Goal: Task Accomplishment & Management: Manage account settings

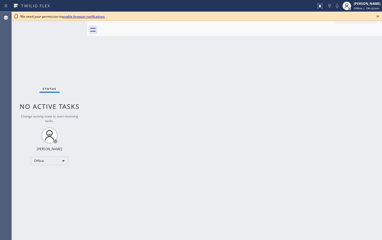
click at [379, 14] on icon at bounding box center [377, 16] width 6 height 6
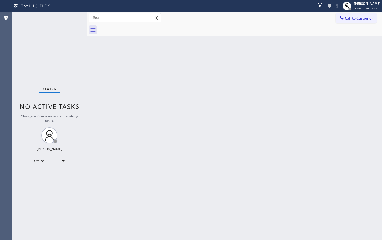
click at [295, 78] on div "Back to Dashboard Change Sender ID Customers Technicians Select a contact Outbo…" at bounding box center [234, 126] width 295 height 229
click at [50, 162] on div "Offline" at bounding box center [50, 161] width 38 height 9
click at [45, 176] on li "Available" at bounding box center [49, 175] width 37 height 6
click at [105, 129] on div "Back to Dashboard Change Sender ID Customers Technicians Select a contact Outbo…" at bounding box center [234, 126] width 295 height 229
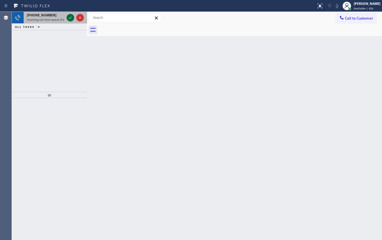
click at [71, 17] on icon at bounding box center [70, 18] width 6 height 6
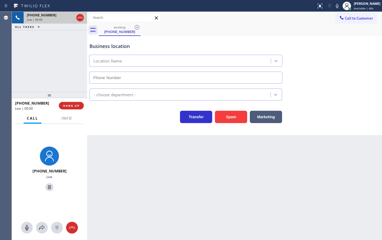
type input "[PHONE_NUMBER]"
click at [65, 119] on span "Info" at bounding box center [67, 118] width 10 height 5
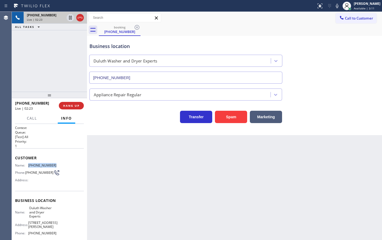
drag, startPoint x: 28, startPoint y: 167, endPoint x: 65, endPoint y: 166, distance: 37.3
click at [65, 166] on div "Name: [PHONE_NUMBER] Phone: [PHONE_NUMBER] Address:" at bounding box center [49, 174] width 69 height 21
copy div "[PHONE_NUMBER]"
click at [181, 186] on div "Back to Dashboard Change Sender ID Customers Technicians Select a contact Outbo…" at bounding box center [234, 126] width 295 height 229
click at [46, 50] on div "[PHONE_NUMBER] Live | 02:35 ALL TASKS ALL TASKS ACTIVE TASKS TASKS IN WRAP UP" at bounding box center [49, 52] width 75 height 80
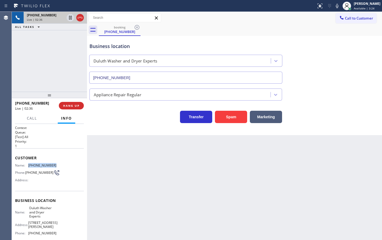
drag, startPoint x: 28, startPoint y: 166, endPoint x: 67, endPoint y: 167, distance: 39.5
click at [67, 167] on div "Name: [PHONE_NUMBER] Phone: [PHONE_NUMBER] Address:" at bounding box center [49, 174] width 69 height 21
copy div "[PHONE_NUMBER]"
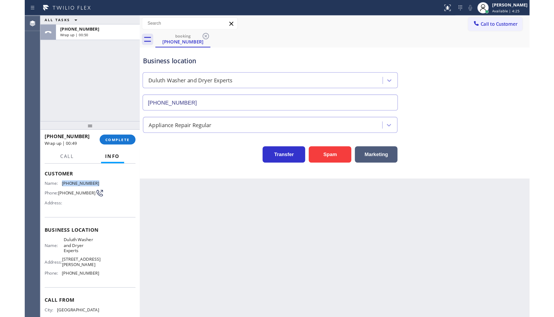
scroll to position [27, 0]
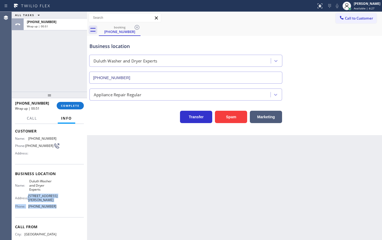
drag, startPoint x: 27, startPoint y: 200, endPoint x: 68, endPoint y: 210, distance: 41.8
click at [68, 210] on div "Business location Name: [GEOGRAPHIC_DATA] Washer and Dryer Experts Address: [ST…" at bounding box center [49, 190] width 69 height 53
drag, startPoint x: 68, startPoint y: 210, endPoint x: 39, endPoint y: 213, distance: 28.6
click at [45, 214] on div "Business location Name: [GEOGRAPHIC_DATA] Washer and Dryer Experts Address: [ST…" at bounding box center [49, 190] width 69 height 53
click at [25, 218] on div "Call From City: [GEOGRAPHIC_DATA]: [US_STATE] Zipcode: 30607" at bounding box center [49, 238] width 69 height 41
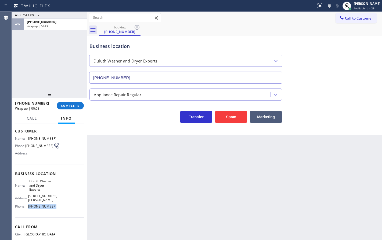
drag, startPoint x: 28, startPoint y: 205, endPoint x: 60, endPoint y: 209, distance: 32.5
click at [60, 209] on div "Business location Name: Duluth Washer and Dryer Experts Address: 3575 Koger Blv…" at bounding box center [49, 190] width 69 height 53
copy div "(770) 285-0531"
click at [72, 106] on span "COMPLETE" at bounding box center [70, 106] width 19 height 4
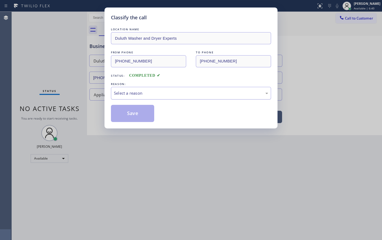
click at [129, 96] on div "Select a reason" at bounding box center [191, 93] width 154 height 6
click at [129, 114] on button "Save" at bounding box center [132, 113] width 43 height 17
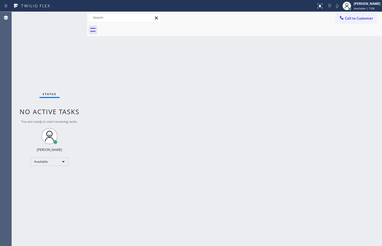
click at [282, 60] on div "Back to Dashboard Change Sender ID Customers Technicians Select a contact Outbo…" at bounding box center [234, 129] width 295 height 234
click at [237, 166] on div "Back to Dashboard Change Sender ID Customers Technicians Select a contact Outbo…" at bounding box center [234, 129] width 295 height 234
click at [135, 65] on div "Back to Dashboard Change Sender ID Customers Technicians Select a contact Outbo…" at bounding box center [234, 129] width 295 height 234
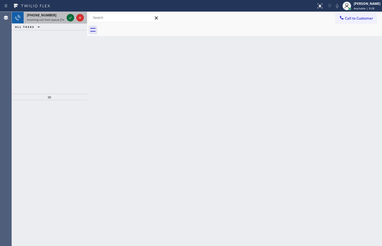
click at [70, 19] on icon at bounding box center [70, 18] width 6 height 6
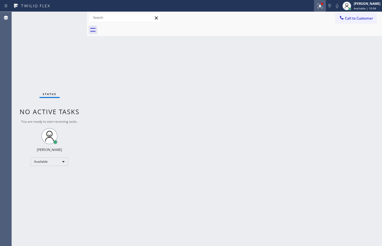
click at [318, 6] on icon at bounding box center [320, 6] width 6 height 6
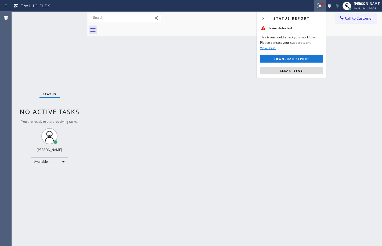
click at [309, 70] on button "Clear issue" at bounding box center [291, 71] width 63 height 8
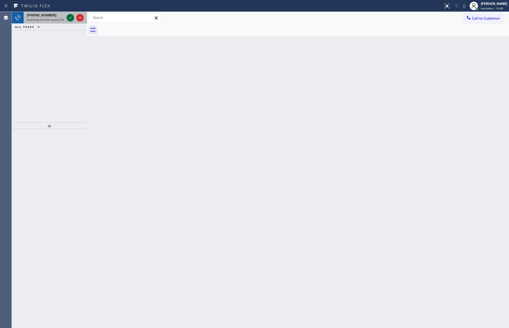
click at [71, 14] on button at bounding box center [71, 18] width 8 height 8
click at [71, 19] on icon at bounding box center [70, 18] width 6 height 6
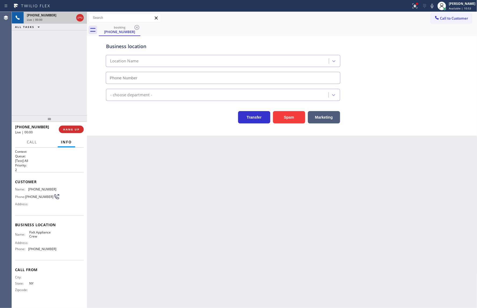
type input "(516) 430-7756"
click at [292, 117] on button "Spam" at bounding box center [289, 117] width 32 height 12
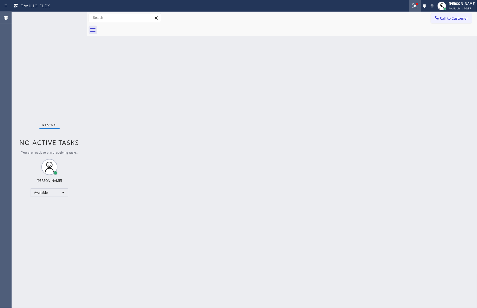
click at [382, 6] on icon at bounding box center [415, 6] width 6 height 6
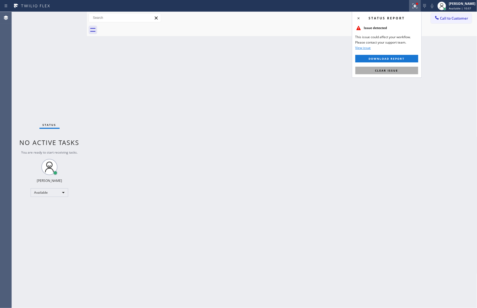
click at [382, 71] on button "Clear issue" at bounding box center [387, 71] width 63 height 8
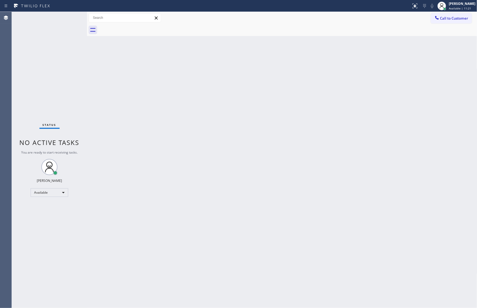
click at [82, 70] on div "Status No active tasks You are ready to start receiving tasks. JENIZA ALCAYDE A…" at bounding box center [49, 160] width 75 height 296
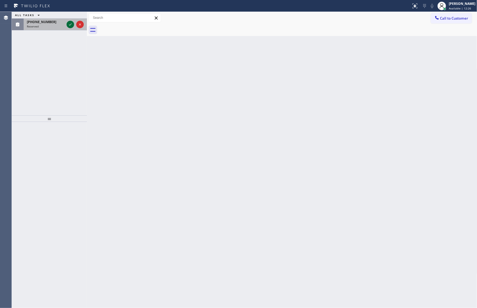
click at [70, 25] on icon at bounding box center [70, 24] width 3 height 2
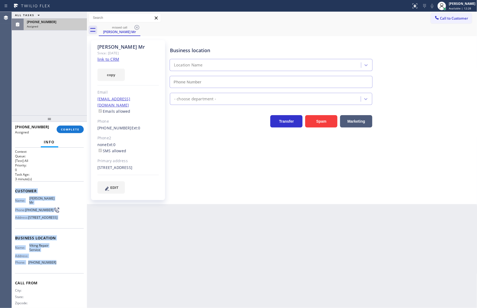
type input "(630) 791-5511"
drag, startPoint x: 13, startPoint y: 187, endPoint x: 57, endPoint y: 269, distance: 92.5
click at [57, 240] on div "Context Queue: [Test] All Priority: 0 Task Age: 3 minute(s) Customer Name: Bria…" at bounding box center [49, 227] width 75 height 160
copy div "Customer Name: Brian Mr Phone: (203) 979-1233 Address: 1033 W Newport Ave, Chic…"
click at [69, 129] on span "COMPLETE" at bounding box center [70, 129] width 19 height 4
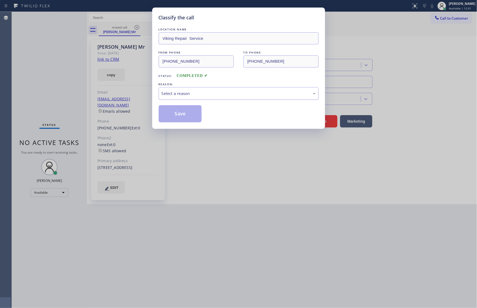
click at [187, 97] on div "Select a reason" at bounding box center [239, 93] width 160 height 13
click at [170, 116] on button "Save" at bounding box center [180, 113] width 43 height 17
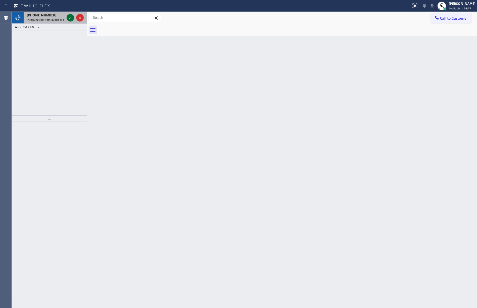
click at [69, 16] on icon at bounding box center [70, 18] width 6 height 6
click at [69, 17] on icon at bounding box center [70, 18] width 6 height 6
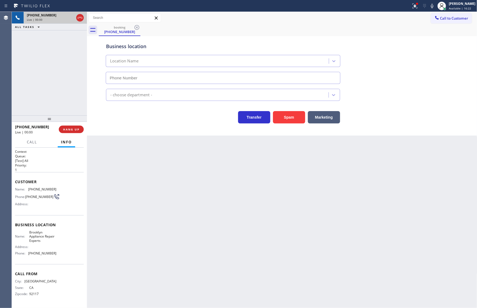
type input "(347) 757-4373"
drag, startPoint x: 414, startPoint y: 6, endPoint x: 413, endPoint y: 9, distance: 3.6
click at [382, 7] on icon at bounding box center [415, 6] width 6 height 6
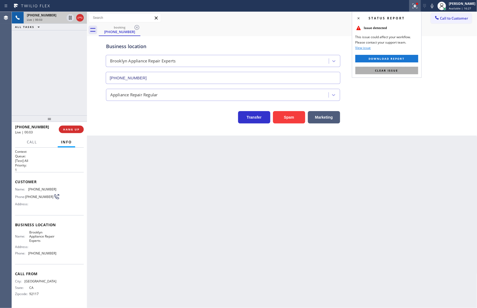
click at [382, 73] on button "Clear issue" at bounding box center [387, 71] width 63 height 8
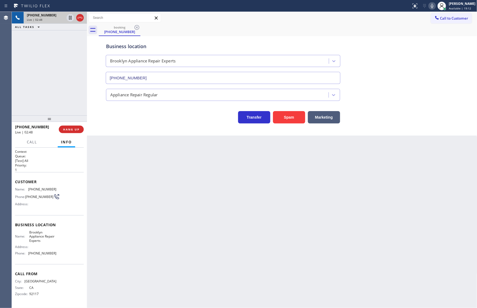
click at [382, 7] on icon at bounding box center [432, 6] width 6 height 6
click at [69, 17] on icon at bounding box center [70, 18] width 3 height 4
drag, startPoint x: 27, startPoint y: 187, endPoint x: 73, endPoint y: 189, distance: 45.7
click at [73, 189] on div "Name: (619) 518-0777 Phone: (619) 518-0777 Address:" at bounding box center [49, 197] width 69 height 21
copy div "(619) 518-0777"
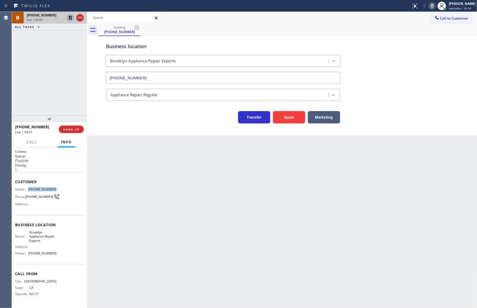
click at [69, 17] on icon at bounding box center [70, 18] width 4 height 4
click at [382, 6] on icon at bounding box center [432, 6] width 6 height 6
drag, startPoint x: 29, startPoint y: 252, endPoint x: 55, endPoint y: 251, distance: 25.8
click at [55, 240] on div "Phone: (347) 757-4373" at bounding box center [35, 253] width 41 height 4
copy div "(347) 757-4373"
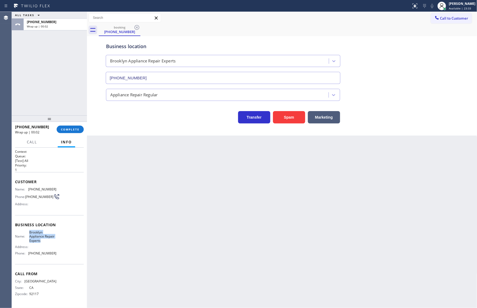
drag, startPoint x: 27, startPoint y: 231, endPoint x: 41, endPoint y: 239, distance: 15.6
click at [41, 239] on div "Name: Brooklyn Appliance Repair Experts" at bounding box center [35, 236] width 41 height 12
copy span "Brooklyn Appliance Repair Experts"
click at [115, 176] on div "Back to Dashboard Change Sender ID Customers Technicians Select a contact Outbo…" at bounding box center [282, 160] width 390 height 296
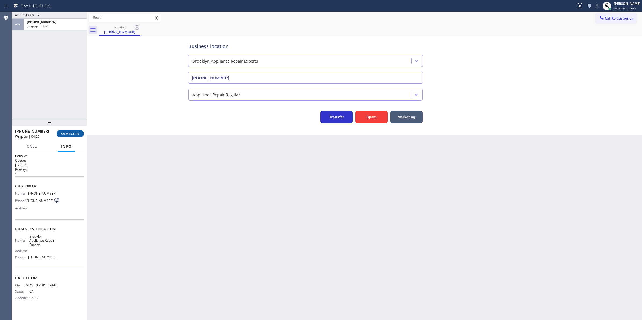
click at [77, 132] on span "COMPLETE" at bounding box center [70, 134] width 19 height 4
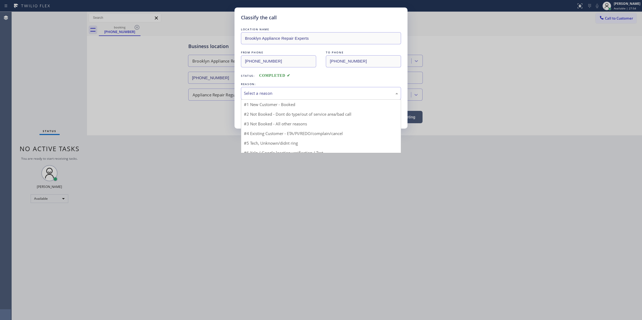
click at [271, 96] on div "Select a reason" at bounding box center [321, 93] width 154 height 6
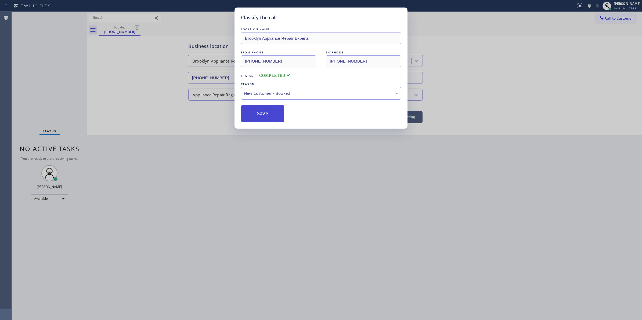
click at [258, 112] on button "Save" at bounding box center [262, 113] width 43 height 17
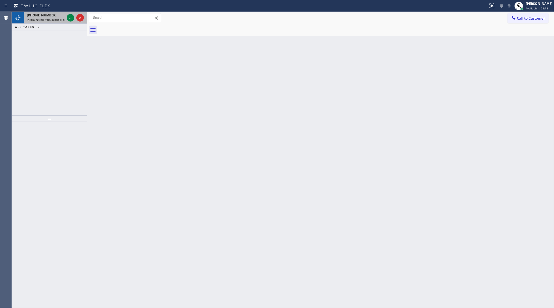
click at [63, 22] on div "+13152001959 Incoming call from queue [Test] All" at bounding box center [45, 18] width 42 height 12
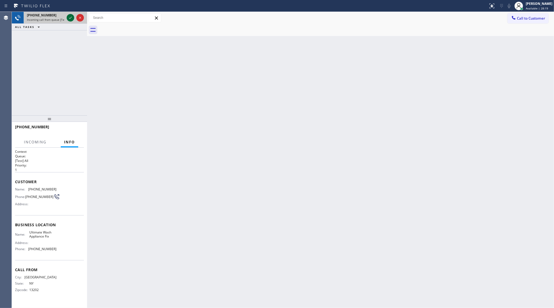
click at [68, 18] on icon at bounding box center [70, 18] width 6 height 6
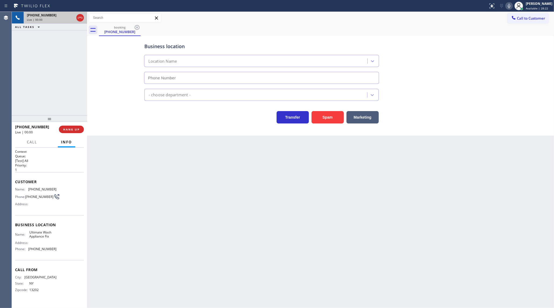
type input "(914) 867-4155"
click at [349, 119] on button "Marketing" at bounding box center [362, 117] width 32 height 12
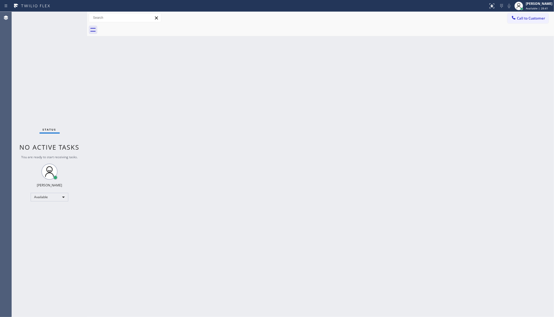
click at [227, 200] on div "Back to Dashboard Change Sender ID Customers Technicians Select a contact Outbo…" at bounding box center [320, 165] width 466 height 306
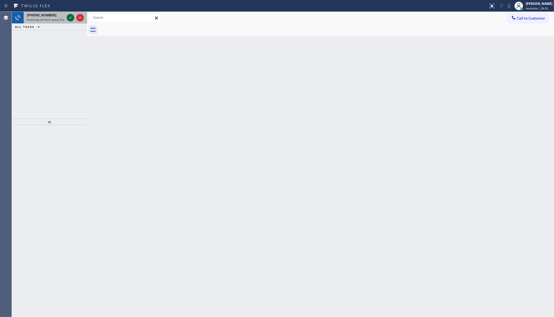
click at [70, 18] on icon at bounding box center [70, 18] width 3 height 2
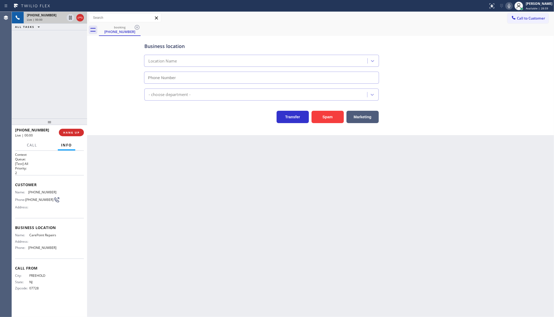
type input "(732) 641-6516"
click at [330, 121] on button "Spam" at bounding box center [327, 117] width 32 height 12
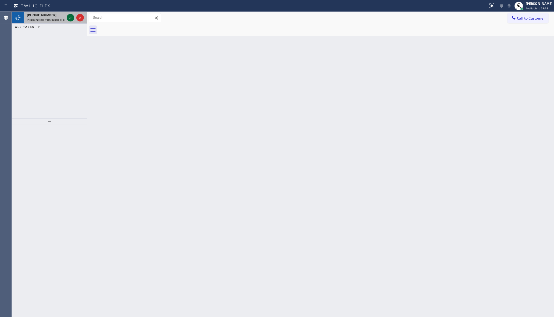
click at [70, 18] on icon at bounding box center [70, 18] width 6 height 6
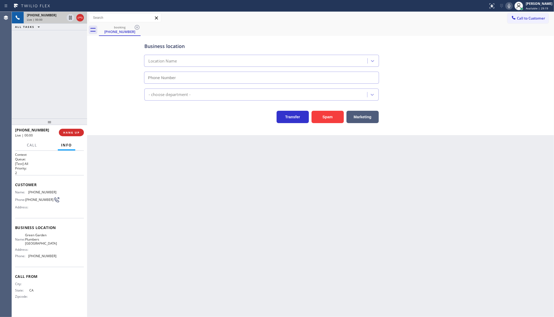
type input "(949) 635-4744"
click at [74, 127] on div "+19496931468 Live | 00:03 HANG UP" at bounding box center [49, 133] width 69 height 14
click at [74, 129] on button "HANG UP" at bounding box center [71, 133] width 25 height 8
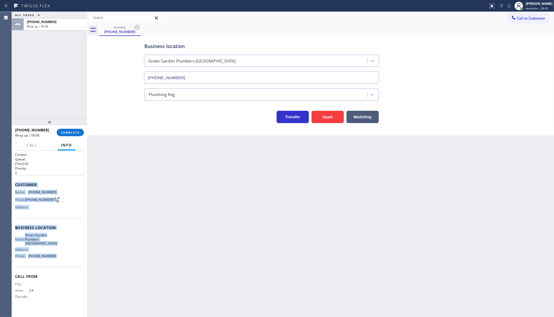
drag, startPoint x: 16, startPoint y: 185, endPoint x: 74, endPoint y: 257, distance: 93.4
click at [74, 240] on div "Context Queue: [Test] All Priority: 2 Customer Name: (949) 693-1468 Phone: (949…" at bounding box center [49, 230] width 69 height 155
copy div "Customer Name: (949) 693-1468 Phone: (949) 693-1468 Address: Business location …"
click at [66, 131] on span "COMPLETE" at bounding box center [70, 133] width 19 height 4
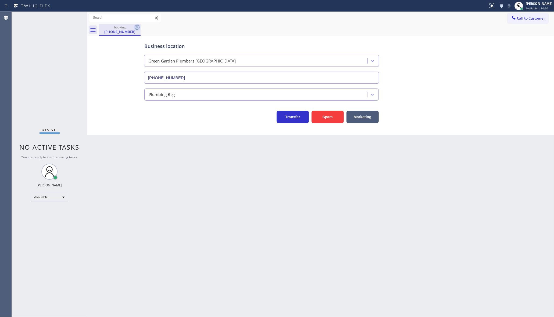
click at [137, 28] on icon at bounding box center [137, 27] width 6 height 6
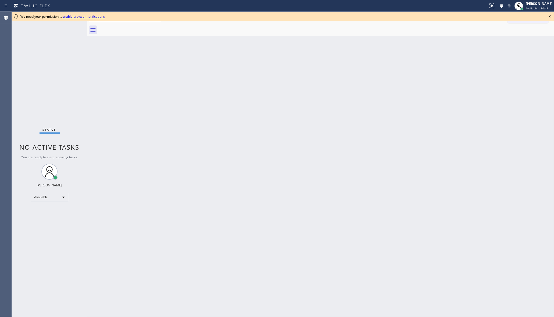
click at [222, 116] on div "Back to Dashboard Change Sender ID Customers Technicians Select a contact Outbo…" at bounding box center [320, 165] width 466 height 306
click at [549, 16] on icon at bounding box center [549, 16] width 6 height 6
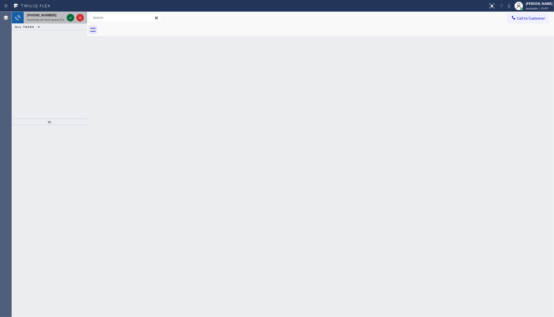
click at [70, 18] on icon at bounding box center [70, 18] width 3 height 2
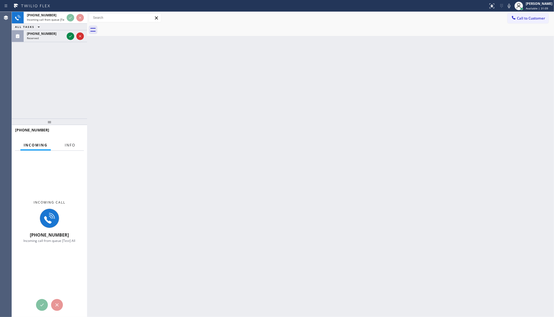
drag, startPoint x: 64, startPoint y: 147, endPoint x: 55, endPoint y: 3, distance: 143.9
click at [66, 142] on button "Info" at bounding box center [70, 145] width 17 height 10
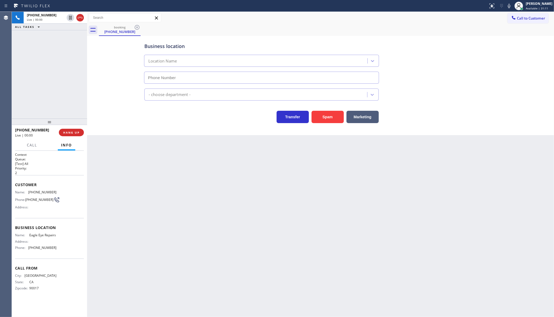
click at [71, 35] on div "+13232858930 Live | 00:00 ALL TASKS ALL TASKS ACTIVE TASKS TASKS IN WRAP UP" at bounding box center [49, 65] width 75 height 107
type input "(323) 784-9993"
click at [321, 117] on button "Spam" at bounding box center [327, 117] width 32 height 12
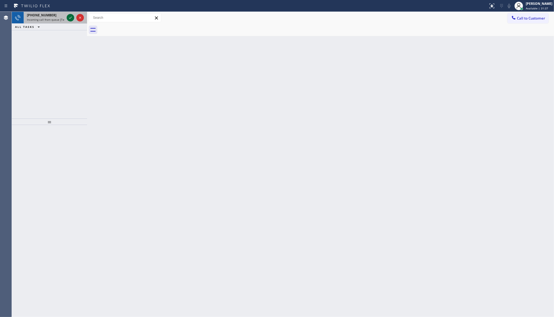
click at [70, 19] on icon at bounding box center [70, 18] width 6 height 6
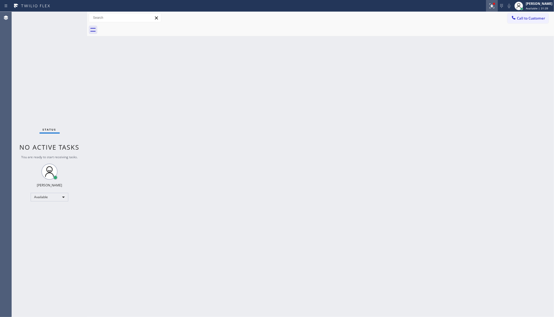
click at [491, 6] on icon at bounding box center [491, 6] width 6 height 6
click at [465, 72] on span "Clear issue" at bounding box center [462, 70] width 23 height 4
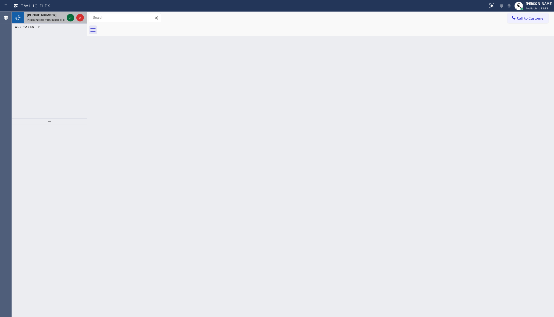
click at [71, 19] on icon at bounding box center [70, 18] width 6 height 6
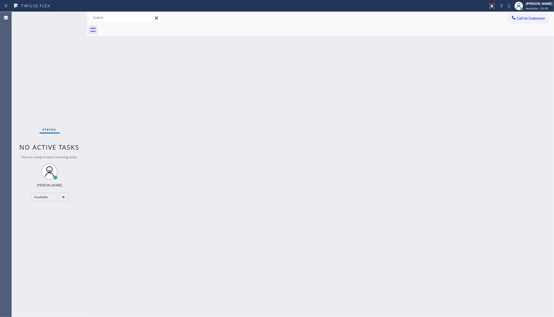
click at [72, 18] on div "Status No active tasks You are ready to start receiving tasks. JENIZA ALCAYDE A…" at bounding box center [49, 165] width 75 height 306
click at [38, 199] on div "Available" at bounding box center [50, 197] width 38 height 9
click at [40, 217] on li "Unavailable" at bounding box center [49, 218] width 37 height 6
click at [46, 199] on div "Unavailable" at bounding box center [50, 199] width 38 height 9
click at [46, 212] on li "Available" at bounding box center [49, 213] width 37 height 6
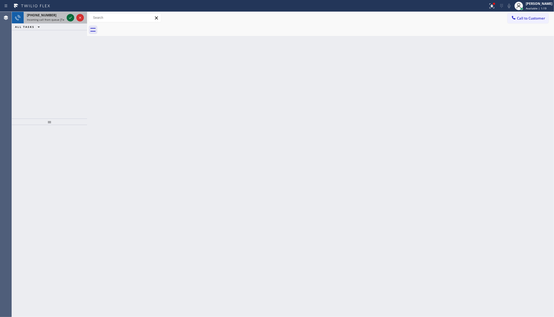
click at [69, 17] on icon at bounding box center [70, 18] width 6 height 6
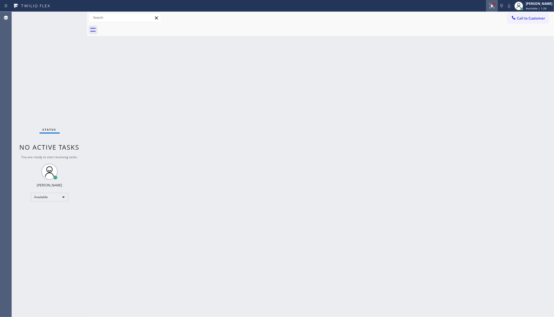
click at [490, 6] on icon at bounding box center [491, 6] width 6 height 6
click at [487, 70] on button "Clear issues" at bounding box center [463, 71] width 63 height 8
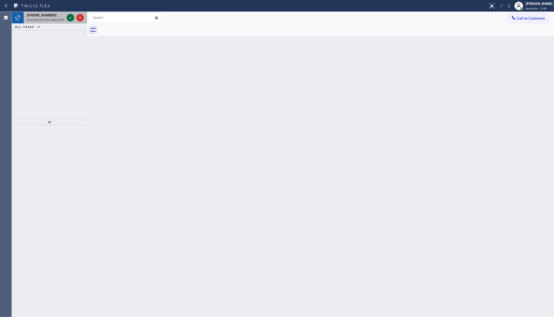
click at [71, 18] on icon at bounding box center [70, 18] width 6 height 6
click at [67, 16] on div at bounding box center [71, 18] width 8 height 6
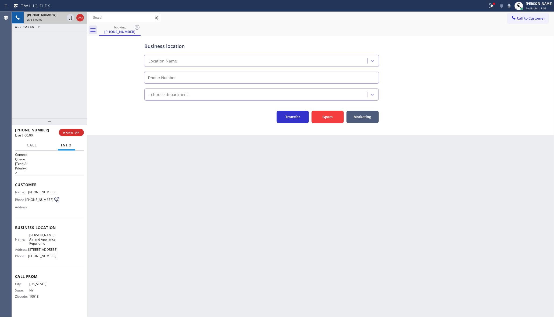
type input "(347) 632-9624"
click at [490, 7] on icon at bounding box center [491, 6] width 6 height 6
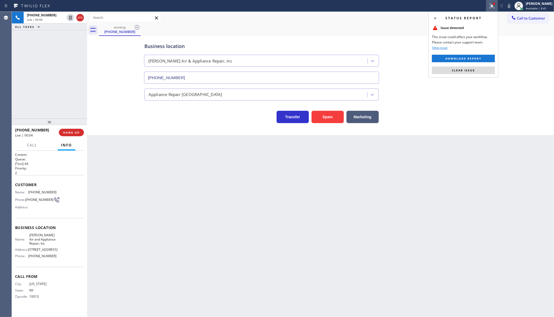
click at [468, 64] on div "Status report Issue detected This issue could affect your workflow. Please cont…" at bounding box center [463, 45] width 70 height 66
click at [465, 72] on span "Clear issue" at bounding box center [462, 70] width 23 height 4
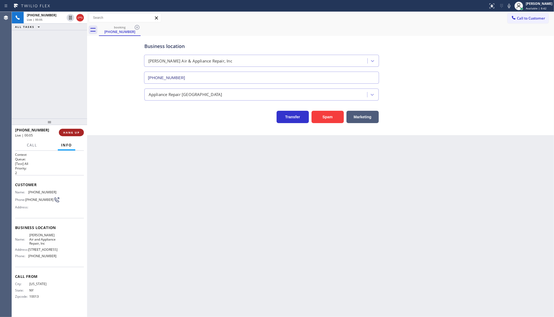
click at [66, 132] on span "HANG UP" at bounding box center [71, 133] width 16 height 4
click at [68, 132] on span "COMPLETE" at bounding box center [70, 133] width 19 height 4
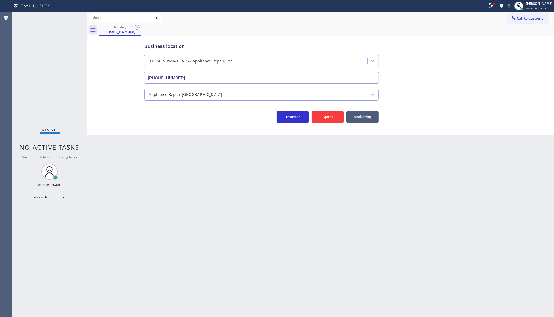
click at [137, 30] on icon at bounding box center [137, 27] width 6 height 6
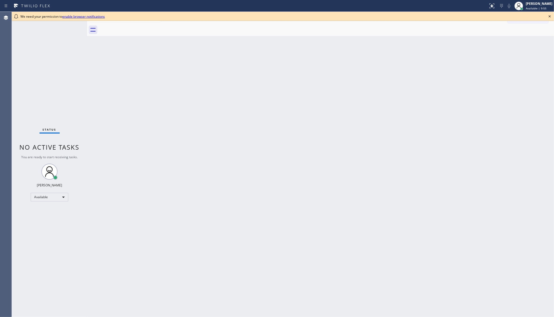
click at [549, 17] on icon at bounding box center [549, 16] width 6 height 6
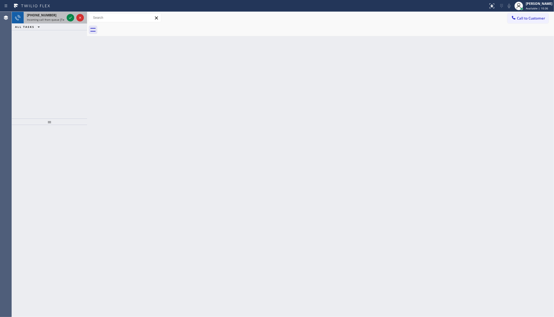
click at [66, 18] on div at bounding box center [75, 18] width 19 height 12
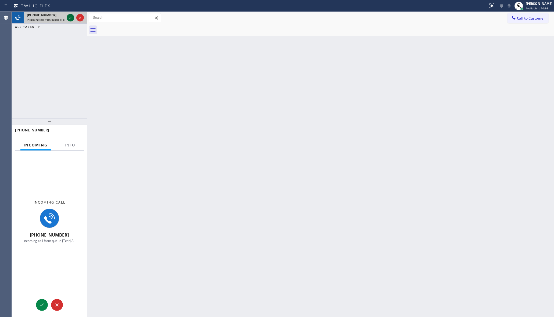
click at [67, 17] on icon at bounding box center [70, 18] width 6 height 6
click at [74, 144] on span "Info" at bounding box center [70, 145] width 10 height 5
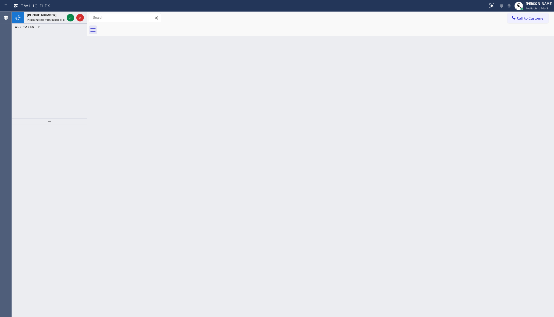
click at [70, 17] on icon at bounding box center [70, 18] width 6 height 6
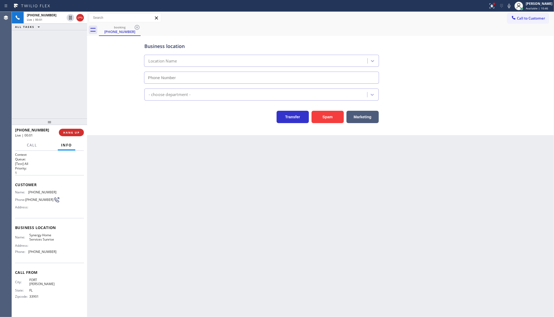
type input "(754) 799-3094"
click at [371, 112] on button "Marketing" at bounding box center [362, 117] width 32 height 12
click at [488, 7] on div at bounding box center [492, 6] width 12 height 6
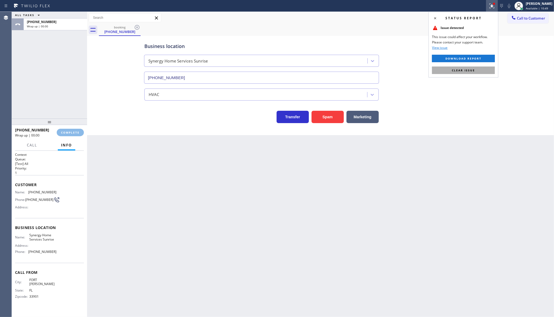
click at [471, 70] on span "Clear issue" at bounding box center [462, 70] width 23 height 4
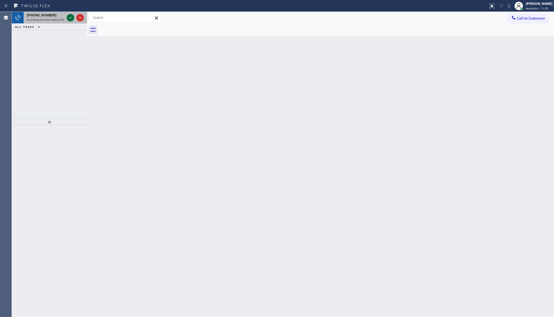
click at [67, 19] on icon at bounding box center [70, 18] width 6 height 6
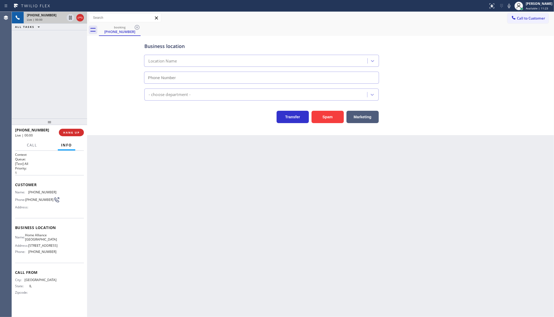
type input "(312) 241-1219"
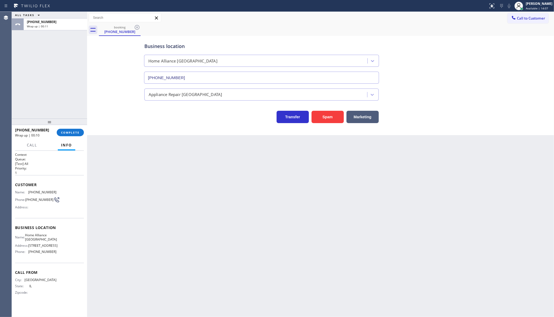
click at [64, 79] on div "ALL TASKS ALL TASKS ACTIVE TASKS TASKS IN WRAP UP +18722121161 Wrap up | 00:11" at bounding box center [49, 65] width 75 height 107
click at [50, 77] on div "ALL TASKS ALL TASKS ACTIVE TASKS TASKS IN WRAP UP +18722121161 Wrap up | 00:15" at bounding box center [49, 65] width 75 height 107
drag, startPoint x: 30, startPoint y: 190, endPoint x: 65, endPoint y: 191, distance: 35.5
click at [65, 191] on div "Name: (872) 212-1161 Phone: (872) 212-1161 Address:" at bounding box center [49, 200] width 69 height 21
copy span "872) 212-1161"
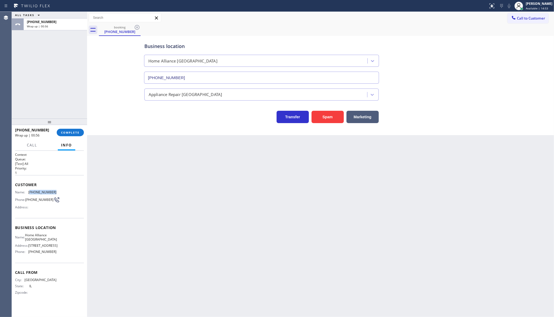
copy span "872) 212-1161"
drag, startPoint x: 27, startPoint y: 259, endPoint x: 73, endPoint y: 259, distance: 45.7
click at [73, 256] on div "Name: Home Alliance Chicago Address: 2071 N Southport Ave Phone: (312) 241-1219" at bounding box center [49, 244] width 69 height 23
copy div "(312) 241-1219"
click at [69, 131] on button "COMPLETE" at bounding box center [70, 133] width 27 height 8
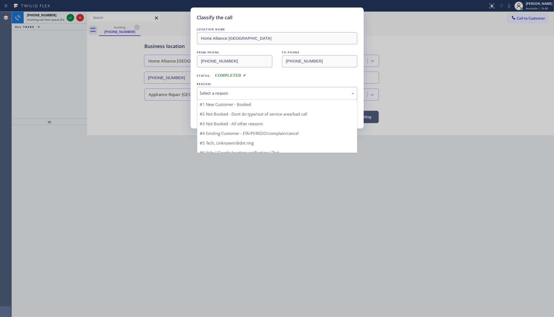
click at [236, 96] on div "Select a reason" at bounding box center [277, 93] width 154 height 6
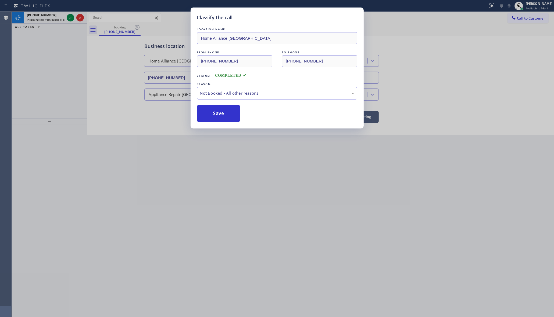
click at [215, 113] on button "Save" at bounding box center [218, 113] width 43 height 17
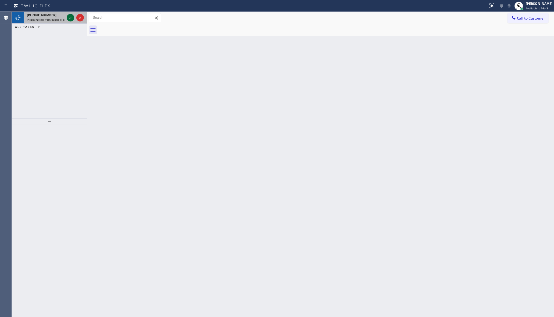
click at [70, 16] on icon at bounding box center [70, 18] width 6 height 6
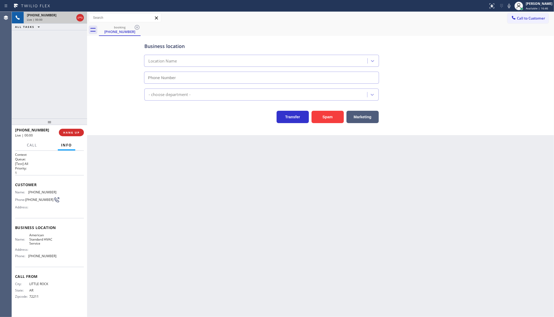
type input "(844) 734-2822"
click at [324, 122] on button "Spam" at bounding box center [327, 117] width 32 height 12
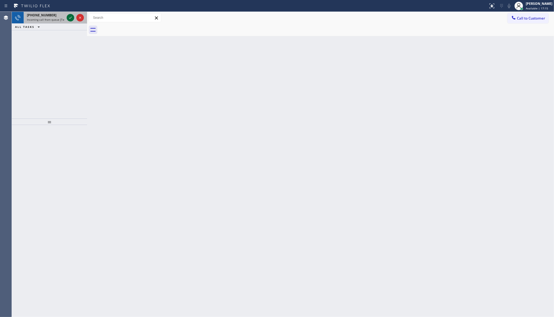
click at [72, 17] on icon at bounding box center [70, 18] width 6 height 6
click at [70, 17] on icon at bounding box center [70, 18] width 6 height 6
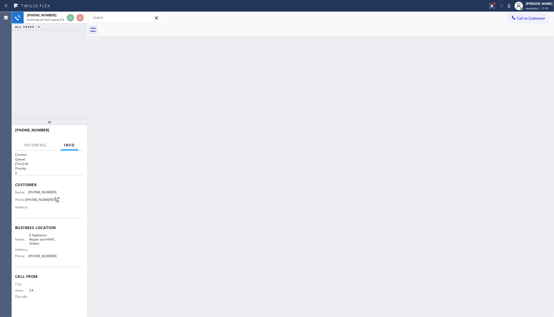
click at [494, 2] on div at bounding box center [493, 3] width 3 height 3
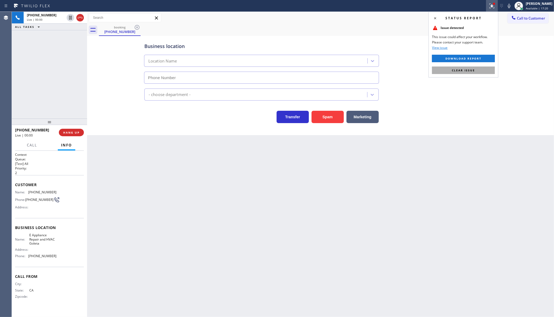
type input "(805) 243-3443"
click at [472, 73] on button "Clear issue" at bounding box center [463, 71] width 63 height 8
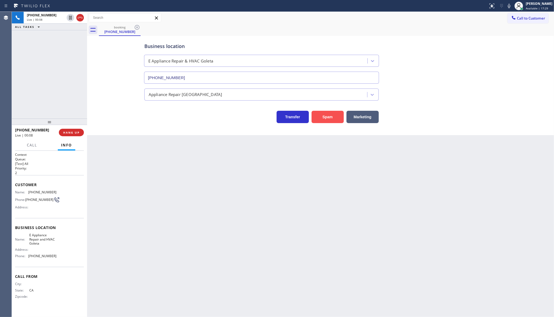
click at [324, 116] on button "Spam" at bounding box center [327, 117] width 32 height 12
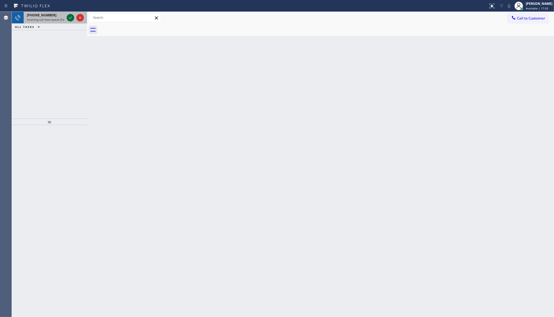
click at [69, 18] on icon at bounding box center [70, 18] width 6 height 6
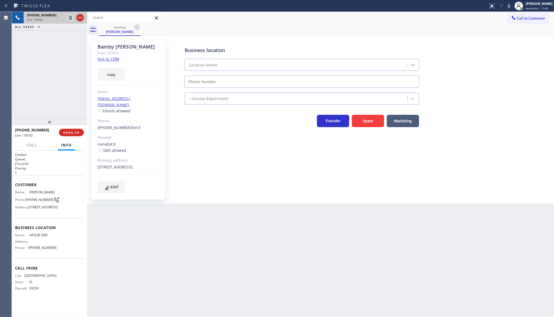
type input "(833) 692-2271"
click at [101, 57] on link "link to CRM" at bounding box center [108, 58] width 22 height 5
click at [508, 6] on icon at bounding box center [508, 6] width 3 height 4
click at [71, 19] on icon at bounding box center [70, 18] width 6 height 6
click at [69, 17] on icon at bounding box center [70, 18] width 4 height 4
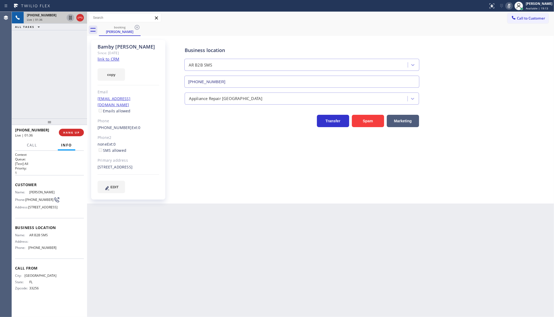
click at [509, 7] on icon at bounding box center [508, 6] width 6 height 6
click at [62, 68] on div "ALL TASKS ALL TASKS ACTIVE TASKS TASKS IN WRAP UP +13059926119 Wrap up | 00:29" at bounding box center [49, 65] width 75 height 107
click at [73, 132] on span "COMPLETE" at bounding box center [70, 133] width 19 height 4
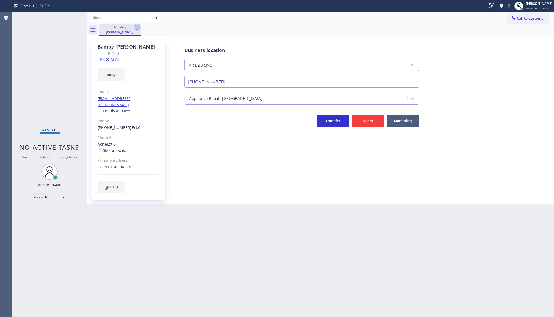
click at [138, 28] on icon at bounding box center [137, 27] width 6 height 6
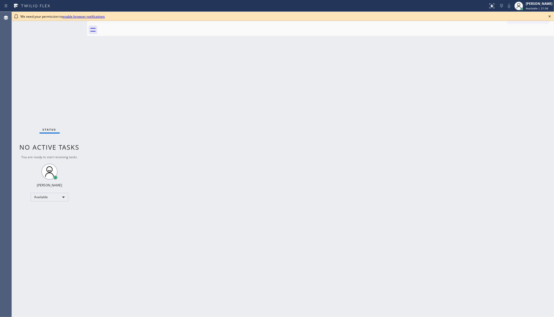
click at [549, 16] on icon at bounding box center [549, 16] width 6 height 6
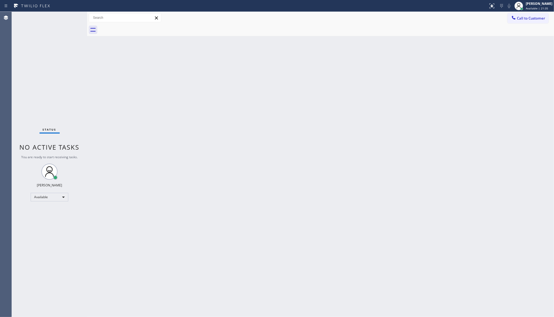
click at [166, 145] on div "Back to Dashboard Change Sender ID Customers Technicians Select a contact Outbo…" at bounding box center [320, 165] width 466 height 306
click at [410, 82] on div "Back to Dashboard Change Sender ID Customers Technicians Select a contact Outbo…" at bounding box center [320, 165] width 466 height 306
click at [69, 17] on div "Status No active tasks You are ready to start receiving tasks. JENIZA ALCAYDE A…" at bounding box center [49, 165] width 75 height 306
click at [484, 93] on div "Back to Dashboard Change Sender ID Customers Technicians Select a contact Outbo…" at bounding box center [320, 165] width 466 height 306
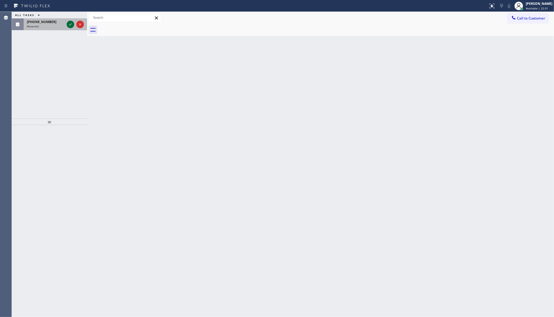
click at [71, 25] on icon at bounding box center [70, 24] width 6 height 6
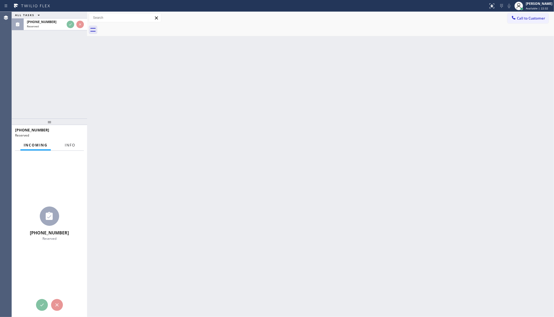
click at [69, 143] on span "Info" at bounding box center [70, 145] width 10 height 5
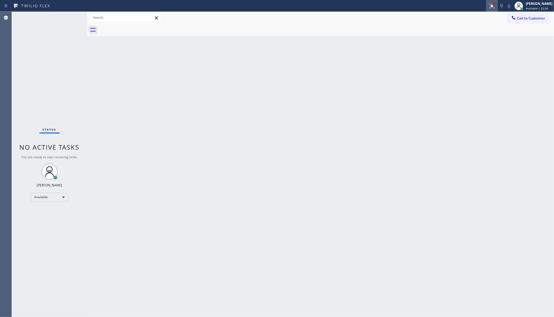
click at [492, 6] on icon at bounding box center [490, 5] width 3 height 4
click at [468, 66] on div "Status report Issue detected This issue could affect your workflow. Please cont…" at bounding box center [463, 45] width 70 height 66
click at [468, 68] on button "Clear issue" at bounding box center [463, 71] width 63 height 8
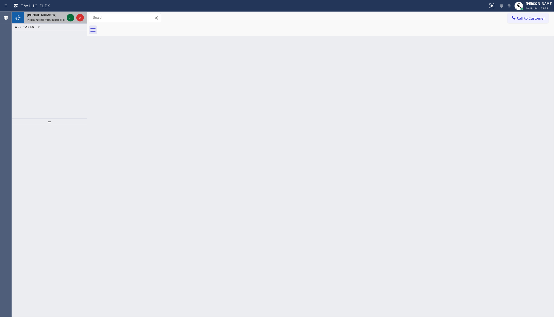
click at [70, 17] on icon at bounding box center [70, 18] width 6 height 6
click at [493, 6] on icon at bounding box center [491, 6] width 6 height 6
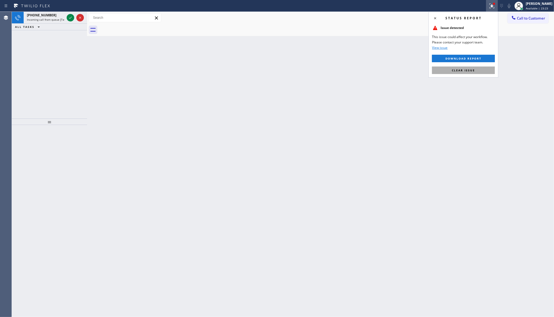
click at [450, 71] on button "Clear issue" at bounding box center [463, 71] width 63 height 8
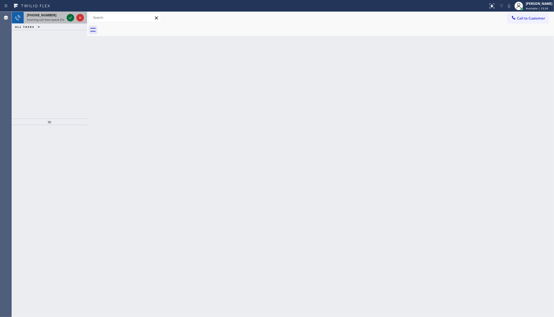
click at [68, 18] on icon at bounding box center [70, 18] width 6 height 6
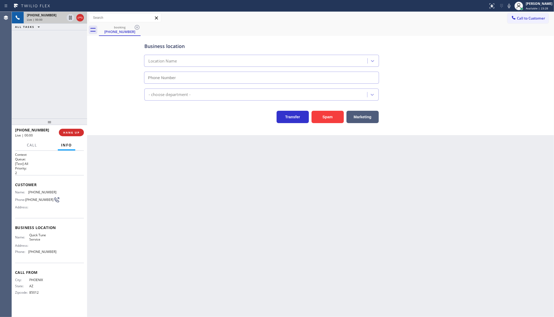
type input "(480) 680-8134"
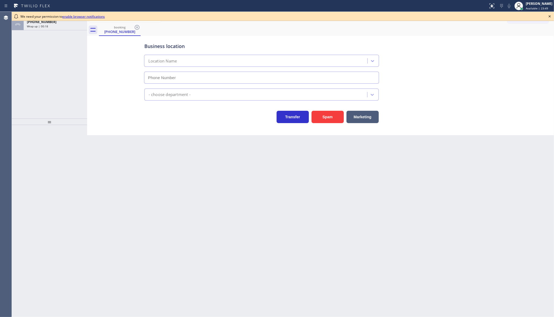
type input "[PHONE_NUMBER]"
click at [85, 73] on div "ALL TASKS ALL TASKS ACTIVE TASKS TASKS IN WRAP UP [PHONE_NUMBER] Wrap up | 00:22" at bounding box center [49, 65] width 75 height 107
click at [550, 14] on icon at bounding box center [549, 16] width 6 height 6
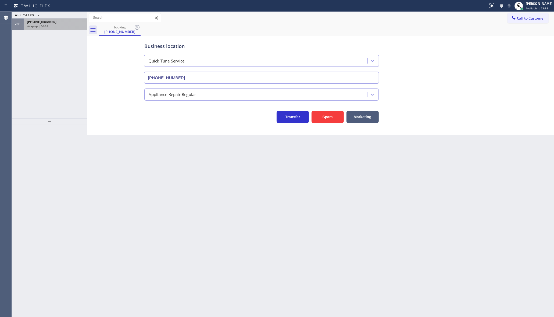
click at [55, 24] on div "Wrap up | 00:24" at bounding box center [55, 26] width 57 height 4
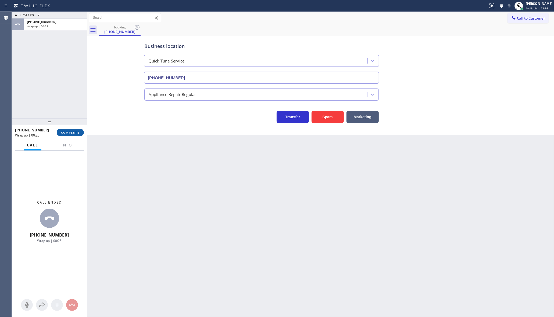
drag, startPoint x: 69, startPoint y: 126, endPoint x: 69, endPoint y: 133, distance: 7.0
click at [69, 128] on div "ALL TASKS ALL TASKS ACTIVE TASKS TASKS IN WRAP UP [PHONE_NUMBER] Wrap up | 00:2…" at bounding box center [49, 165] width 75 height 306
click at [69, 133] on span "COMPLETE" at bounding box center [70, 134] width 19 height 4
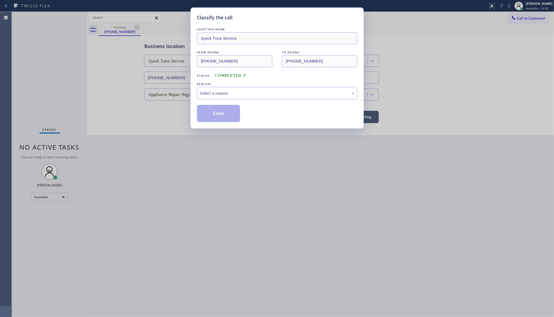
click at [233, 93] on div "Select a reason" at bounding box center [277, 93] width 154 height 6
click at [214, 113] on button "Save" at bounding box center [218, 113] width 43 height 17
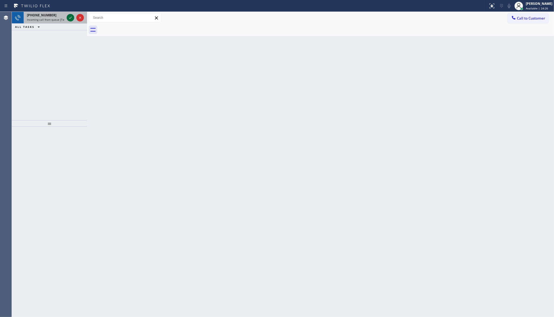
click at [68, 18] on icon at bounding box center [70, 18] width 6 height 6
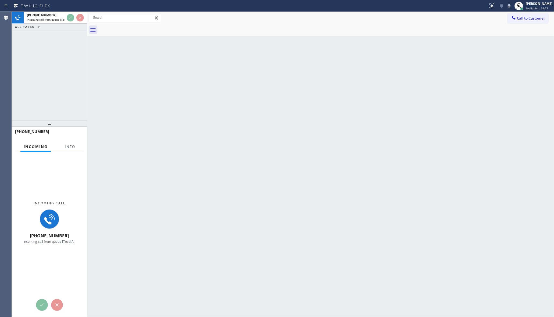
click at [81, 144] on div "Incoming Info" at bounding box center [49, 147] width 69 height 11
click at [71, 150] on button "Info" at bounding box center [70, 147] width 17 height 10
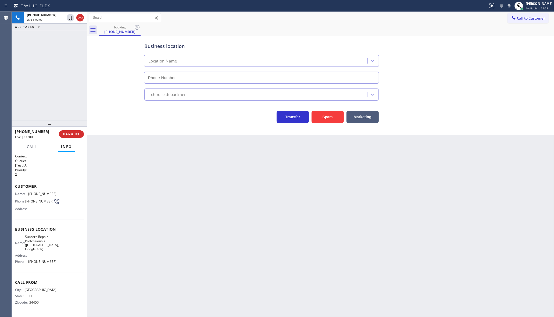
type input "[PHONE_NUMBER]"
click at [68, 135] on span "HANG UP" at bounding box center [71, 134] width 16 height 4
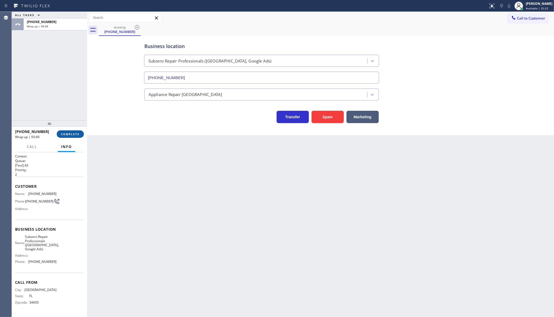
click at [80, 136] on button "COMPLETE" at bounding box center [70, 135] width 27 height 8
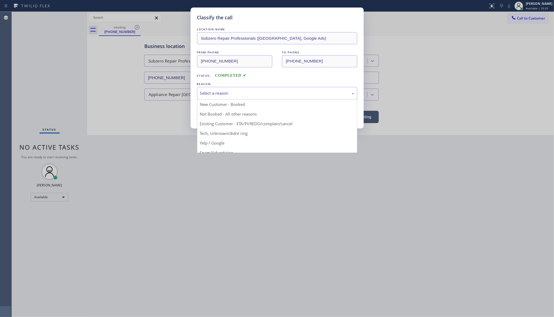
click at [201, 96] on div "Select a reason" at bounding box center [277, 93] width 154 height 6
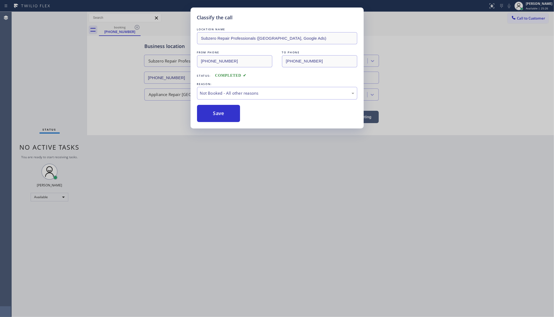
click at [207, 116] on button "Save" at bounding box center [218, 113] width 43 height 17
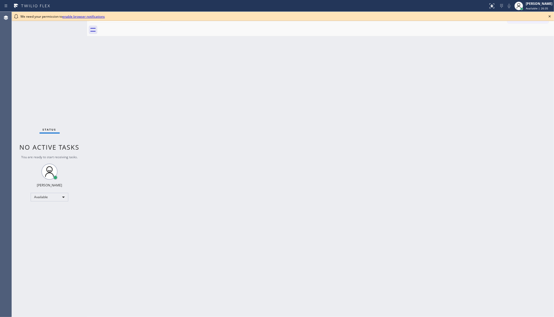
click at [92, 45] on div "Back to Dashboard Change Sender ID Customers Technicians Select a contact Outbo…" at bounding box center [320, 165] width 466 height 306
click at [550, 17] on icon at bounding box center [549, 16] width 2 height 2
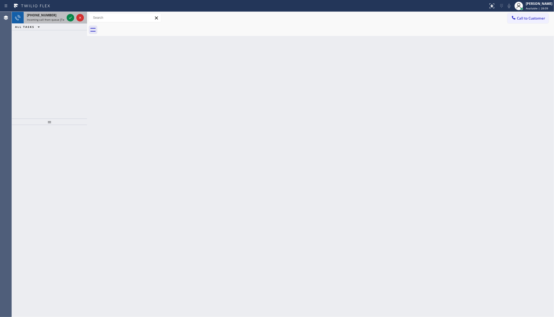
click at [66, 17] on div at bounding box center [75, 18] width 19 height 12
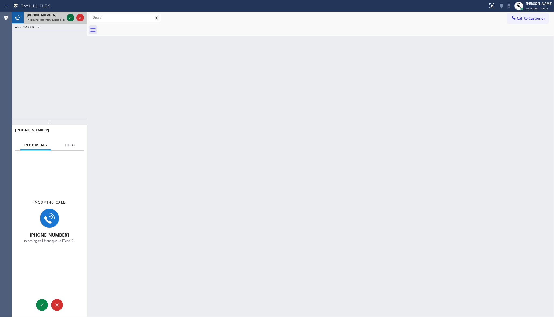
click at [68, 16] on icon at bounding box center [70, 18] width 6 height 6
click at [75, 149] on div "Info" at bounding box center [70, 145] width 17 height 10
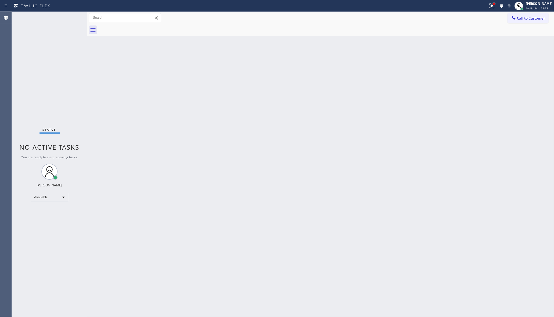
click at [493, 5] on div at bounding box center [493, 3] width 3 height 3
click at [457, 65] on div "Status report Issue detected This issue could affect your workflow. Please cont…" at bounding box center [463, 45] width 70 height 66
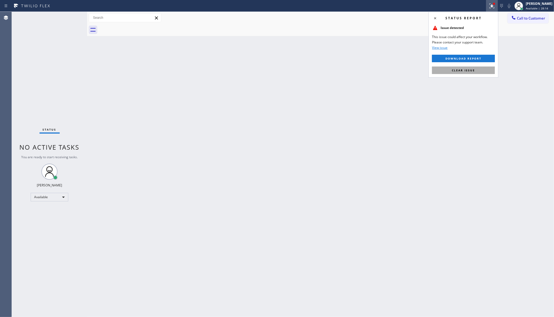
click at [455, 73] on button "Clear issue" at bounding box center [463, 71] width 63 height 8
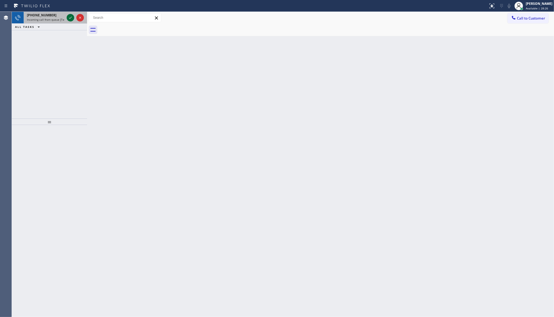
click at [74, 15] on div at bounding box center [71, 18] width 8 height 6
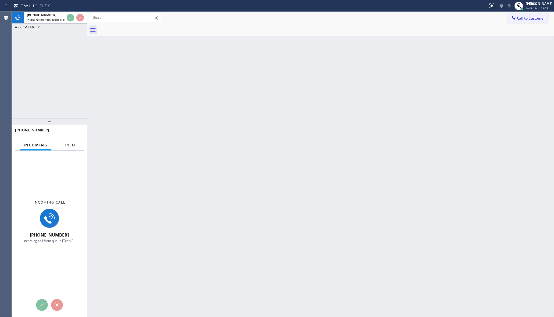
click at [70, 148] on button "Info" at bounding box center [70, 145] width 17 height 10
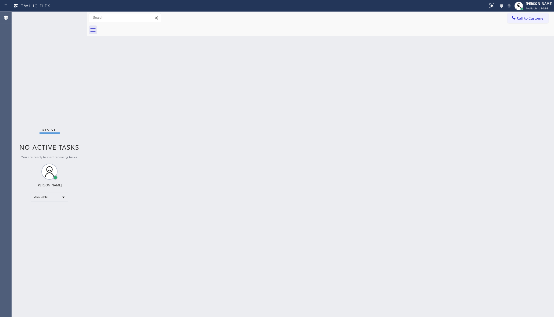
click at [71, 22] on div "Status No active tasks You are ready to start receiving tasks. JENIZA ALCAYDE A…" at bounding box center [49, 165] width 75 height 306
click at [73, 21] on div "Status No active tasks You are ready to start receiving tasks. JENIZA ALCAYDE A…" at bounding box center [49, 165] width 75 height 306
click at [74, 21] on div "Status No active tasks You are ready to start receiving tasks. JENIZA ALCAYDE A…" at bounding box center [49, 165] width 75 height 306
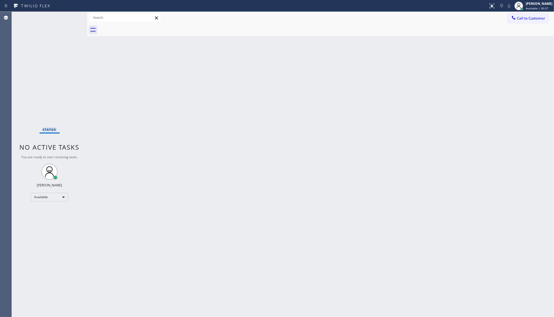
click at [74, 21] on div "Status No active tasks You are ready to start receiving tasks. JENIZA ALCAYDE A…" at bounding box center [49, 165] width 75 height 306
click at [312, 121] on div "Back to Dashboard Change Sender ID Customers Technicians Select a contact Outbo…" at bounding box center [320, 165] width 466 height 306
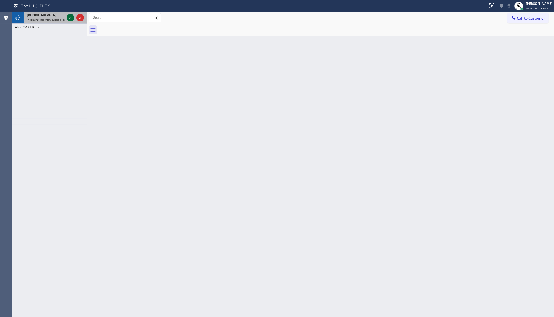
click at [67, 19] on icon at bounding box center [70, 18] width 6 height 6
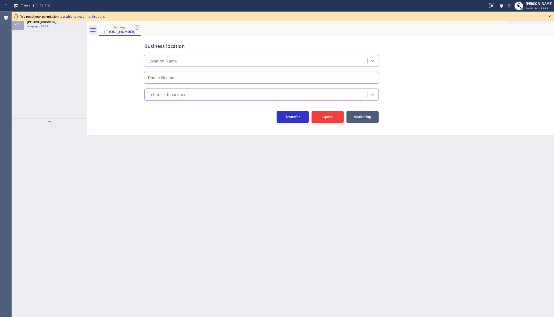
type input "[PHONE_NUMBER]"
click at [38, 23] on span "[PHONE_NUMBER]" at bounding box center [42, 22] width 30 height 5
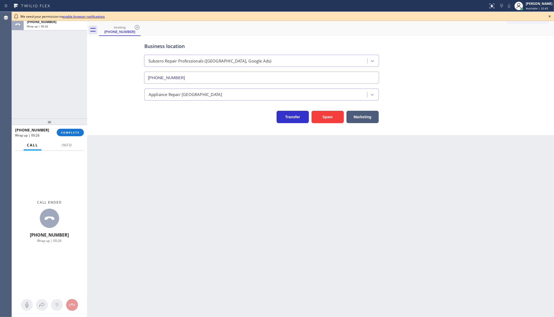
click at [75, 144] on div "Call Info" at bounding box center [49, 145] width 69 height 11
click at [59, 149] on button "Info" at bounding box center [66, 145] width 17 height 10
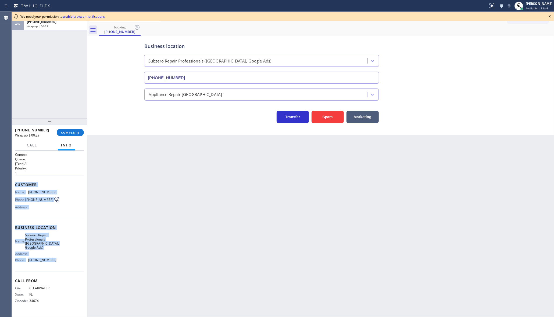
drag, startPoint x: 14, startPoint y: 182, endPoint x: 56, endPoint y: 259, distance: 87.4
click at [56, 259] on div "Context Queue: [Test] All Priority: 1 Customer Name: (727) 422-9579 Phone: (727…" at bounding box center [49, 234] width 75 height 167
copy div "Customer Name: (727) 422-9579 Phone: (727) 422-9579 Address: Business location …"
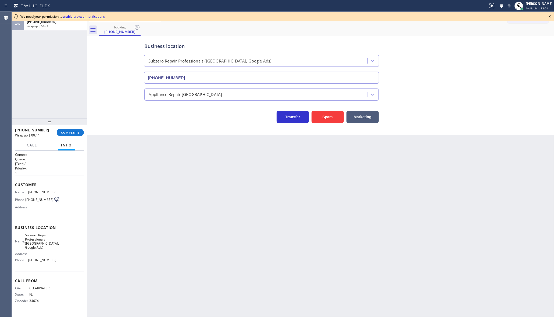
click at [64, 90] on div "ALL TASKS ALL TASKS ACTIVE TASKS TASKS IN WRAP UP +17274229579 Wrap up | 00:44" at bounding box center [49, 65] width 75 height 107
click at [548, 17] on icon at bounding box center [549, 16] width 6 height 6
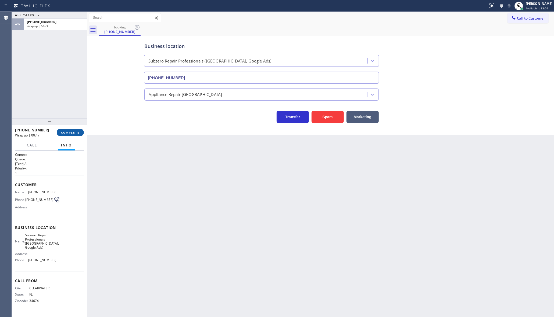
click at [73, 131] on button "COMPLETE" at bounding box center [70, 133] width 27 height 8
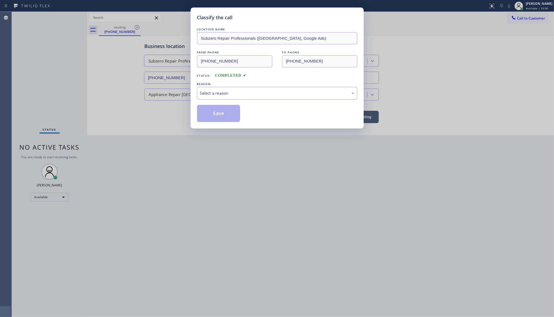
click at [215, 94] on div "Select a reason" at bounding box center [277, 93] width 154 height 6
click at [205, 112] on button "Save" at bounding box center [218, 113] width 43 height 17
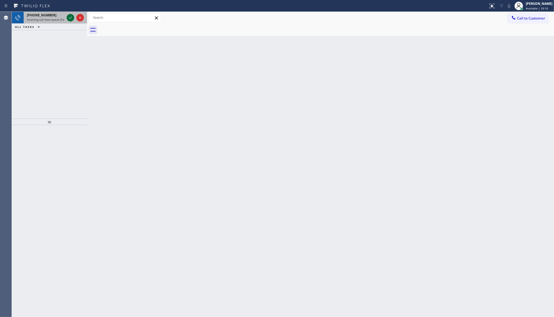
click at [72, 18] on icon at bounding box center [70, 18] width 6 height 6
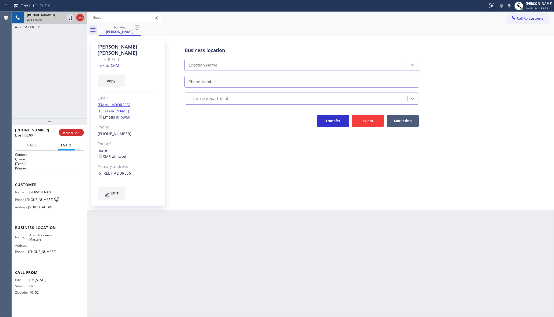
type input "(516) 646-1475"
click at [108, 63] on link "link to CRM" at bounding box center [108, 65] width 22 height 5
click at [64, 131] on span "COMPLETE" at bounding box center [70, 133] width 19 height 4
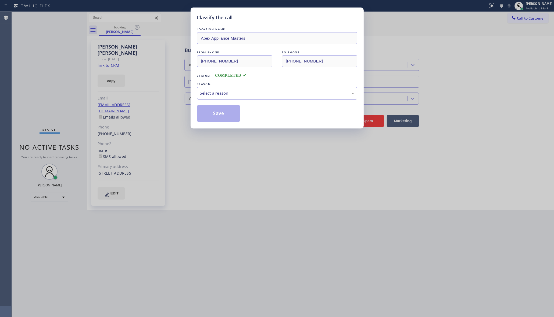
click at [200, 91] on div "Select a reason" at bounding box center [277, 93] width 154 height 6
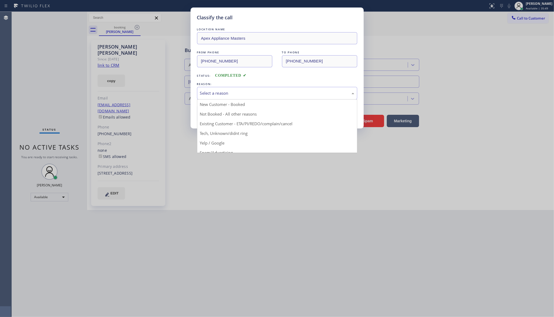
drag, startPoint x: 205, startPoint y: 124, endPoint x: 209, endPoint y: 120, distance: 6.5
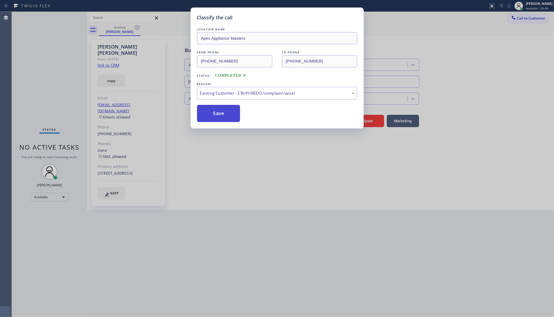
click at [216, 112] on button "Save" at bounding box center [218, 113] width 43 height 17
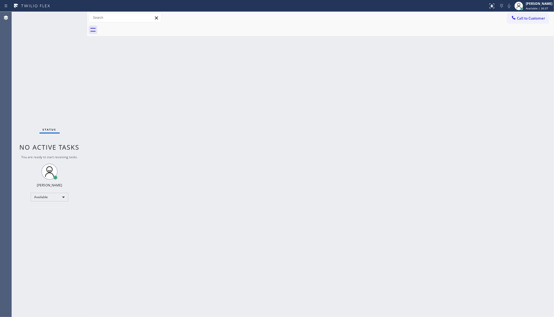
click at [427, 187] on div "Back to Dashboard Change Sender ID Customers Technicians Select a contact Outbo…" at bounding box center [320, 165] width 466 height 306
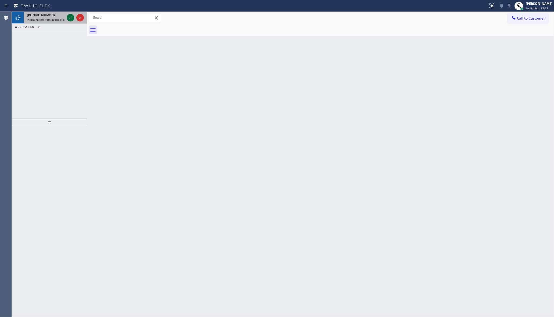
click at [70, 15] on icon at bounding box center [70, 18] width 6 height 6
click at [71, 17] on icon at bounding box center [70, 18] width 6 height 6
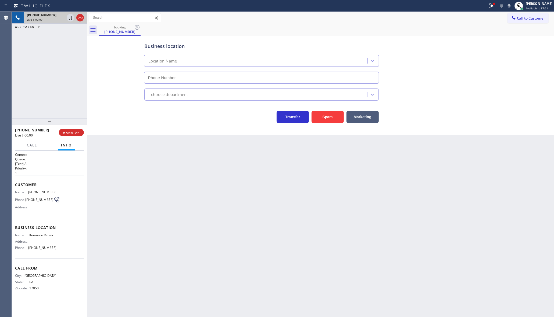
type input "(866) 878-8591"
click at [491, 6] on icon at bounding box center [491, 5] width 3 height 2
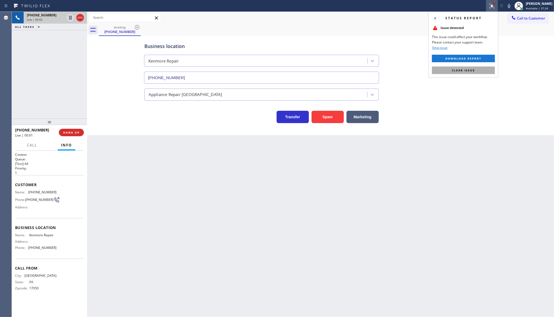
click at [467, 73] on button "Clear issue" at bounding box center [463, 71] width 63 height 8
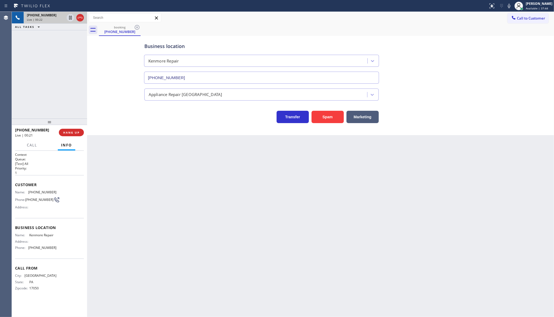
click at [360, 220] on div "Back to Dashboard Change Sender ID Customers Technicians Select a contact Outbo…" at bounding box center [320, 165] width 466 height 306
drag, startPoint x: 30, startPoint y: 190, endPoint x: 77, endPoint y: 188, distance: 47.8
click at [77, 188] on div "Customer Name: (717) 497-7267 Phone: (717) 497-7267 Address:" at bounding box center [49, 196] width 69 height 43
copy span "(717) 497-7267"
click at [146, 199] on div "Back to Dashboard Change Sender ID Customers Technicians Select a contact Outbo…" at bounding box center [320, 165] width 466 height 306
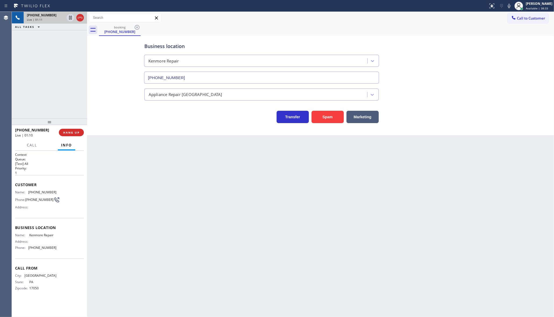
click at [47, 91] on div "+17174977267 Live | 01:11 ALL TASKS ALL TASKS ACTIVE TASKS TASKS IN WRAP UP" at bounding box center [49, 65] width 75 height 107
click at [64, 132] on button "HANG UP" at bounding box center [71, 133] width 25 height 8
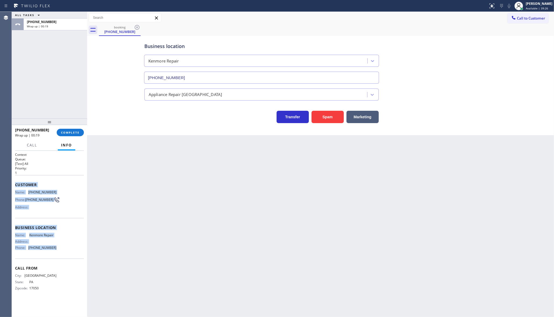
drag, startPoint x: 14, startPoint y: 182, endPoint x: 69, endPoint y: 252, distance: 89.3
click at [69, 252] on div "Context Queue: [Test] All Priority: 1 Customer Name: (717) 497-7267 Phone: (717…" at bounding box center [49, 234] width 75 height 167
copy div "Customer Name: (717) 497-7267 Phone: (717) 497-7267 Address: Business location …"
click at [135, 182] on div "Back to Dashboard Change Sender ID Customers Technicians Select a contact Outbo…" at bounding box center [320, 165] width 466 height 306
click at [74, 128] on div "+17174977267 Wrap up | 01:42 COMPLETE" at bounding box center [49, 133] width 69 height 14
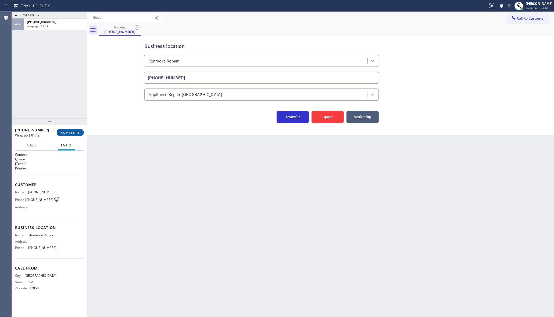
click at [73, 135] on button "COMPLETE" at bounding box center [70, 133] width 27 height 8
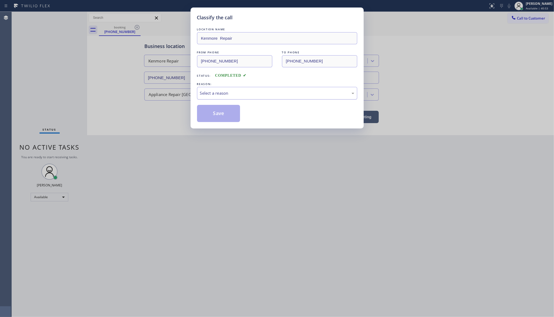
click at [210, 95] on div "Select a reason" at bounding box center [277, 93] width 154 height 6
click at [203, 117] on button "Save" at bounding box center [218, 113] width 43 height 17
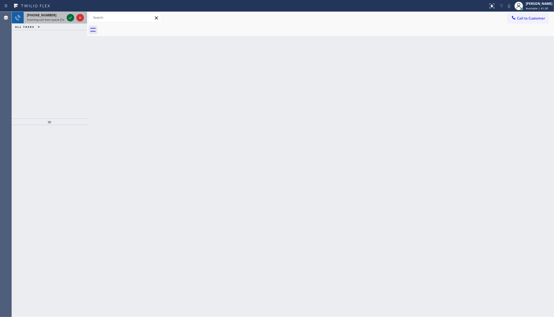
click at [67, 15] on icon at bounding box center [70, 18] width 6 height 6
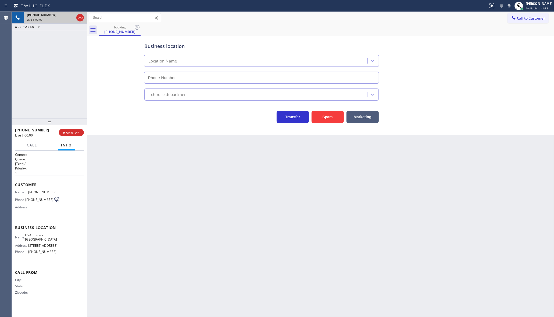
type input "(469) 846-9979"
click at [84, 134] on div "+19453374348 Live | 00:00 HANG UP" at bounding box center [49, 132] width 75 height 15
click at [80, 133] on button "HANG UP" at bounding box center [71, 133] width 25 height 8
click at [68, 129] on div "+19453374348 Wrap up | 00:44 COMPLETE" at bounding box center [49, 133] width 69 height 14
click at [73, 133] on span "COMPLETE" at bounding box center [70, 133] width 19 height 4
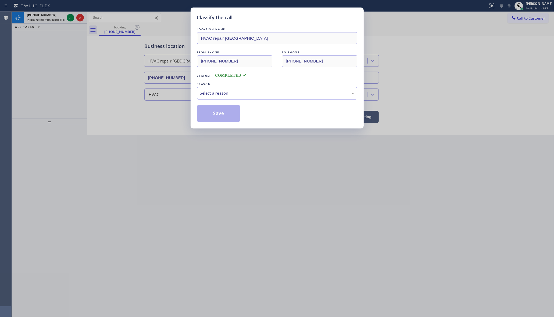
click at [71, 18] on div "Classify the call LOCATION NAME HVAC repair Mesquite FROM PHONE (945) 337-4348 …" at bounding box center [277, 158] width 554 height 317
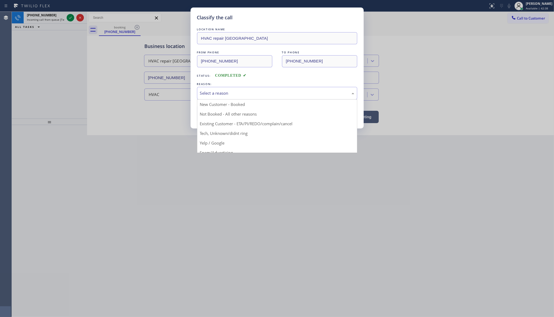
click at [227, 93] on div "Select a reason" at bounding box center [277, 93] width 154 height 6
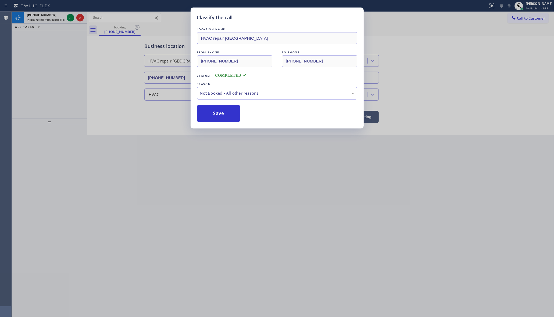
click at [222, 113] on button "Save" at bounding box center [218, 113] width 43 height 17
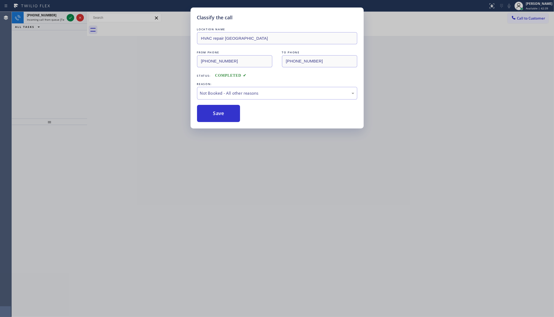
click at [222, 113] on button "Save" at bounding box center [218, 113] width 43 height 17
click at [71, 17] on div "Classify the call LOCATION NAME HVAC repair Mesquite FROM PHONE (945) 337-4348 …" at bounding box center [277, 158] width 554 height 317
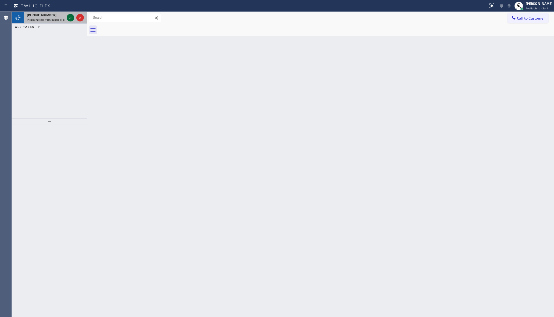
click at [71, 16] on div "Classify the call LOCATION NAME Subzero Repair Professionals (Tampa, Google Ads…" at bounding box center [283, 165] width 542 height 306
click at [71, 16] on icon at bounding box center [70, 18] width 6 height 6
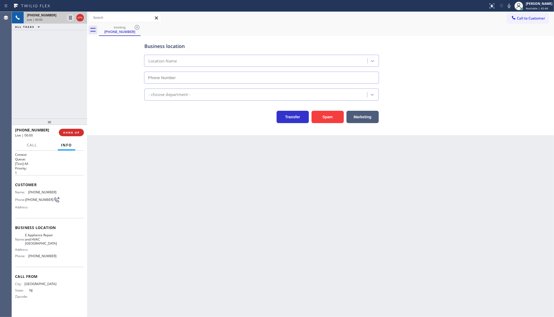
type input "(609) 739-8937"
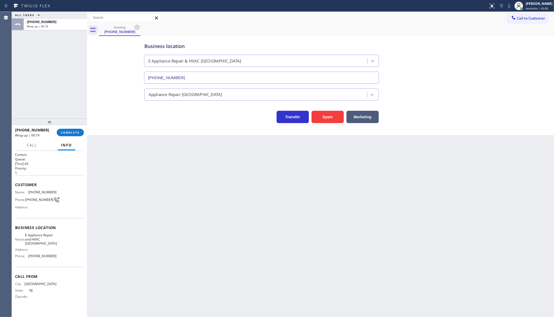
click at [67, 128] on div "+16402006553 Wrap up | 00:19 COMPLETE" at bounding box center [49, 133] width 69 height 14
click at [68, 134] on span "COMPLETE" at bounding box center [70, 133] width 19 height 4
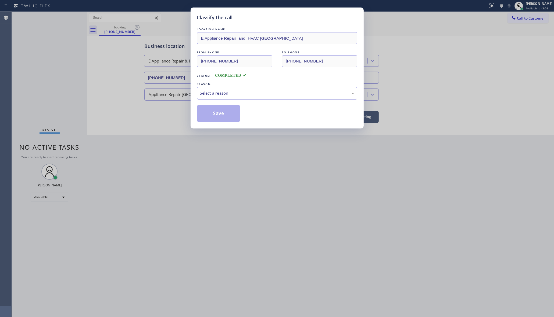
click at [216, 97] on div "Select a reason" at bounding box center [277, 93] width 160 height 13
click at [215, 114] on button "Save" at bounding box center [218, 113] width 43 height 17
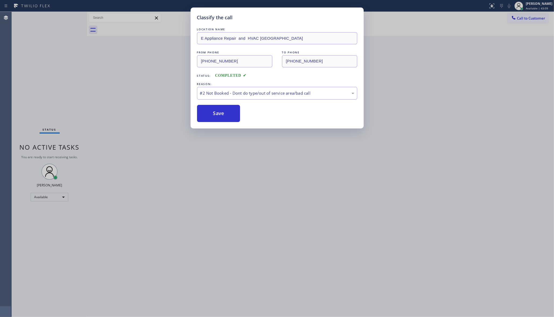
click at [215, 114] on button "Save" at bounding box center [218, 113] width 43 height 17
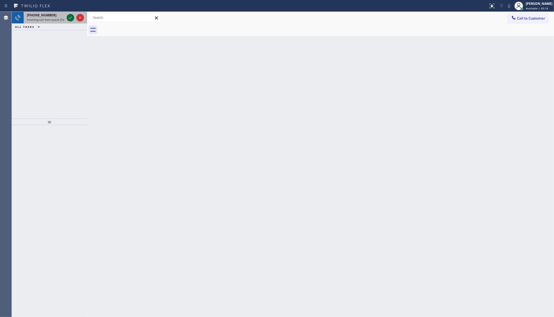
click at [71, 18] on icon at bounding box center [70, 18] width 6 height 6
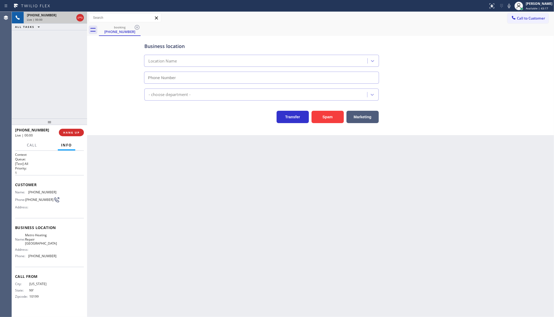
type input "(929) 605-4488"
click at [68, 134] on span "HANG UP" at bounding box center [71, 133] width 16 height 4
click at [70, 127] on div "+12122030240 Wrap up | 00:00 COMPLETE" at bounding box center [49, 133] width 69 height 14
click at [72, 133] on span "COMPLETE" at bounding box center [70, 133] width 19 height 4
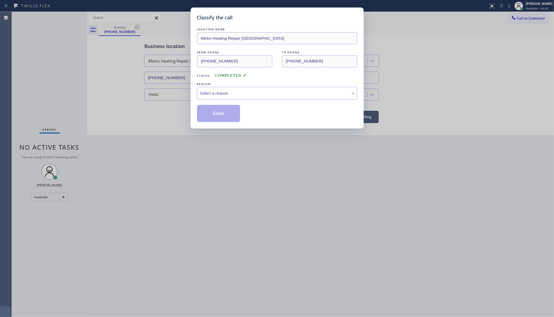
click at [220, 93] on div "Select a reason" at bounding box center [277, 93] width 154 height 6
click at [213, 114] on button "Save" at bounding box center [218, 113] width 43 height 17
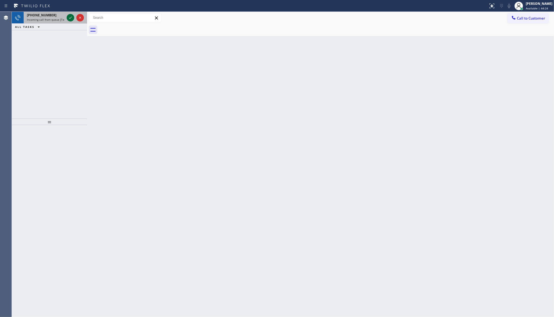
click at [72, 19] on icon at bounding box center [70, 18] width 6 height 6
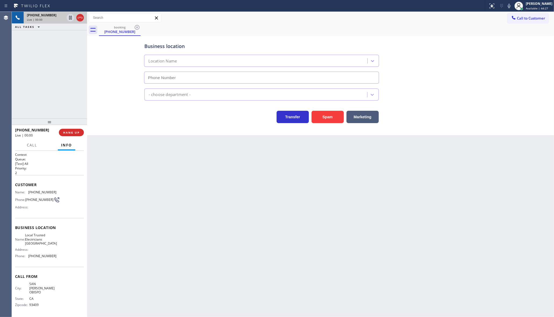
type input "(805) 222-7117"
click at [106, 65] on div "Business location Local Trusted Electricians Mission Canyon (805) 222-7117 Elec…" at bounding box center [320, 80] width 464 height 86
click at [71, 132] on span "COMPLETE" at bounding box center [70, 133] width 19 height 4
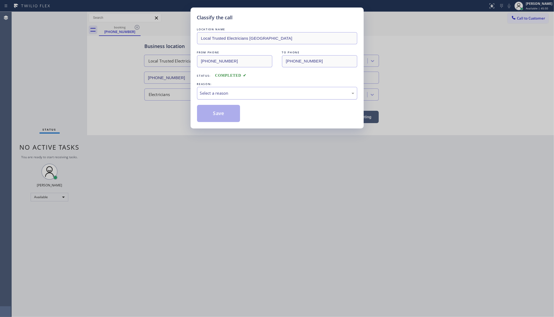
click at [216, 93] on div "Select a reason" at bounding box center [277, 93] width 154 height 6
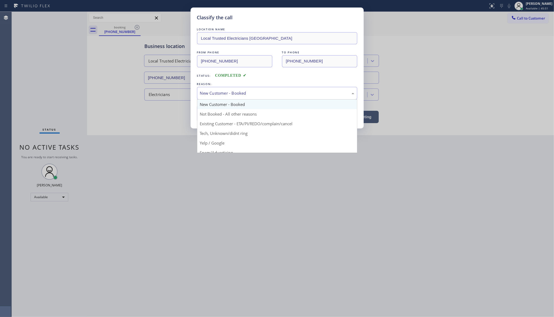
click at [214, 97] on div "New Customer - Booked" at bounding box center [277, 93] width 160 height 13
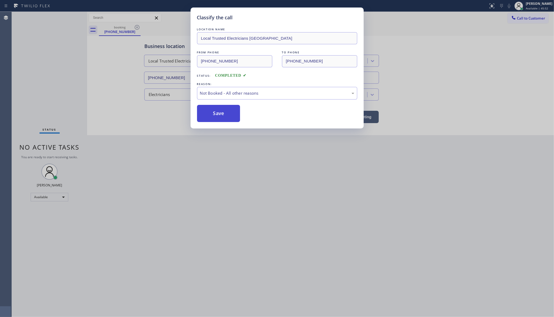
click at [209, 115] on button "Save" at bounding box center [218, 113] width 43 height 17
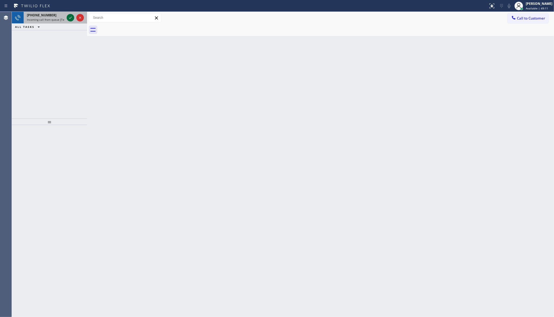
click at [67, 18] on div at bounding box center [71, 18] width 8 height 6
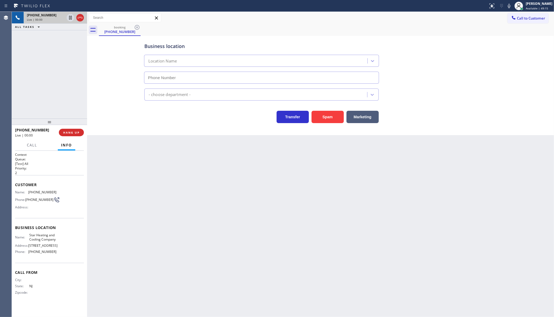
type input "(646) 798-9293"
click at [322, 120] on button "Spam" at bounding box center [327, 117] width 32 height 12
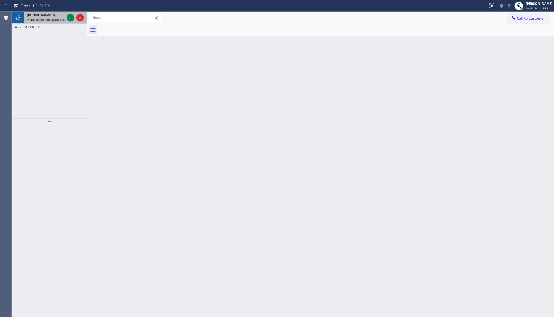
click at [65, 18] on div "+13478663388 Incoming call from queue [Test] All" at bounding box center [45, 18] width 42 height 12
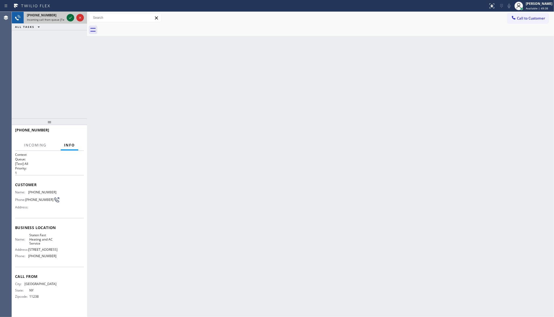
click at [69, 18] on icon at bounding box center [70, 18] width 6 height 6
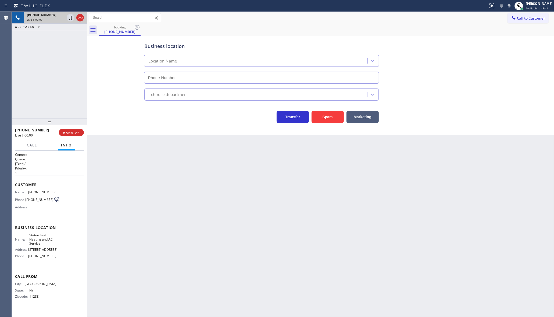
type input "(929) 325-2707"
click at [80, 131] on button "HANG UP" at bounding box center [71, 133] width 25 height 8
click at [64, 134] on span "COMPLETE" at bounding box center [70, 133] width 19 height 4
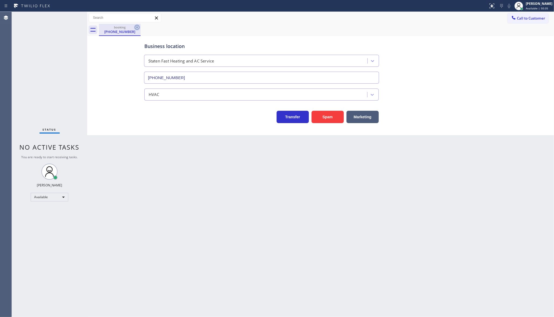
click at [136, 27] on icon at bounding box center [137, 27] width 6 height 6
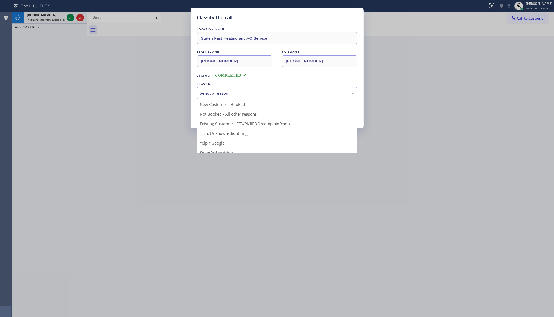
click at [207, 97] on div "Select a reason" at bounding box center [277, 93] width 160 height 13
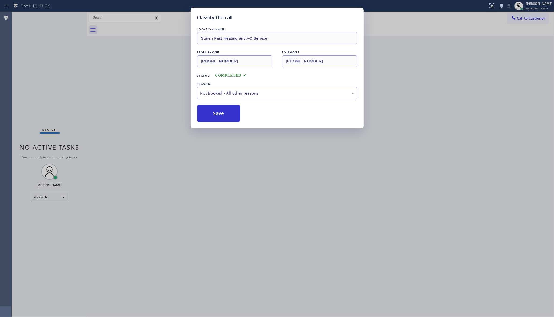
click at [209, 116] on button "Save" at bounding box center [218, 113] width 43 height 17
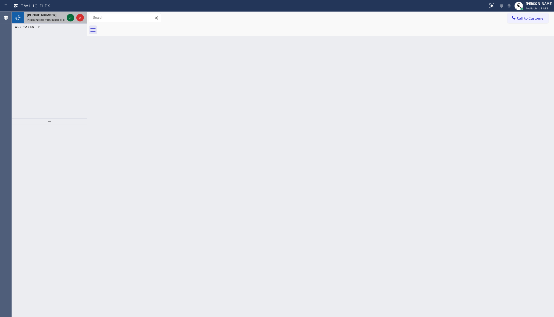
click at [68, 19] on icon at bounding box center [70, 18] width 6 height 6
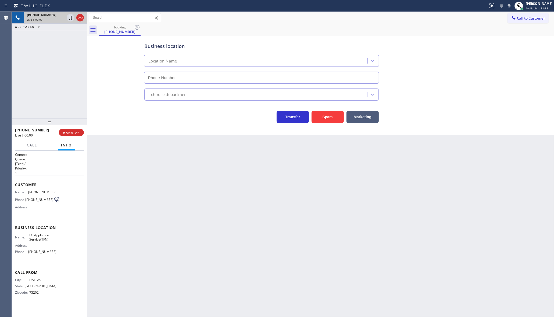
type input "(844) 462-8198"
click at [74, 129] on button "COMPLETE" at bounding box center [70, 133] width 27 height 8
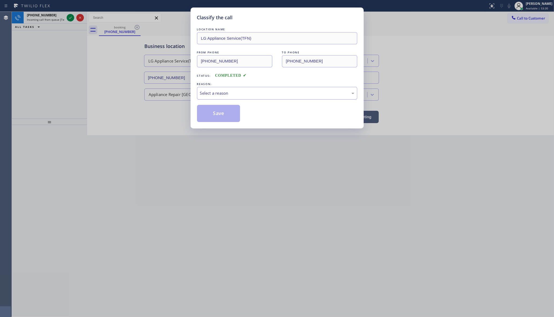
click at [207, 97] on div "Select a reason" at bounding box center [277, 93] width 160 height 13
click at [207, 117] on button "Save" at bounding box center [218, 113] width 43 height 17
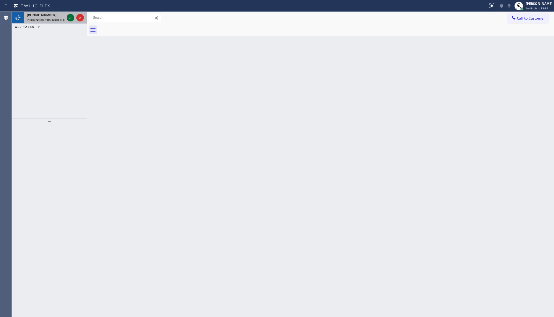
click at [68, 18] on icon at bounding box center [70, 18] width 6 height 6
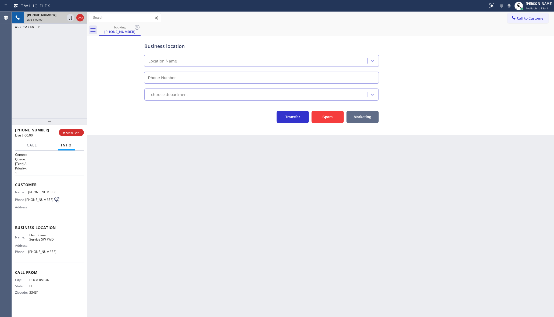
type input "(213) 566-1222"
click at [361, 118] on button "Marketing" at bounding box center [362, 117] width 32 height 12
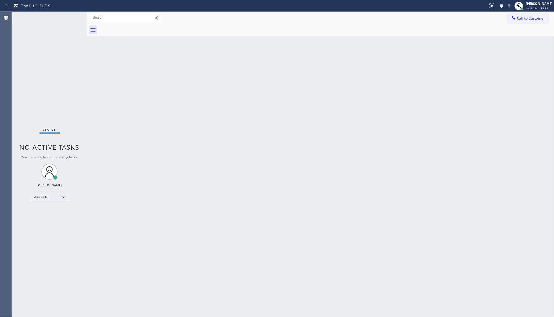
click at [447, 110] on div "Back to Dashboard Change Sender ID Customers Technicians Select a contact Outbo…" at bounding box center [320, 165] width 466 height 306
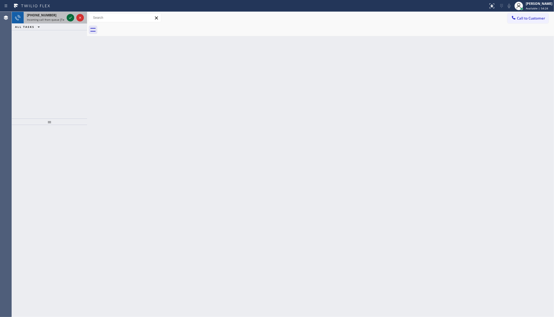
click at [68, 16] on icon at bounding box center [70, 18] width 6 height 6
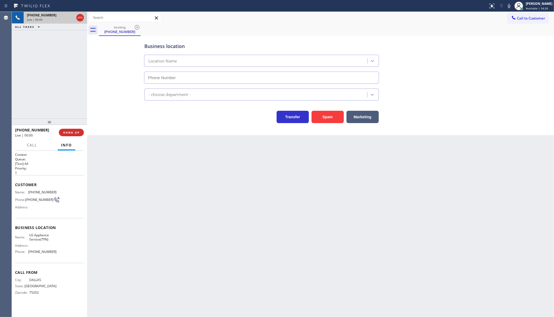
type input "(844) 462-8198"
click at [70, 73] on div "+19729997347 Live | 00:57 ALL TASKS ALL TASKS ACTIVE TASKS TASKS IN WRAP UP" at bounding box center [49, 65] width 75 height 107
click at [73, 129] on button "HANG UP" at bounding box center [71, 133] width 25 height 8
drag, startPoint x: 70, startPoint y: 90, endPoint x: 73, endPoint y: 85, distance: 5.8
click at [72, 88] on div "ALL TASKS ALL TASKS ACTIVE TASKS TASKS IN WRAP UP +19729997347 Wrap up | 00:47" at bounding box center [49, 65] width 75 height 107
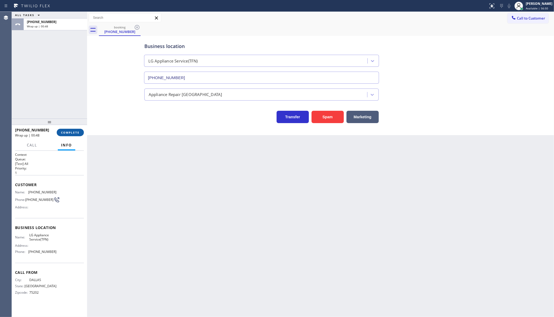
drag, startPoint x: 74, startPoint y: 126, endPoint x: 75, endPoint y: 133, distance: 7.3
click at [75, 125] on div at bounding box center [49, 122] width 75 height 6
click at [75, 133] on span "COMPLETE" at bounding box center [70, 133] width 19 height 4
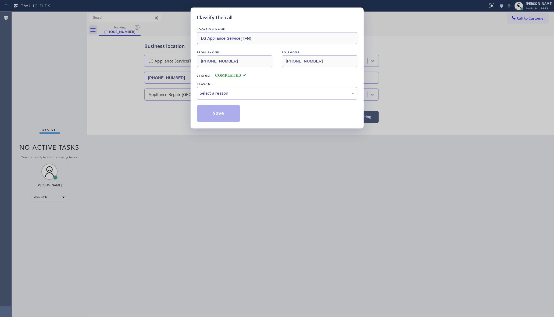
click at [213, 101] on div "LOCATION NAME LG Appliance Service(TFN) FROM PHONE (972) 999-7347 TO PHONE (844…" at bounding box center [277, 75] width 160 height 96
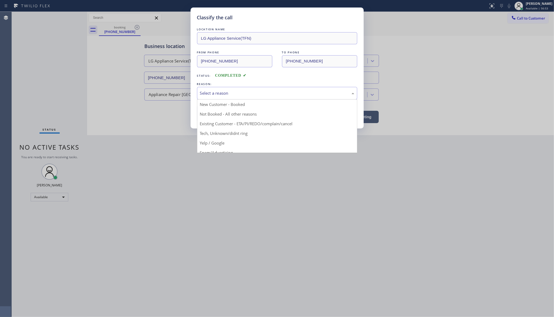
click at [215, 96] on div "Select a reason" at bounding box center [277, 93] width 154 height 6
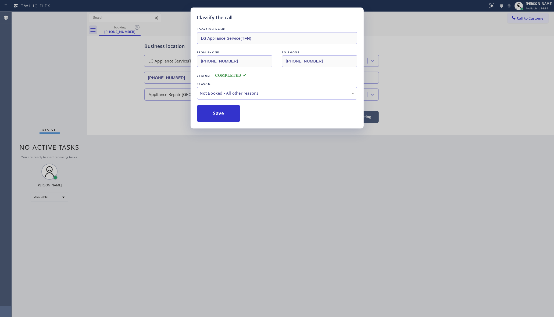
click at [212, 114] on button "Save" at bounding box center [218, 113] width 43 height 17
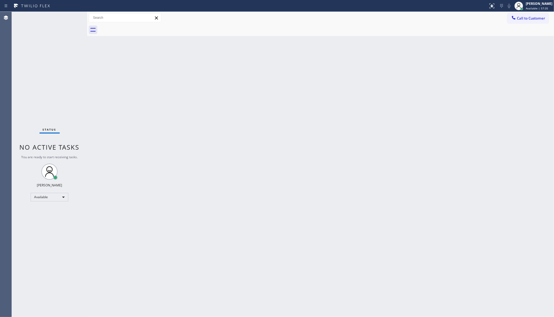
click at [333, 199] on div "Back to Dashboard Change Sender ID Customers Technicians Select a contact Outbo…" at bounding box center [320, 165] width 466 height 306
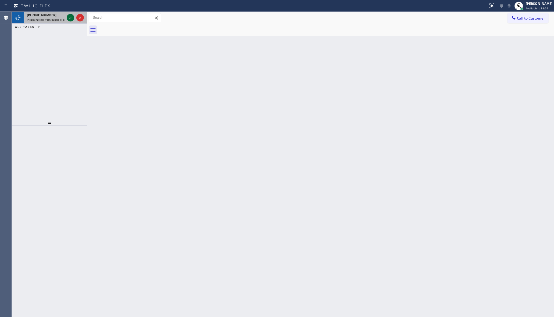
click at [70, 17] on icon at bounding box center [70, 18] width 6 height 6
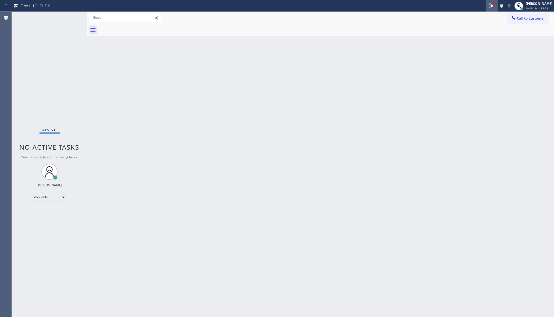
click at [492, 7] on icon at bounding box center [491, 6] width 6 height 6
click at [456, 70] on span "Clear issue" at bounding box center [462, 70] width 23 height 4
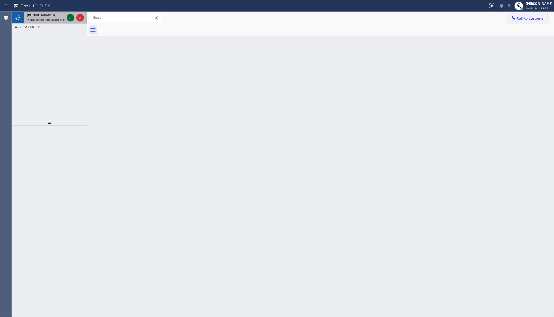
click at [68, 19] on icon at bounding box center [70, 18] width 6 height 6
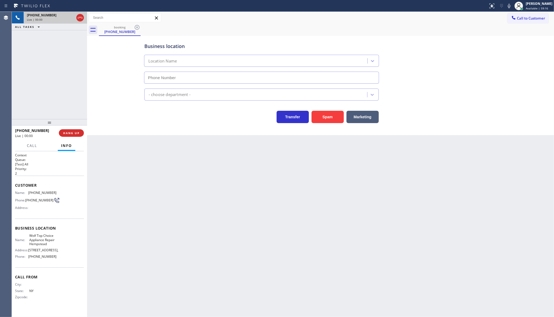
type input "(516) 916-7949"
click at [355, 112] on button "Marketing" at bounding box center [362, 117] width 32 height 12
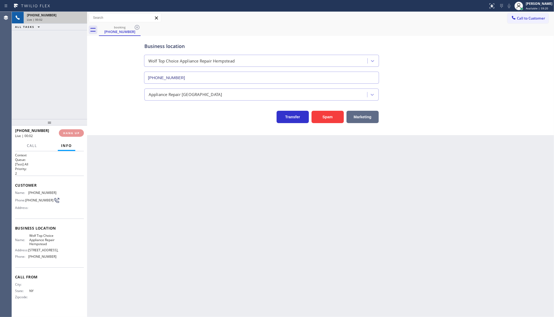
click at [355, 112] on button "Marketing" at bounding box center [362, 117] width 32 height 12
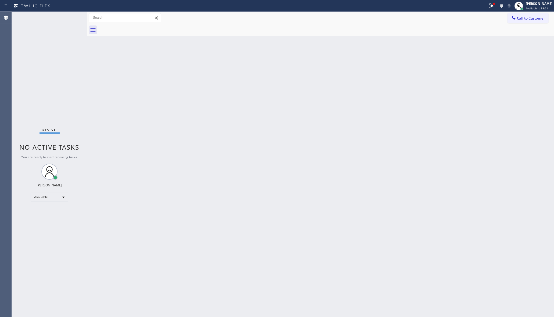
click at [355, 112] on div "Back to Dashboard Change Sender ID Customers Technicians Select a contact Outbo…" at bounding box center [320, 165] width 466 height 306
click at [490, 6] on icon at bounding box center [491, 6] width 6 height 6
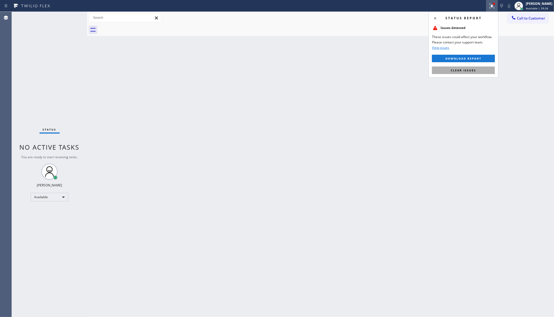
click at [478, 70] on button "Clear issues" at bounding box center [463, 71] width 63 height 8
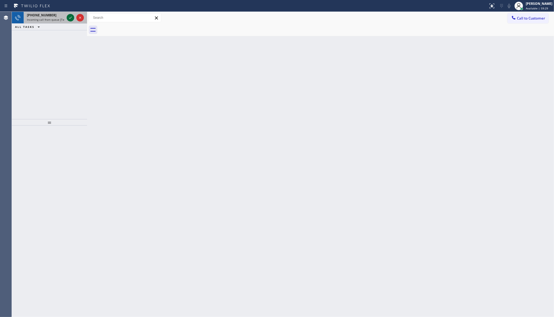
click at [71, 17] on icon at bounding box center [70, 18] width 6 height 6
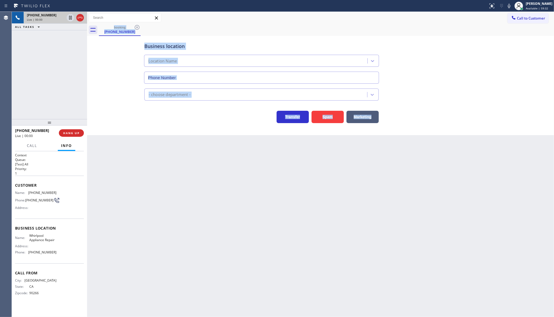
type input "(888) 992-3457"
click at [151, 153] on div "Back to Dashboard Change Sender ID Customers Technicians Select a contact Outbo…" at bounding box center [320, 165] width 466 height 306
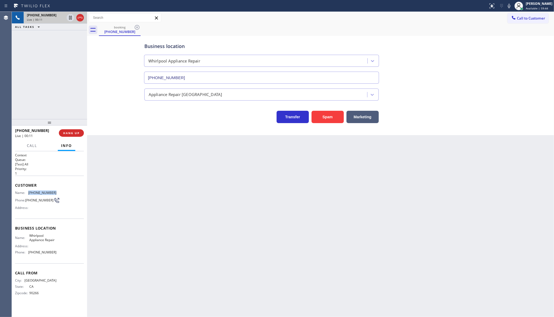
drag, startPoint x: 27, startPoint y: 190, endPoint x: 73, endPoint y: 192, distance: 45.4
click at [73, 192] on div "Name: (310) 545-9260 Phone: (310) 545-9260 Address:" at bounding box center [49, 201] width 69 height 21
copy div "(310) 545-9260"
click at [182, 154] on div "Back to Dashboard Change Sender ID Customers Technicians Select a contact Outbo…" at bounding box center [320, 165] width 466 height 306
click at [173, 179] on div "Back to Dashboard Change Sender ID Customers Technicians Select a contact Outbo…" at bounding box center [320, 165] width 466 height 306
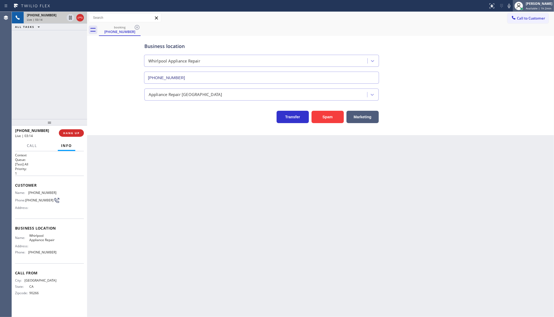
click at [531, 5] on div "[PERSON_NAME]" at bounding box center [538, 3] width 27 height 5
click at [287, 46] on div "Business location" at bounding box center [261, 46] width 234 height 7
click at [428, 44] on div "Business location Whirlpool Appliance Repair (888) 992-3457" at bounding box center [320, 59] width 355 height 49
click at [399, 191] on div "Back to Dashboard Change Sender ID Customers Technicians Select a contact Outbo…" at bounding box center [320, 165] width 466 height 306
drag, startPoint x: 29, startPoint y: 254, endPoint x: 74, endPoint y: 253, distance: 45.1
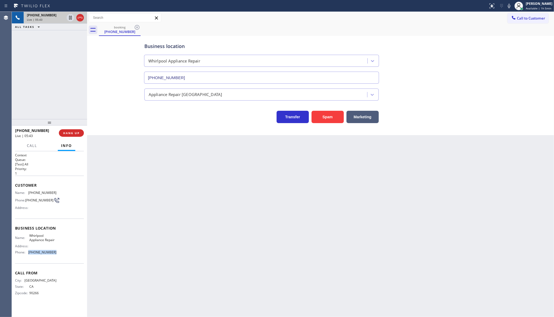
click at [74, 253] on div "Name: Whirlpool Appliance Repair Address: Phone: (888) 992-3457" at bounding box center [49, 245] width 69 height 23
copy div "(888) 992-3457"
drag, startPoint x: 58, startPoint y: 45, endPoint x: 63, endPoint y: 34, distance: 12.9
click at [61, 39] on div "+13105459260 Live | 06:03 ALL TASKS ALL TASKS ACTIVE TASKS TASKS IN WRAP UP" at bounding box center [49, 65] width 75 height 107
drag, startPoint x: 29, startPoint y: 191, endPoint x: 61, endPoint y: 190, distance: 32.3
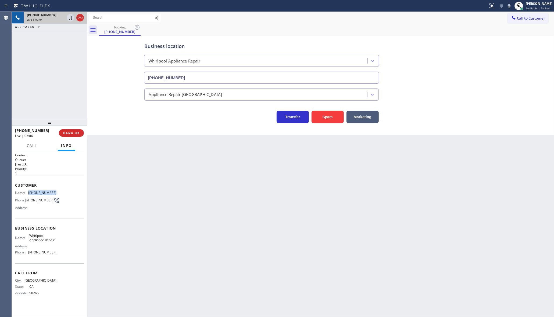
click at [61, 190] on div "Customer Name: (310) 545-9260 Phone: (310) 545-9260 Address:" at bounding box center [49, 197] width 69 height 43
copy span "(310) 545-9260"
drag, startPoint x: 13, startPoint y: 182, endPoint x: 56, endPoint y: 253, distance: 83.5
click at [56, 253] on div "Context Queue: [Test] All Priority: 1 Customer Name: (310) 545-9260 Phone: (310…" at bounding box center [49, 234] width 75 height 166
copy div "Customer Name: (310) 545-9260 Phone: (310) 545-9260 Address: Business location …"
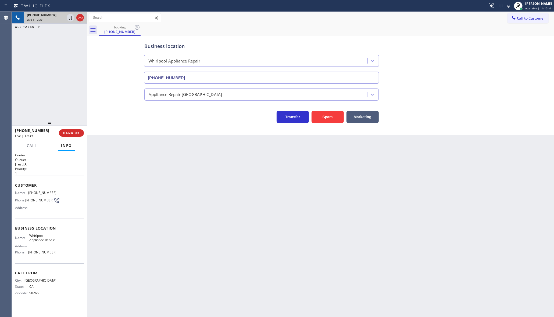
click at [61, 90] on div "+13105459260 Live | 12:39 ALL TASKS ALL TASKS ACTIVE TASKS TASKS IN WRAP UP" at bounding box center [49, 65] width 75 height 107
click at [175, 196] on div "Back to Dashboard Change Sender ID Customers Technicians Select a contact Outbo…" at bounding box center [320, 165] width 466 height 306
click at [530, 7] on span "Available | 1h 15min" at bounding box center [538, 8] width 27 height 4
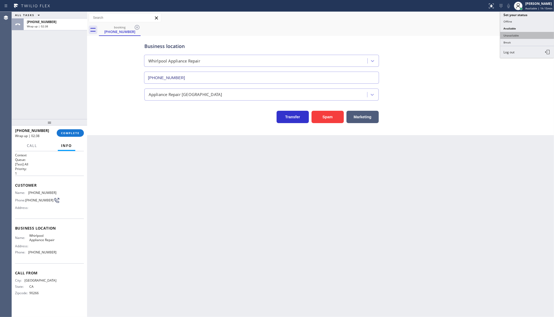
click at [523, 35] on button "Unavailable" at bounding box center [527, 35] width 54 height 7
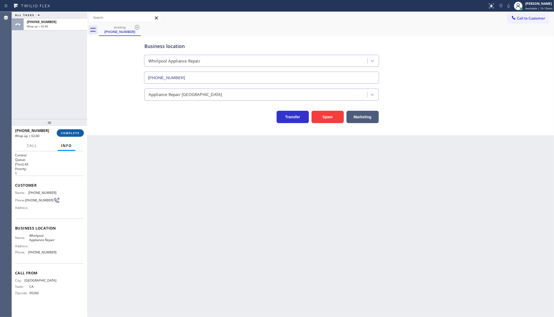
click at [78, 136] on button "COMPLETE" at bounding box center [70, 133] width 27 height 8
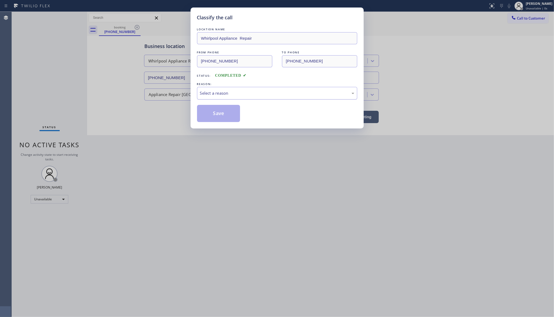
click at [221, 89] on div "Select a reason" at bounding box center [277, 93] width 160 height 13
click at [213, 116] on button "Save" at bounding box center [218, 113] width 43 height 17
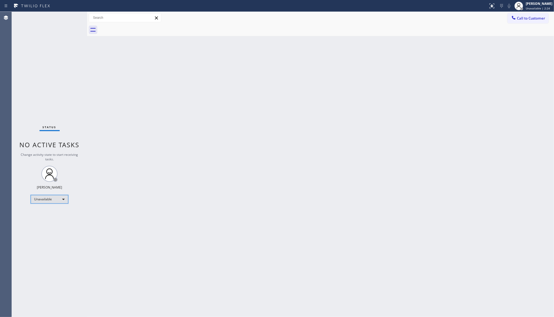
click at [35, 197] on div "Unavailable" at bounding box center [50, 199] width 38 height 9
click at [35, 213] on li "Available" at bounding box center [49, 213] width 37 height 6
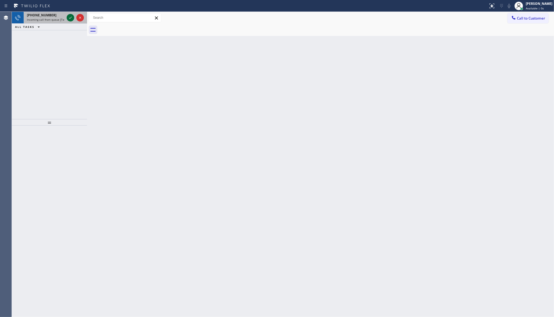
click at [70, 15] on icon at bounding box center [70, 18] width 6 height 6
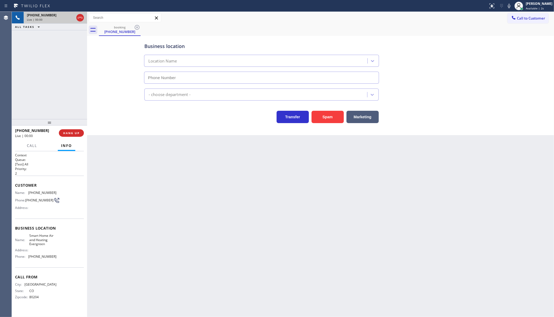
type input "(720) 640-7114"
click at [370, 113] on button "Marketing" at bounding box center [362, 117] width 32 height 12
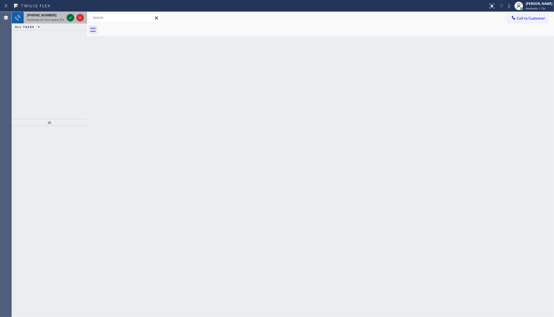
click at [69, 15] on icon at bounding box center [70, 18] width 6 height 6
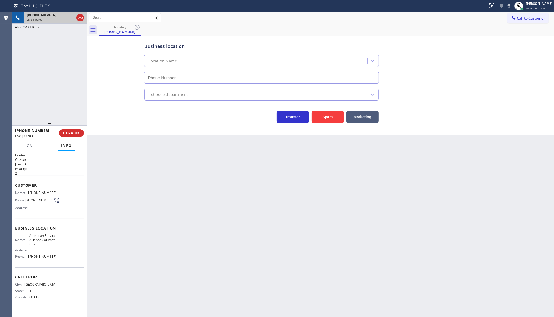
type input "(708) 554-7898"
click at [364, 112] on button "Marketing" at bounding box center [362, 117] width 32 height 12
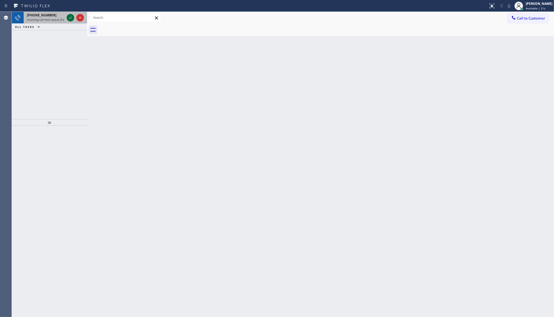
click at [70, 17] on icon at bounding box center [70, 18] width 6 height 6
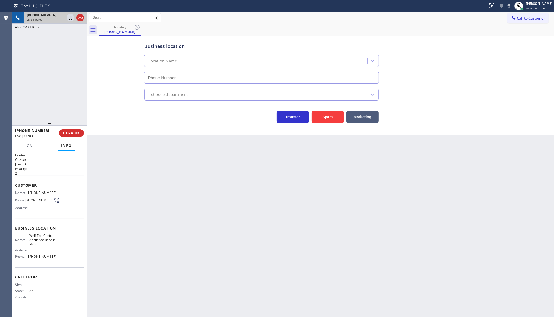
type input "(623) 292-5313"
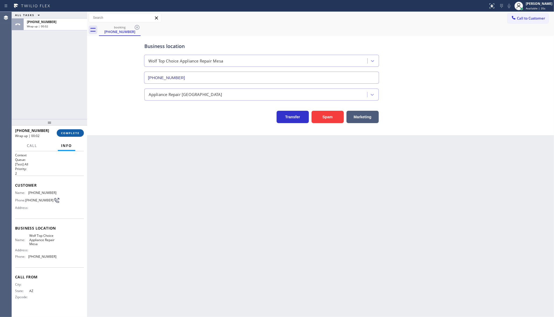
click at [79, 133] on span "COMPLETE" at bounding box center [70, 133] width 19 height 4
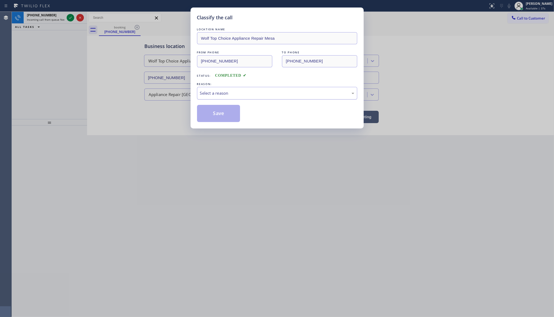
click at [243, 93] on div "Select a reason" at bounding box center [277, 93] width 154 height 6
click at [213, 114] on button "Save" at bounding box center [218, 113] width 43 height 17
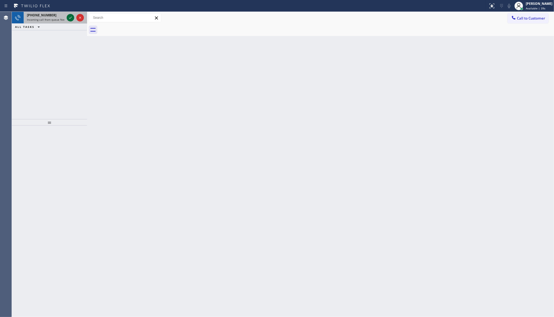
click at [67, 17] on icon at bounding box center [70, 18] width 6 height 6
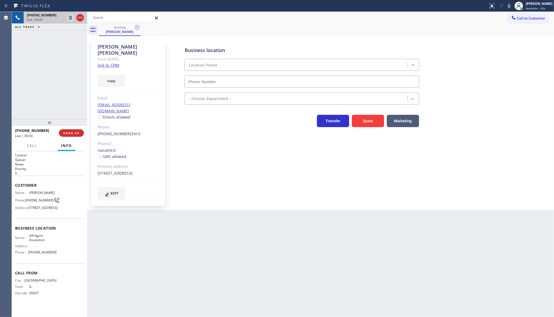
type input "(877) 944-3334"
click at [109, 63] on link "link to CRM" at bounding box center [108, 65] width 22 height 5
click at [508, 6] on icon at bounding box center [508, 6] width 6 height 6
click at [69, 18] on icon at bounding box center [70, 18] width 3 height 4
click at [64, 20] on div "Live | 01:56" at bounding box center [46, 20] width 38 height 4
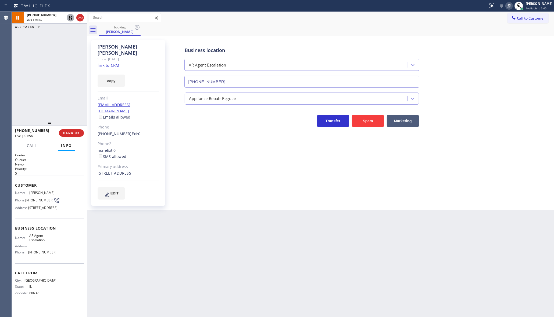
click at [69, 18] on icon at bounding box center [70, 18] width 6 height 6
click at [509, 8] on icon at bounding box center [508, 6] width 6 height 6
click at [74, 136] on button "COMPLETE" at bounding box center [70, 133] width 27 height 8
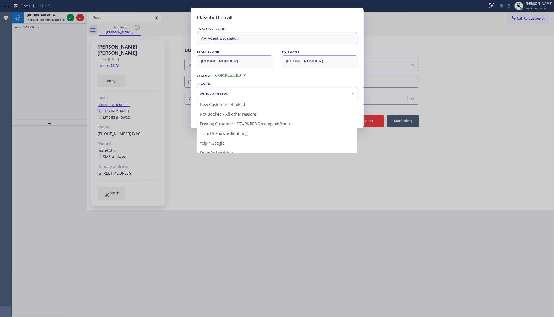
click at [208, 99] on div "Select a reason" at bounding box center [277, 93] width 160 height 13
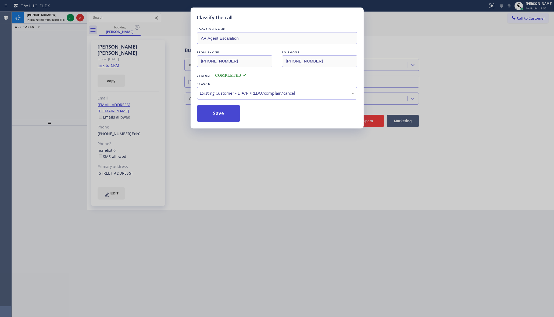
click at [213, 111] on button "Save" at bounding box center [218, 113] width 43 height 17
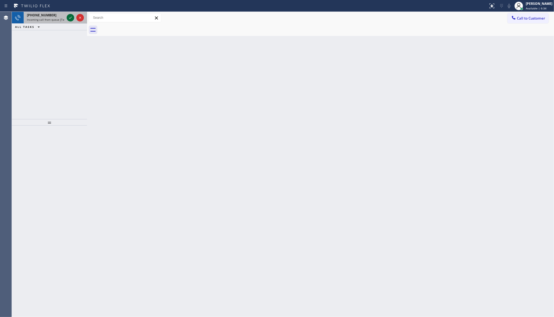
click at [67, 19] on icon at bounding box center [70, 18] width 6 height 6
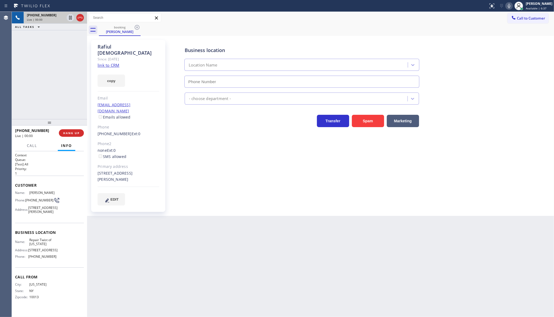
type input "(347) 284-6179"
click at [105, 63] on link "link to CRM" at bounding box center [108, 65] width 22 height 5
click at [72, 17] on icon at bounding box center [70, 18] width 6 height 6
click at [507, 6] on icon at bounding box center [508, 6] width 6 height 6
click at [71, 19] on icon at bounding box center [70, 18] width 4 height 4
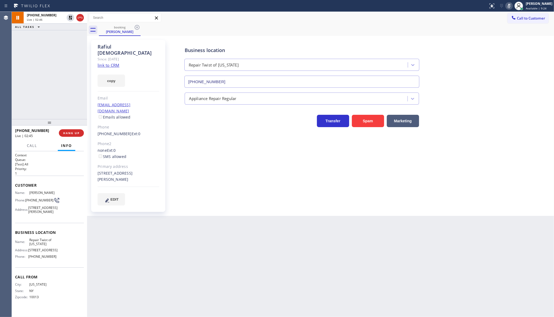
click at [507, 8] on icon at bounding box center [508, 6] width 6 height 6
click at [131, 256] on div "Back to Dashboard Change Sender ID Customers Technicians Select a contact Outbo…" at bounding box center [320, 165] width 466 height 306
click at [30, 74] on div "ALL TASKS ALL TASKS ACTIVE TASKS TASKS IN WRAP UP +13476564007 Wrap up | 00:21" at bounding box center [49, 65] width 75 height 107
click at [526, 7] on span "Available | 10:29" at bounding box center [536, 8] width 22 height 4
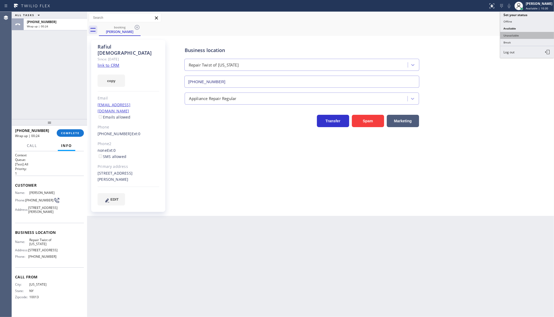
click at [518, 37] on button "Unavailable" at bounding box center [527, 35] width 54 height 7
click at [87, 136] on div at bounding box center [87, 165] width 0 height 306
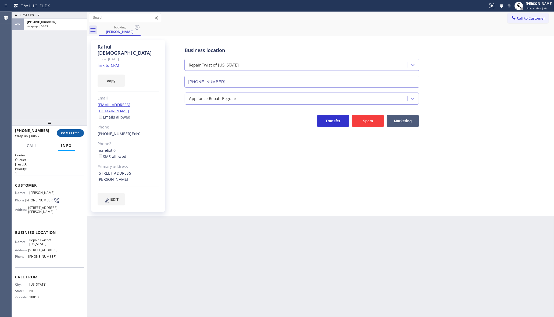
click at [82, 133] on button "COMPLETE" at bounding box center [70, 133] width 27 height 8
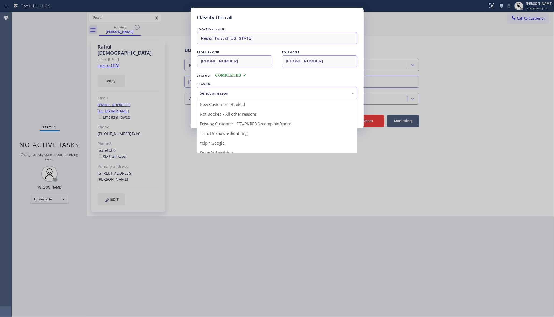
click at [197, 93] on div "Select a reason" at bounding box center [277, 93] width 160 height 13
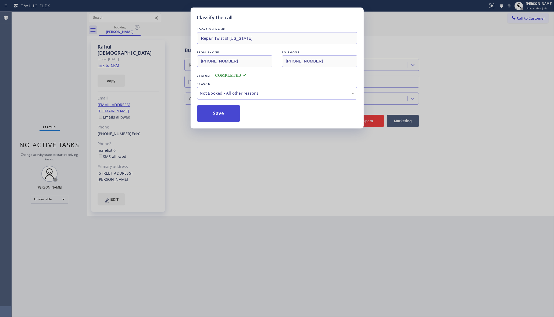
click at [210, 113] on button "Save" at bounding box center [218, 113] width 43 height 17
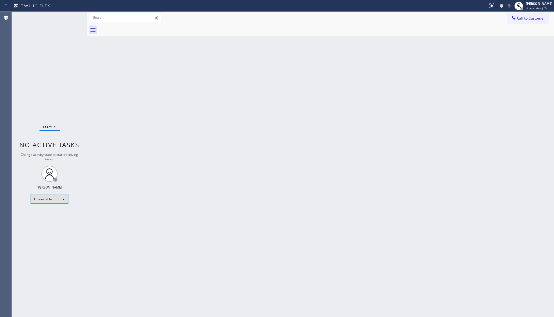
click at [47, 200] on div "Unavailable" at bounding box center [50, 199] width 38 height 9
click at [59, 229] on li "Break" at bounding box center [49, 227] width 37 height 6
click at [122, 149] on div "Back to Dashboard Change Sender ID Customers Technicians Select a contact Outbo…" at bounding box center [320, 165] width 466 height 306
click at [311, 273] on div "Back to Dashboard Change Sender ID Customers Technicians Select a contact Outbo…" at bounding box center [320, 165] width 466 height 306
click at [263, 232] on div "Back to Dashboard Change Sender ID Customers Technicians Select a contact Outbo…" at bounding box center [320, 165] width 466 height 306
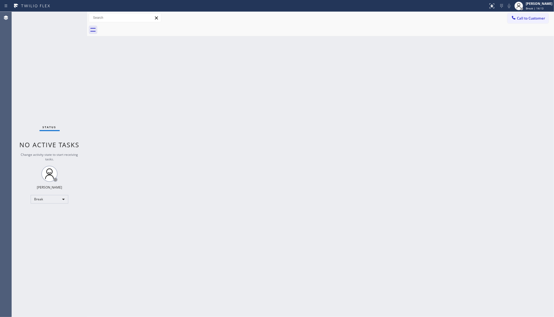
click at [354, 212] on div "Back to Dashboard Change Sender ID Customers Technicians Select a contact Outbo…" at bounding box center [320, 165] width 466 height 306
click at [44, 194] on div "Status No active tasks Change activity state to start receiving tasks. JENIZA A…" at bounding box center [49, 165] width 75 height 306
click at [50, 196] on div "Break" at bounding box center [50, 199] width 38 height 9
click at [50, 212] on li "Available" at bounding box center [49, 213] width 37 height 6
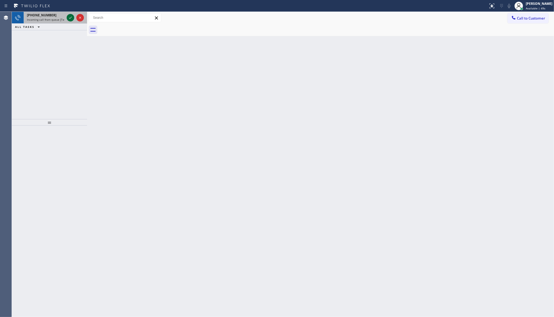
click at [70, 17] on icon at bounding box center [70, 18] width 6 height 6
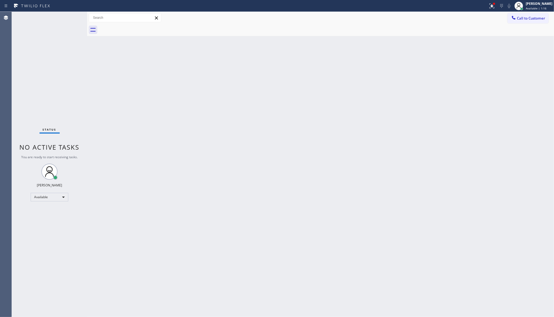
click at [132, 131] on div "Back to Dashboard Change Sender ID Customers Technicians Select a contact Outbo…" at bounding box center [320, 165] width 466 height 306
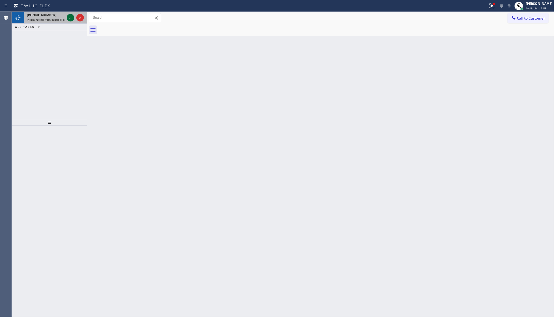
click at [70, 17] on icon at bounding box center [70, 18] width 6 height 6
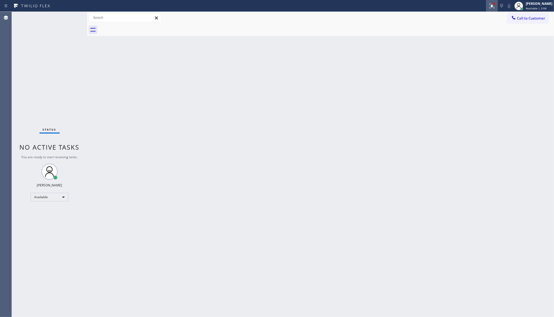
click at [491, 5] on icon at bounding box center [491, 6] width 6 height 6
click at [465, 73] on button "Clear issues" at bounding box center [463, 71] width 63 height 8
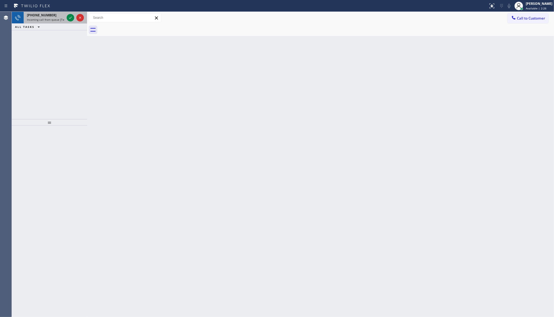
drag, startPoint x: 63, startPoint y: 38, endPoint x: 66, endPoint y: 15, distance: 22.7
click at [63, 38] on div "+19493552292 Incoming call from queue [Test] All ALL TASKS ALL TASKS ACTIVE TAS…" at bounding box center [49, 65] width 75 height 107
click at [70, 18] on icon at bounding box center [70, 18] width 6 height 6
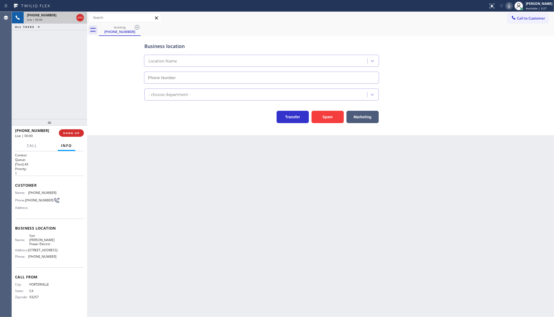
type input "(424) 533-5426"
click at [71, 132] on span "HANG UP" at bounding box center [71, 133] width 16 height 4
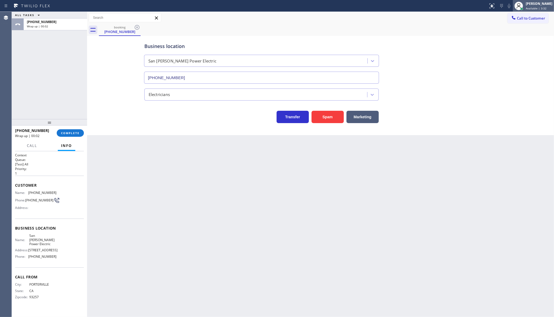
click at [528, 5] on div "[PERSON_NAME]" at bounding box center [538, 3] width 27 height 5
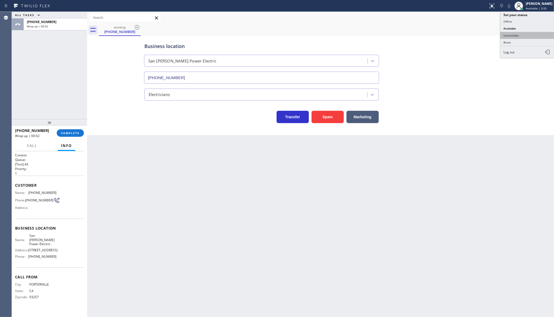
click at [512, 36] on button "Unavailable" at bounding box center [527, 35] width 54 height 7
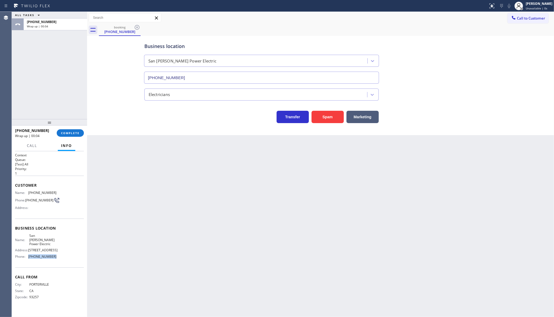
drag, startPoint x: 28, startPoint y: 253, endPoint x: 58, endPoint y: 251, distance: 29.6
click at [58, 251] on div "Name: San Pedro Power Electric Address: 670 W 9th St Phone: (424) 533-5426" at bounding box center [49, 247] width 69 height 27
copy div "(424) 533-5426"
click at [536, 17] on span "Call to Customer" at bounding box center [530, 18] width 28 height 5
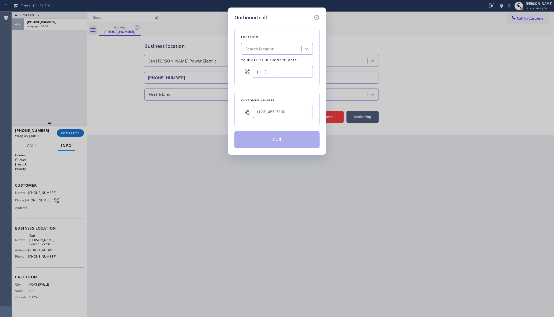
click at [267, 67] on input "(___) ___-____" at bounding box center [283, 72] width 60 height 12
paste input "424) 533-5426"
type input "(424) 533-5426"
click at [265, 114] on input "(___) ___-____" at bounding box center [283, 112] width 60 height 12
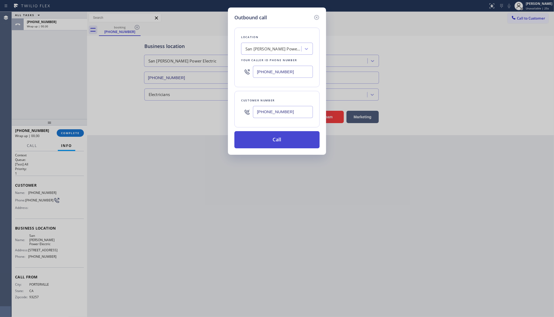
type input "(559) 756-4416"
click at [263, 137] on button "Call" at bounding box center [276, 139] width 85 height 17
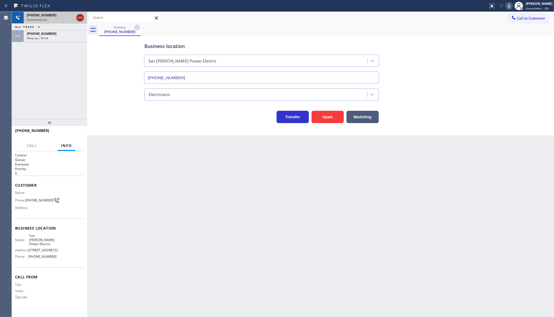
click at [79, 16] on icon at bounding box center [80, 18] width 6 height 6
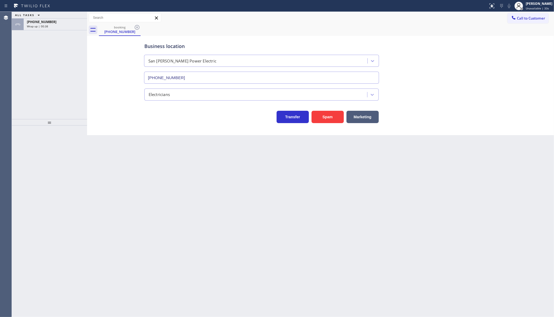
click at [42, 18] on div "ALL TASKS ALL TASKS ACTIVE TASKS TASKS IN WRAP UP +15597564416 Wrap up | 00:38" at bounding box center [49, 21] width 75 height 19
click at [29, 22] on span "+15597564416" at bounding box center [42, 22] width 30 height 5
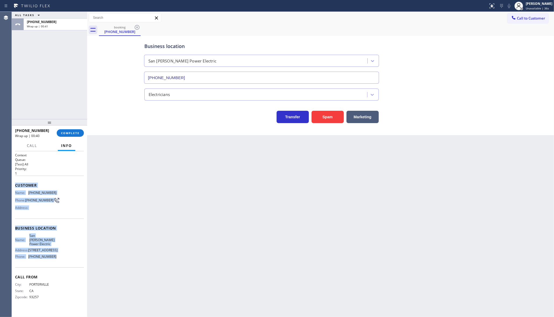
drag, startPoint x: 16, startPoint y: 182, endPoint x: 56, endPoint y: 251, distance: 80.4
click at [56, 251] on div "Context Queue: [Test] All Priority: 1 Customer Name: (559) 756-4416 Phone: (559…" at bounding box center [49, 230] width 69 height 155
copy div "Customer Name: (559) 756-4416 Phone: (559) 756-4416 Address: Business location …"
click at [68, 136] on button "COMPLETE" at bounding box center [70, 133] width 27 height 8
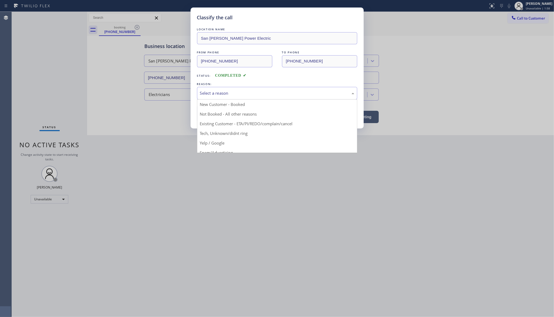
click at [208, 96] on div "Select a reason" at bounding box center [277, 93] width 154 height 6
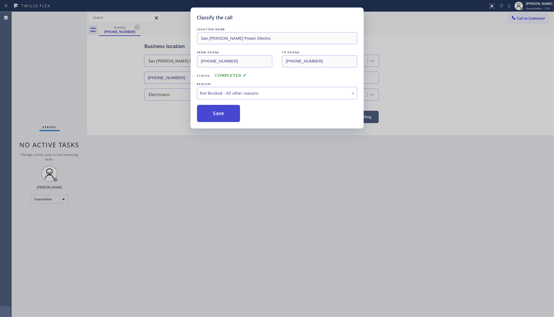
click at [208, 113] on button "Save" at bounding box center [218, 113] width 43 height 17
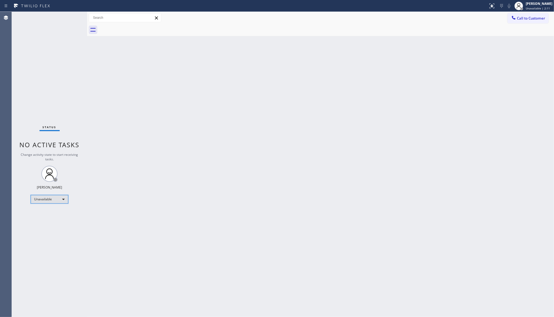
click at [52, 197] on div "Unavailable" at bounding box center [50, 199] width 38 height 9
click at [44, 213] on li "Available" at bounding box center [49, 213] width 37 height 6
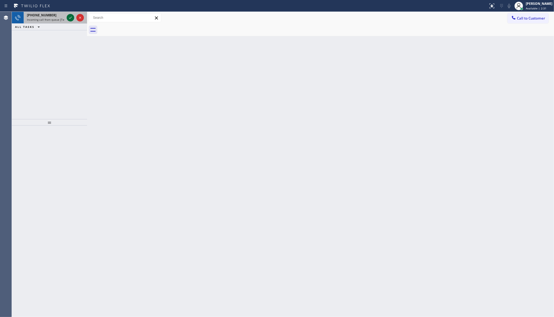
drag, startPoint x: 67, startPoint y: 16, endPoint x: 71, endPoint y: 18, distance: 4.9
click at [68, 17] on div at bounding box center [71, 18] width 8 height 6
click at [70, 19] on icon at bounding box center [70, 18] width 6 height 6
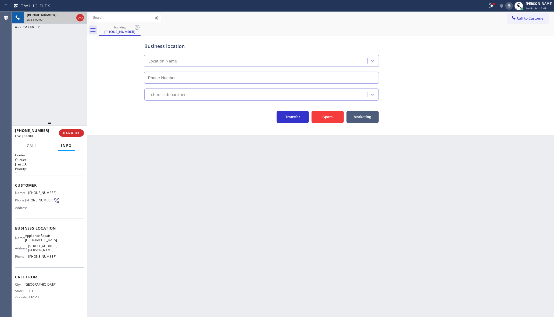
type input "(480) 269-8504"
click at [494, 3] on div at bounding box center [494, 4] width 2 height 2
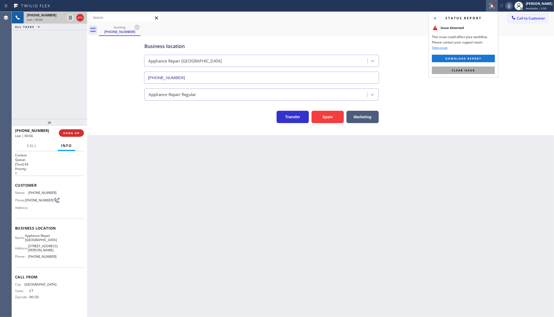
click at [475, 69] on button "Clear issue" at bounding box center [463, 71] width 63 height 8
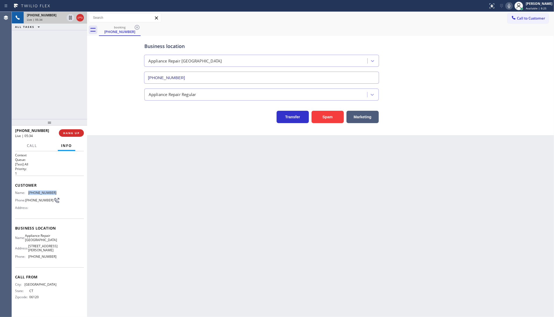
drag, startPoint x: 27, startPoint y: 191, endPoint x: 58, endPoint y: 190, distance: 30.4
click at [58, 191] on div "Name: (860) 324-2337 Phone: (860) 324-2337 Address:" at bounding box center [49, 201] width 69 height 21
copy div "(860) 324-2337"
drag, startPoint x: 27, startPoint y: 233, endPoint x: 53, endPoint y: 237, distance: 25.6
click at [53, 237] on div "Name: Appliance Repair Phoenix" at bounding box center [35, 238] width 41 height 8
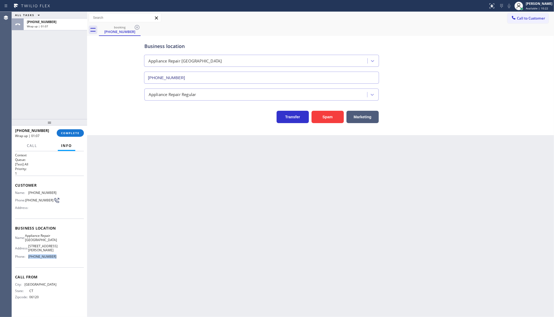
drag, startPoint x: 27, startPoint y: 255, endPoint x: 72, endPoint y: 257, distance: 44.9
click at [72, 257] on div "Name: Appliance Repair Phoenix Address: 7919 E Thomas Rd Phone: (480) 269-8504" at bounding box center [49, 247] width 69 height 27
click at [77, 135] on span "COMPLETE" at bounding box center [70, 133] width 19 height 4
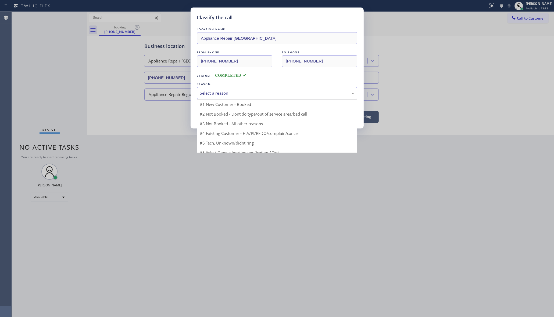
click at [201, 98] on div "Select a reason" at bounding box center [277, 93] width 160 height 13
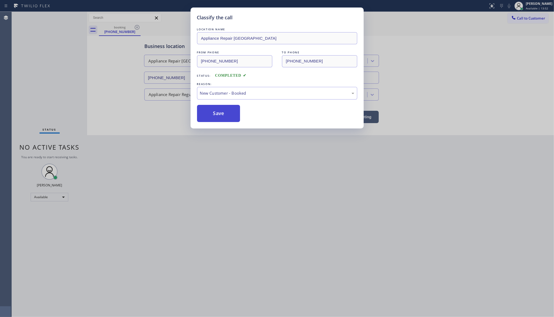
click at [204, 117] on button "Save" at bounding box center [218, 113] width 43 height 17
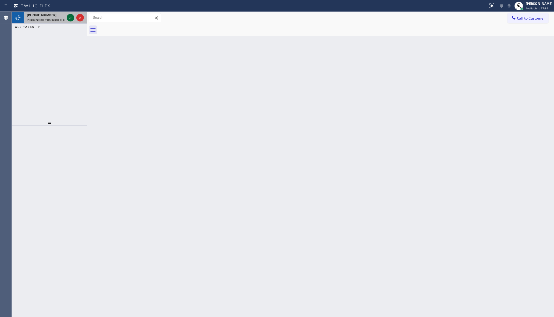
click at [68, 18] on icon at bounding box center [70, 18] width 6 height 6
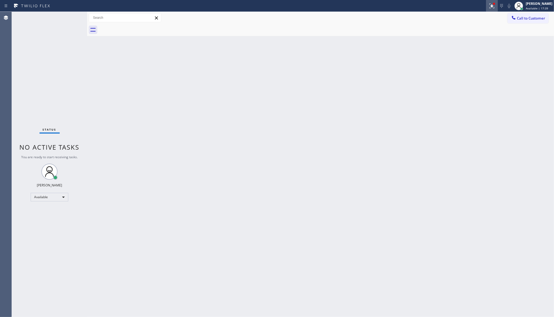
click at [497, 6] on div at bounding box center [492, 6] width 12 height 6
click at [483, 67] on button "Clear issue" at bounding box center [463, 71] width 63 height 8
click at [71, 17] on div "Status No active tasks You are ready to start receiving tasks. JENIZA ALCAYDE A…" at bounding box center [49, 165] width 75 height 306
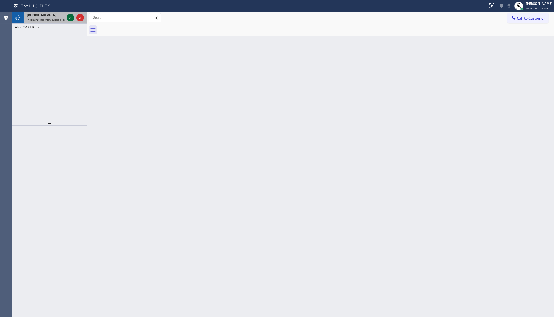
click at [70, 18] on icon at bounding box center [70, 18] width 6 height 6
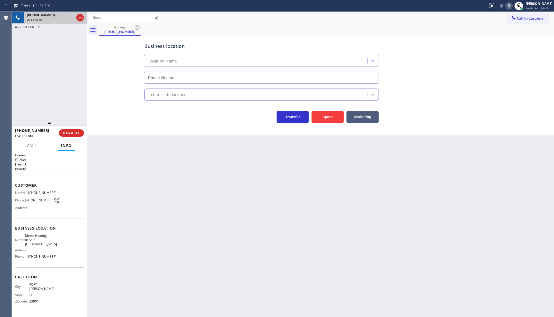
type input "(754) 799-8242"
click at [356, 116] on button "Marketing" at bounding box center [362, 117] width 32 height 12
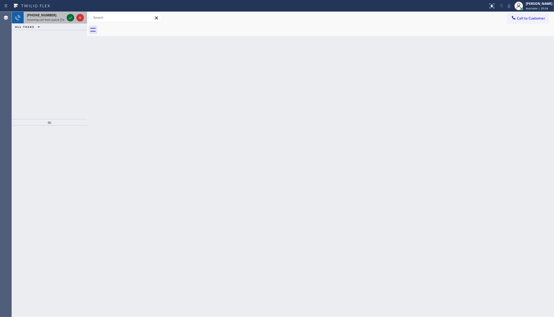
click at [67, 16] on icon at bounding box center [70, 18] width 6 height 6
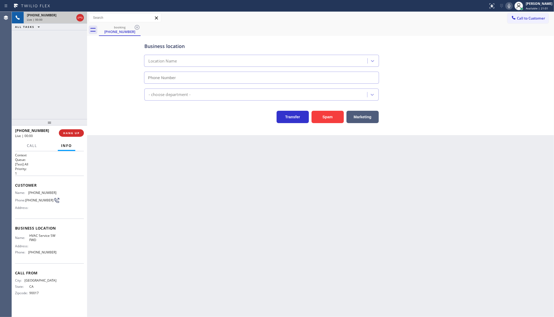
type input "(213) 855-2552"
click at [374, 119] on button "Marketing" at bounding box center [362, 117] width 32 height 12
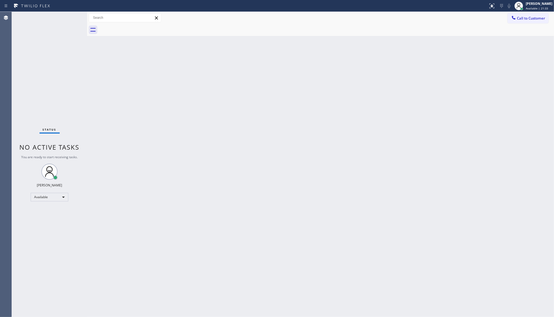
click at [49, 33] on div "Status No active tasks You are ready to start receiving tasks. JENIZA ALCAYDE A…" at bounding box center [49, 165] width 75 height 306
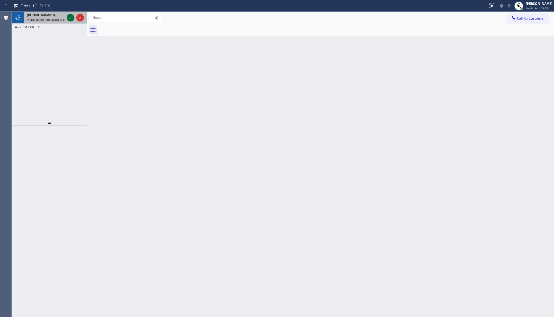
click at [70, 16] on icon at bounding box center [70, 18] width 6 height 6
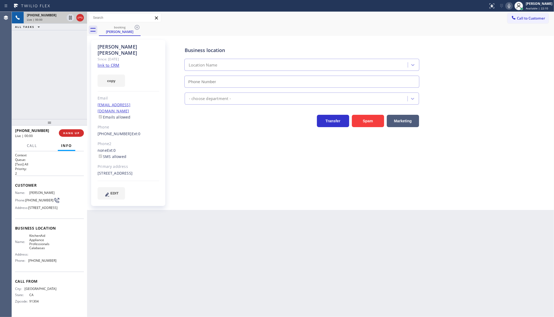
type input "(818) 918-5159"
click at [104, 56] on div "Since: [DATE]" at bounding box center [128, 59] width 62 height 6
click at [105, 63] on link "link to CRM" at bounding box center [108, 65] width 22 height 5
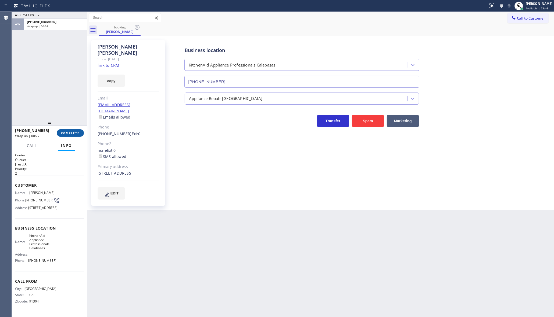
click at [62, 135] on button "COMPLETE" at bounding box center [70, 133] width 27 height 8
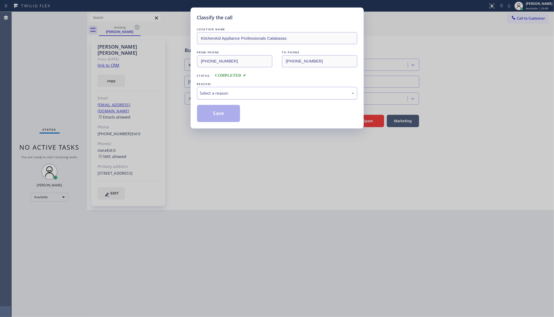
click at [215, 98] on div "Select a reason" at bounding box center [277, 93] width 160 height 13
click at [212, 111] on button "Save" at bounding box center [218, 113] width 43 height 17
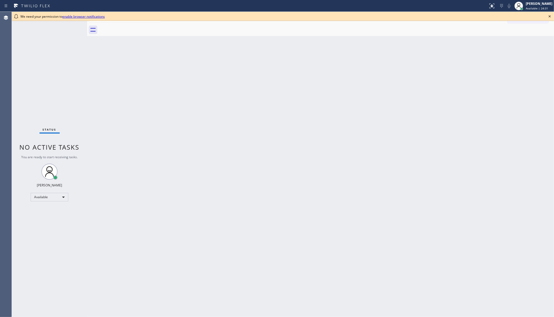
click at [549, 17] on icon at bounding box center [549, 16] width 6 height 6
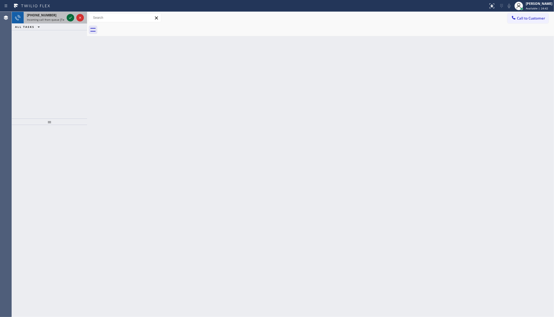
click at [70, 17] on icon at bounding box center [70, 18] width 6 height 6
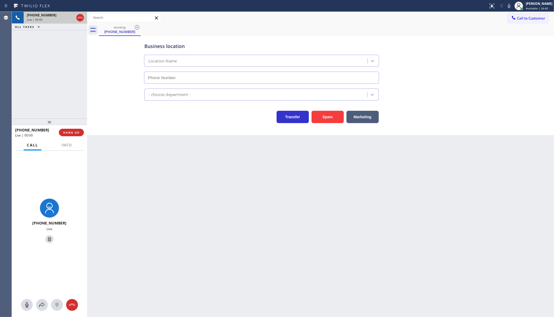
type input "[PHONE_NUMBER]"
click at [72, 132] on span "HANG UP" at bounding box center [71, 133] width 16 height 4
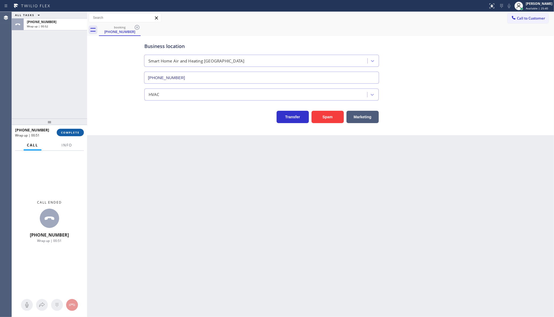
click at [69, 133] on span "COMPLETE" at bounding box center [70, 133] width 19 height 4
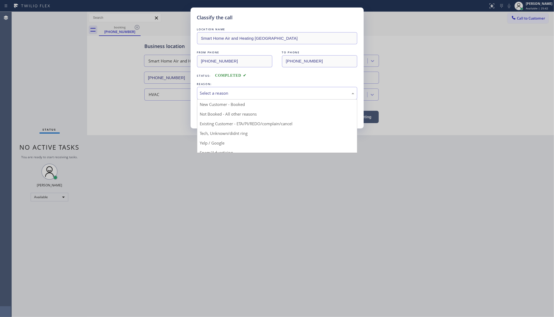
click at [221, 90] on div "Select a reason" at bounding box center [277, 93] width 154 height 6
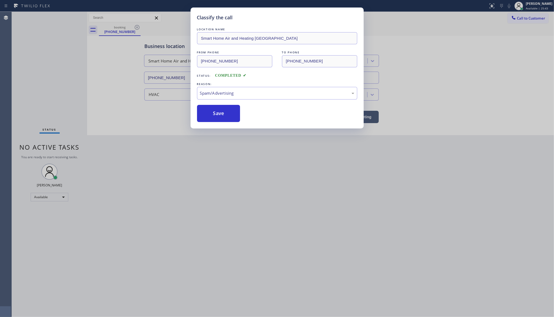
click at [219, 121] on button "Save" at bounding box center [218, 113] width 43 height 17
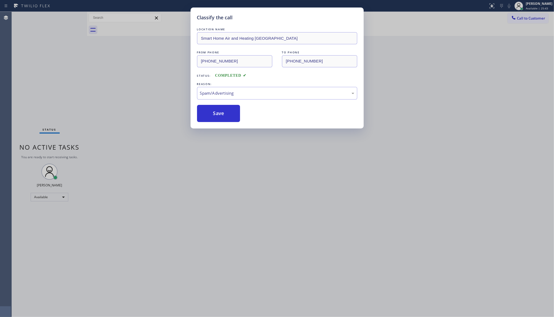
click at [219, 121] on button "Save" at bounding box center [218, 113] width 43 height 17
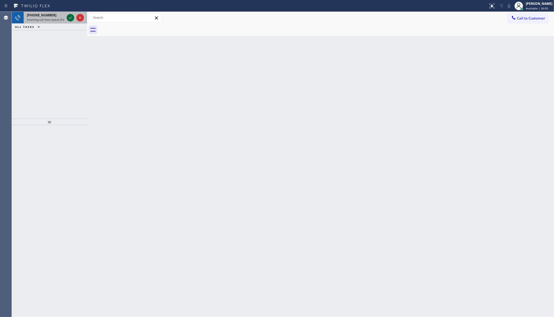
click at [67, 18] on icon at bounding box center [70, 18] width 6 height 6
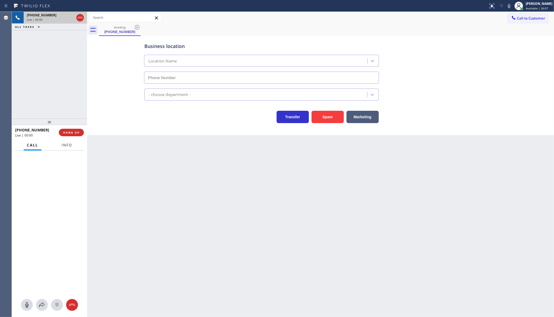
type input "(213) 344-0607"
click at [73, 148] on button "Info" at bounding box center [66, 145] width 17 height 10
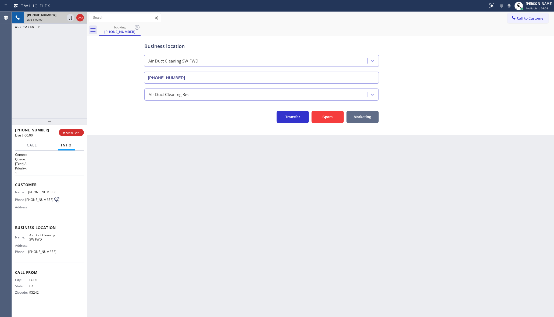
click at [360, 115] on button "Marketing" at bounding box center [362, 117] width 32 height 12
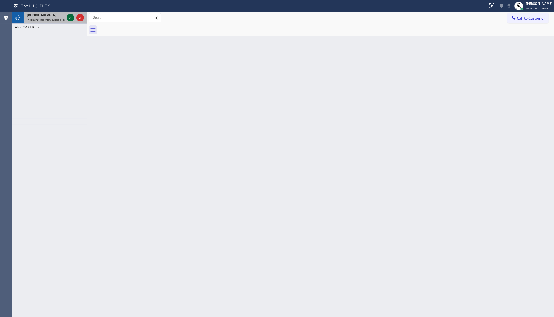
click at [69, 17] on icon at bounding box center [70, 18] width 6 height 6
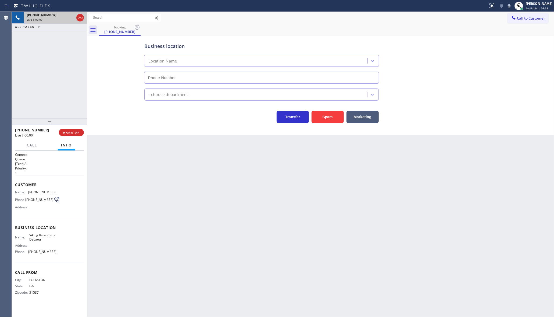
type input "(678) 855-8895"
drag, startPoint x: 67, startPoint y: 136, endPoint x: 71, endPoint y: 136, distance: 4.6
click at [67, 136] on div "+19122147859 Wrap up | 00:11 COMPLETE" at bounding box center [49, 133] width 69 height 14
click at [73, 133] on span "COMPLETE" at bounding box center [70, 133] width 19 height 4
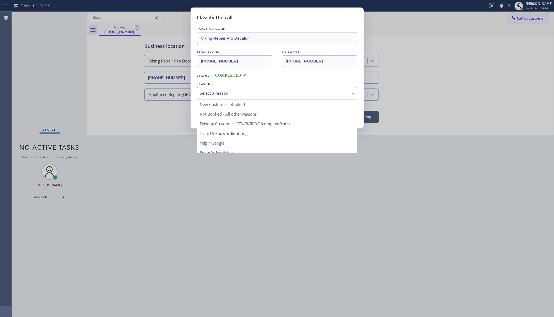
click at [222, 98] on div "Select a reason" at bounding box center [277, 93] width 160 height 13
click at [221, 92] on div "Select a reason" at bounding box center [277, 93] width 154 height 6
click at [225, 89] on div "Select a reason" at bounding box center [277, 93] width 160 height 13
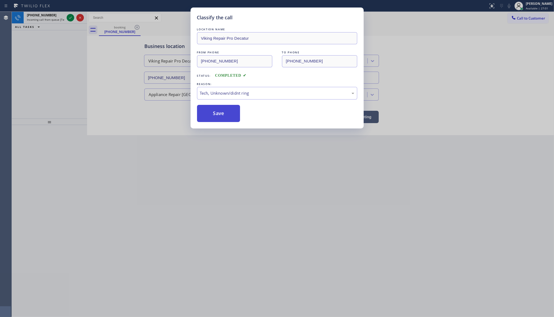
click at [228, 111] on button "Save" at bounding box center [218, 113] width 43 height 17
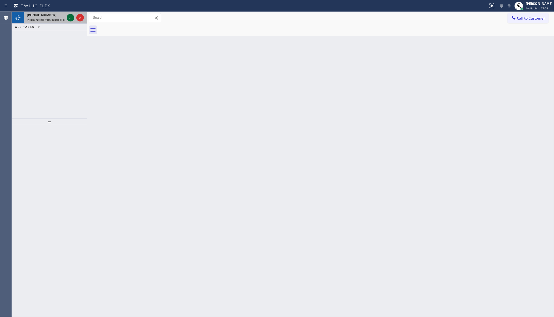
click at [71, 19] on icon at bounding box center [70, 18] width 6 height 6
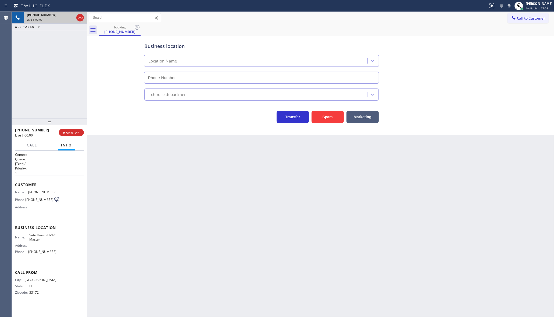
type input "(786) 917-2923"
click at [64, 131] on span "HANG UP" at bounding box center [71, 133] width 16 height 4
click at [68, 131] on button "COMPLETE" at bounding box center [70, 133] width 27 height 8
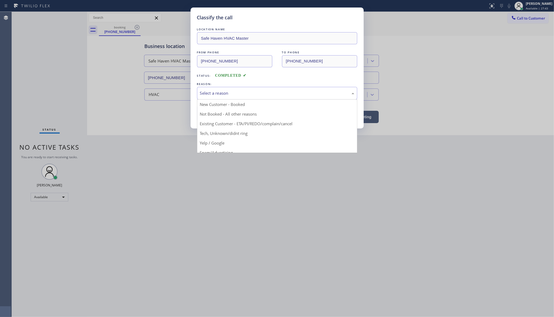
click at [198, 92] on div "Select a reason" at bounding box center [277, 93] width 160 height 13
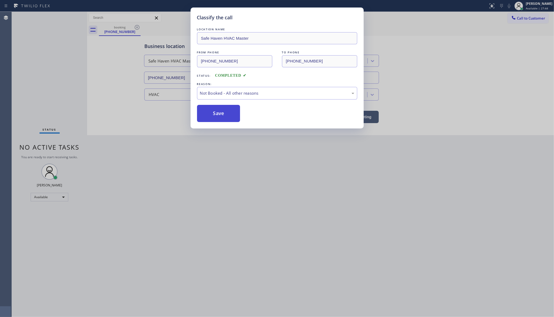
click at [223, 113] on button "Save" at bounding box center [218, 113] width 43 height 17
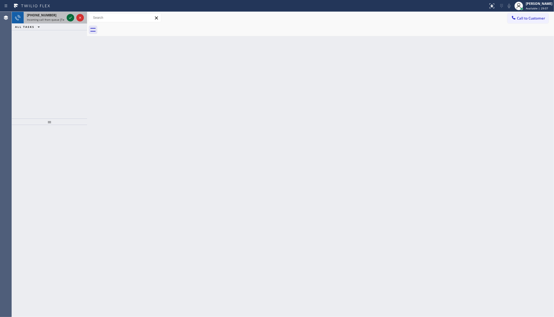
click at [68, 15] on icon at bounding box center [70, 18] width 6 height 6
click at [69, 16] on icon at bounding box center [70, 18] width 6 height 6
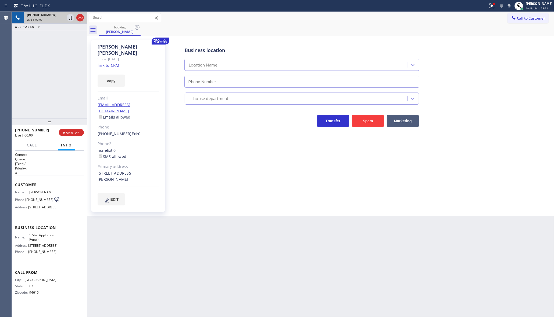
type input "[PHONE_NUMBER]"
click at [104, 63] on link "link to CRM" at bounding box center [108, 65] width 22 height 5
drag, startPoint x: 27, startPoint y: 242, endPoint x: 50, endPoint y: 247, distance: 23.1
click at [50, 242] on div "Name: 5 Star Appliance Repair" at bounding box center [35, 237] width 41 height 8
copy div "5 Star Appliance Repair"
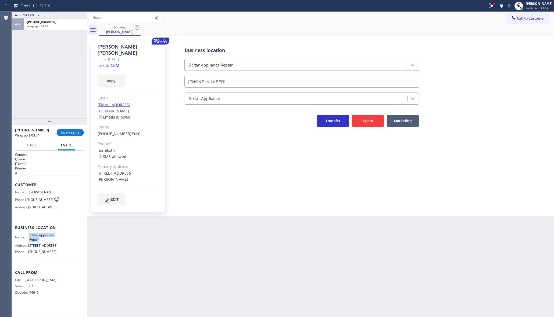
copy div "5 Star Appliance Repair"
drag, startPoint x: 28, startPoint y: 262, endPoint x: 61, endPoint y: 261, distance: 32.3
click at [61, 256] on div "Name: 5 Star Appliance Repair Address: 510 Foothill Rd Phone: (855) 731-4952" at bounding box center [49, 244] width 69 height 23
copy div "[PHONE_NUMBER]"
drag, startPoint x: 27, startPoint y: 197, endPoint x: 48, endPoint y: 195, distance: 21.1
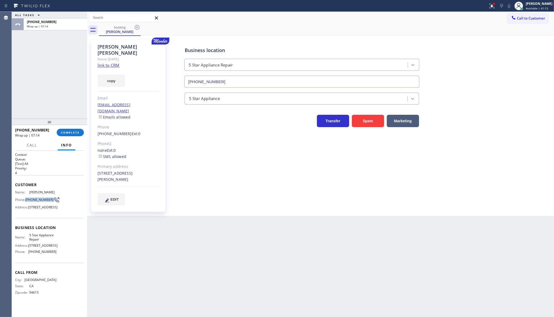
click at [48, 195] on div "Name: Stacey Scholten Phone: (510) 207-9280 Address: 33 Elgin Park, San Francis…" at bounding box center [35, 200] width 41 height 21
copy div "(510) 207-9280"
click at [74, 131] on span "COMPLETE" at bounding box center [70, 133] width 19 height 4
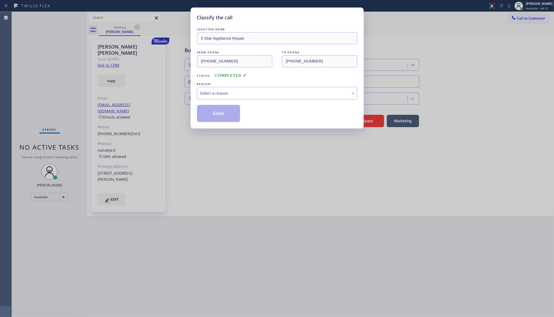
click at [218, 92] on div "Select a reason" at bounding box center [277, 93] width 154 height 6
click at [214, 110] on button "Save" at bounding box center [218, 113] width 43 height 17
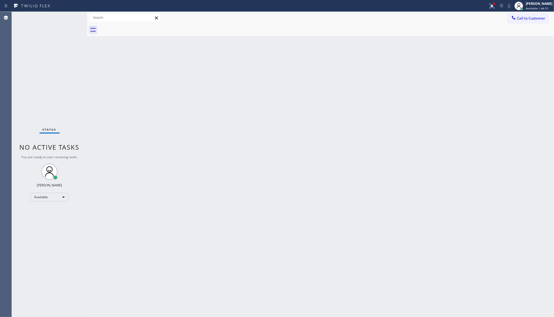
click at [498, 3] on div at bounding box center [501, 6] width 8 height 6
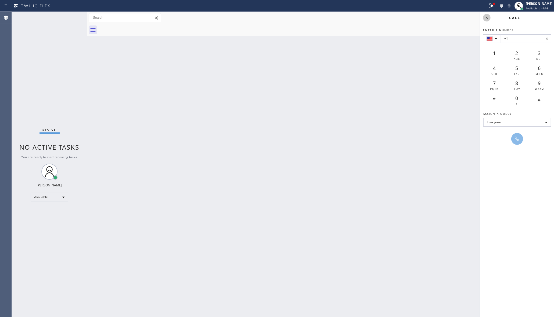
drag, startPoint x: 487, startPoint y: 18, endPoint x: 489, endPoint y: 8, distance: 10.0
click at [487, 18] on icon at bounding box center [486, 18] width 2 height 2
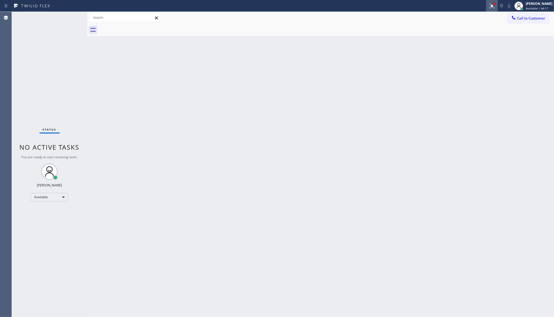
click at [492, 3] on icon at bounding box center [491, 6] width 6 height 6
click at [466, 70] on span "Clear issue" at bounding box center [462, 70] width 23 height 4
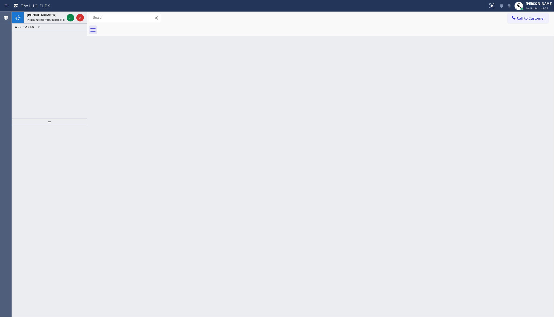
click at [121, 54] on div "Back to Dashboard Change Sender ID Customers Technicians Select a contact Outbo…" at bounding box center [320, 165] width 466 height 306
click at [71, 19] on div "Status No active tasks You are ready to start receiving tasks. JENIZA ALCAYDE A…" at bounding box center [49, 165] width 75 height 306
click at [69, 18] on icon at bounding box center [70, 18] width 6 height 6
click at [69, 19] on div "Status No active tasks You are ready to start receiving tasks. JENIZA ALCAYDE A…" at bounding box center [49, 165] width 75 height 306
click at [69, 19] on icon at bounding box center [70, 18] width 6 height 6
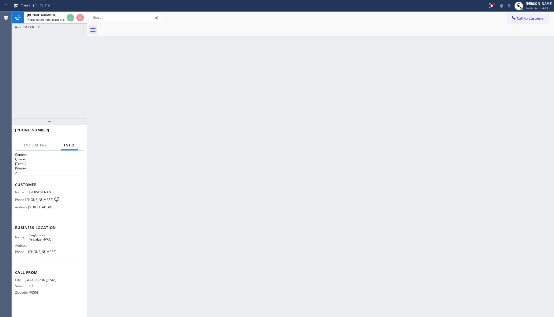
click at [71, 9] on div at bounding box center [243, 6] width 483 height 9
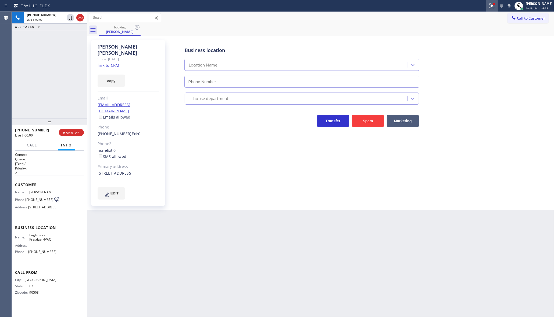
type input "(818) 732-8552"
click at [495, 6] on icon at bounding box center [491, 6] width 6 height 6
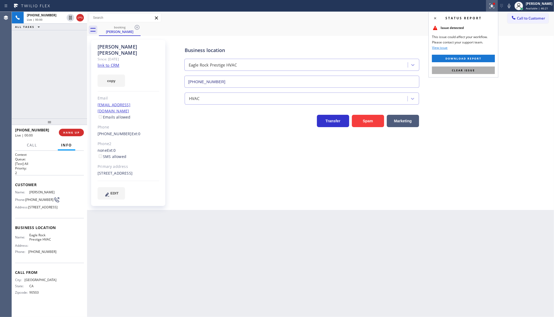
click at [465, 73] on button "Clear issue" at bounding box center [463, 71] width 63 height 8
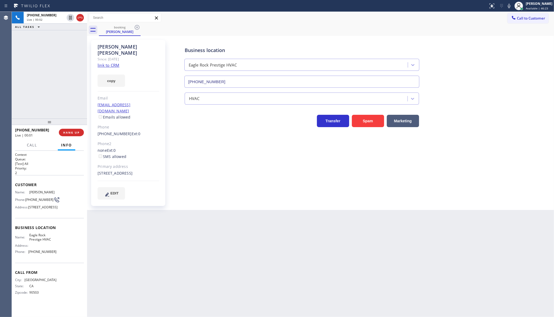
click at [109, 63] on link "link to CRM" at bounding box center [108, 65] width 22 height 5
click at [508, 3] on icon at bounding box center [508, 6] width 6 height 6
click at [110, 75] on button "copy" at bounding box center [110, 81] width 27 height 12
click at [443, 236] on div "Back to Dashboard Change Sender ID Customers Technicians Select a contact Outbo…" at bounding box center [320, 165] width 466 height 306
click at [69, 81] on div "+13104888204 Live | 01:01 ALL TASKS ALL TASKS ACTIVE TASKS TASKS IN WRAP UP" at bounding box center [49, 65] width 75 height 107
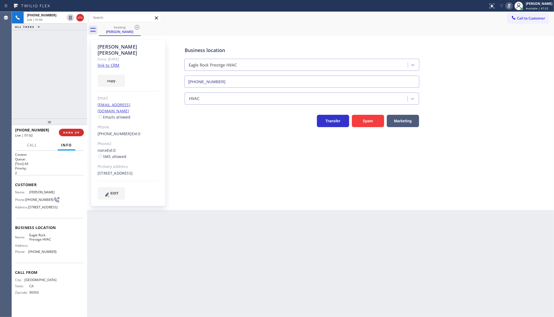
drag, startPoint x: 509, startPoint y: 5, endPoint x: 548, endPoint y: 131, distance: 131.7
click at [509, 6] on icon at bounding box center [508, 6] width 6 height 6
click at [508, 5] on icon at bounding box center [508, 6] width 6 height 6
click at [69, 18] on icon at bounding box center [70, 18] width 6 height 6
click at [110, 75] on button "copy" at bounding box center [110, 81] width 27 height 12
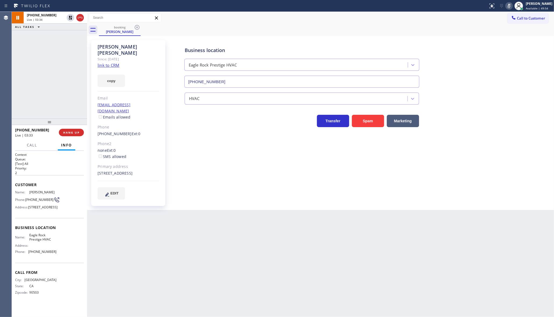
click at [42, 96] on div "+13104888204 Live | 03:34 ALL TASKS ALL TASKS ACTIVE TASKS TASKS IN WRAP UP" at bounding box center [49, 65] width 75 height 107
click at [116, 63] on link "link to CRM" at bounding box center [108, 65] width 22 height 5
click at [73, 18] on icon at bounding box center [70, 18] width 6 height 6
click at [510, 6] on icon at bounding box center [508, 6] width 3 height 4
drag, startPoint x: 26, startPoint y: 63, endPoint x: 53, endPoint y: 34, distance: 39.5
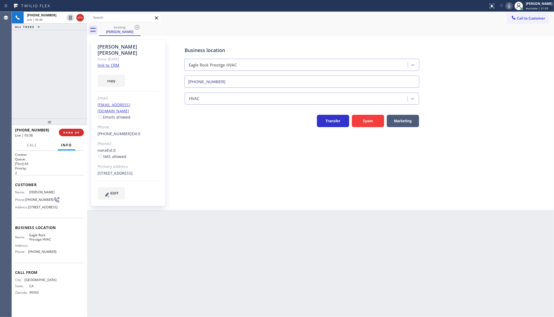
click at [27, 63] on div "+13104888204 Live | 05:38 ALL TASKS ALL TASKS ACTIVE TASKS TASKS IN WRAP UP" at bounding box center [49, 65] width 75 height 107
drag, startPoint x: 27, startPoint y: 265, endPoint x: 65, endPoint y: 263, distance: 38.2
click at [65, 256] on div "Name: Eagle Rock Prestige HVAC Address: Phone: (818) 732-8552" at bounding box center [49, 244] width 69 height 23
copy div "(818) 732-8552"
drag, startPoint x: 152, startPoint y: 221, endPoint x: 155, endPoint y: 185, distance: 36.4
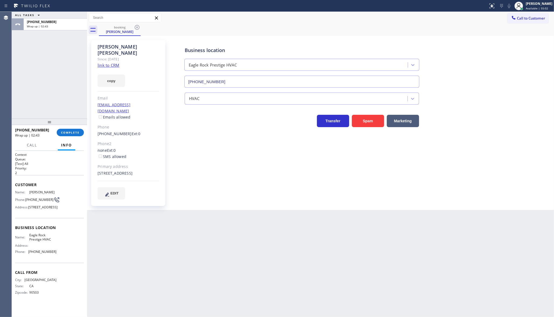
click at [156, 199] on div "Back to Dashboard Change Sender ID Customers Technicians Select a contact Outbo…" at bounding box center [320, 165] width 466 height 306
drag, startPoint x: 29, startPoint y: 247, endPoint x: 59, endPoint y: 255, distance: 30.7
click at [59, 255] on div "Name: Eagle Rock Prestige HVAC Address: Phone: (818) 732-8552" at bounding box center [49, 244] width 69 height 23
copy span "Eagle Rock Prestige HVAC"
click at [529, 5] on div "[PERSON_NAME]" at bounding box center [538, 3] width 27 height 5
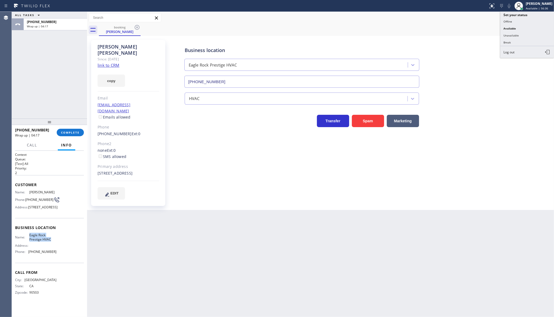
drag, startPoint x: 520, startPoint y: 34, endPoint x: 516, endPoint y: 36, distance: 3.7
click at [520, 35] on button "Unavailable" at bounding box center [527, 35] width 54 height 7
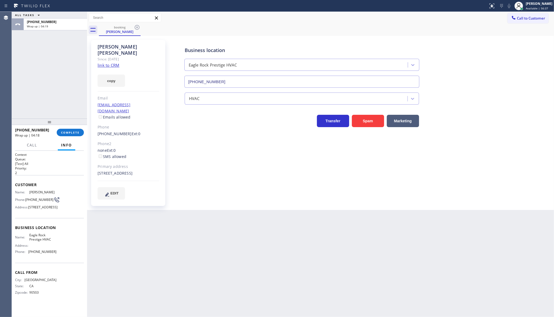
click at [113, 68] on div "copy" at bounding box center [128, 77] width 62 height 19
click at [116, 75] on button "copy" at bounding box center [110, 81] width 27 height 12
click at [67, 133] on span "COMPLETE" at bounding box center [70, 133] width 19 height 4
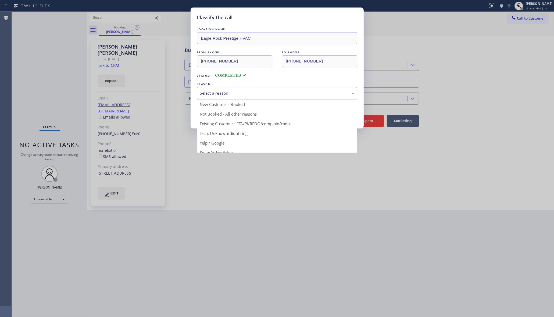
click at [206, 92] on div "Select a reason" at bounding box center [277, 93] width 154 height 6
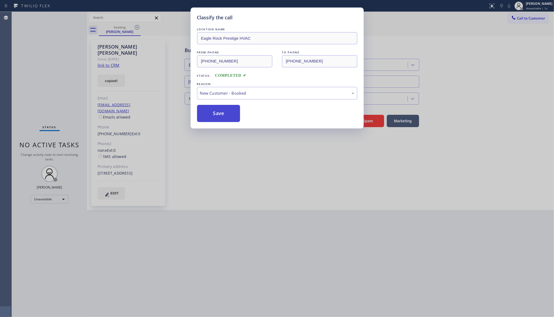
drag, startPoint x: 208, startPoint y: 115, endPoint x: 72, endPoint y: 7, distance: 174.4
click at [208, 115] on button "Save" at bounding box center [218, 113] width 43 height 17
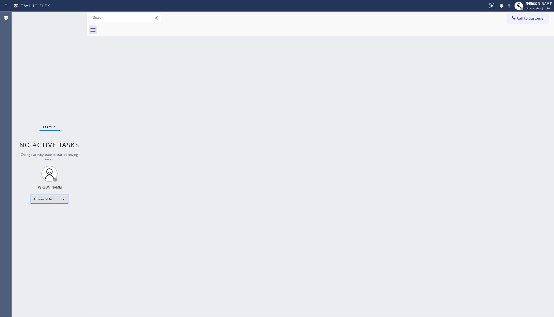
click at [43, 199] on div "Unavailable" at bounding box center [50, 199] width 38 height 9
click at [42, 212] on li "Available" at bounding box center [49, 213] width 37 height 6
click at [68, 15] on div "Status No active tasks You are ready to start receiving tasks. JENIZA ALCAYDE A…" at bounding box center [49, 165] width 75 height 306
click at [68, 16] on div "Status No active tasks You are ready to start receiving tasks. JENIZA ALCAYDE A…" at bounding box center [49, 165] width 75 height 306
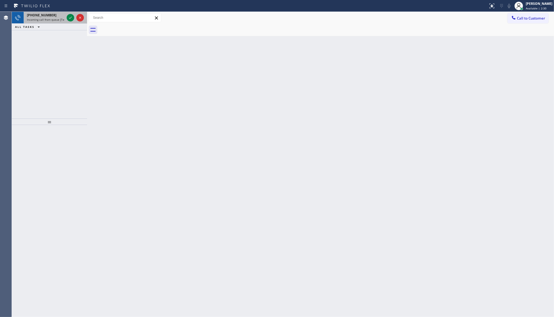
click at [77, 13] on div at bounding box center [75, 18] width 19 height 12
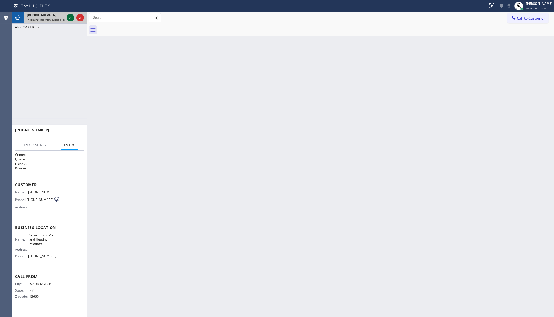
click at [70, 20] on icon at bounding box center [70, 18] width 6 height 6
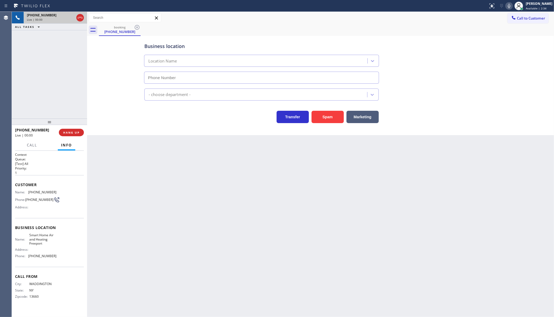
type input "(516) 590-0940"
click at [73, 135] on span "HANG UP" at bounding box center [71, 133] width 16 height 4
click at [79, 129] on button "COMPLETE" at bounding box center [70, 133] width 27 height 8
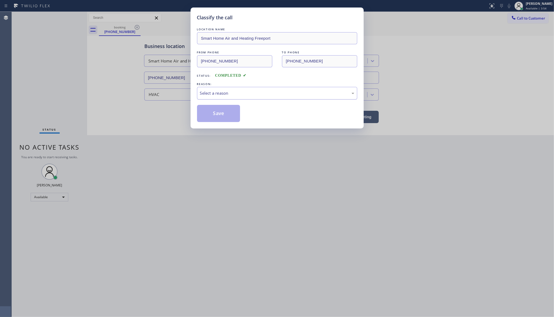
click at [200, 92] on div "Select a reason" at bounding box center [277, 93] width 154 height 6
click at [209, 116] on button "Save" at bounding box center [218, 113] width 43 height 17
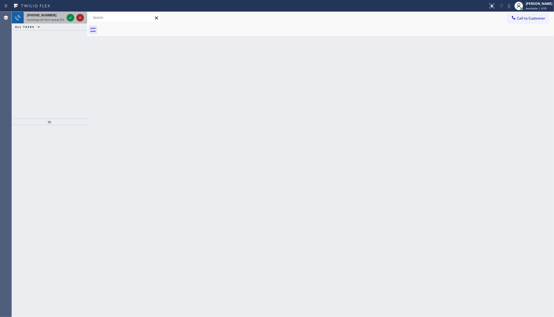
click at [77, 15] on icon at bounding box center [80, 18] width 6 height 6
drag, startPoint x: 73, startPoint y: 17, endPoint x: 69, endPoint y: 16, distance: 3.3
click at [69, 16] on icon at bounding box center [70, 18] width 6 height 6
click at [70, 17] on icon at bounding box center [70, 18] width 6 height 6
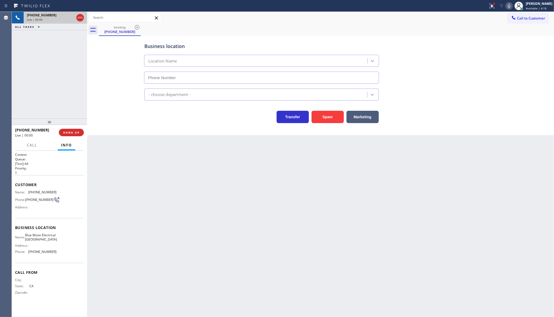
type input "(805) 222-7592"
click at [64, 133] on span "HANG UP" at bounding box center [71, 133] width 16 height 4
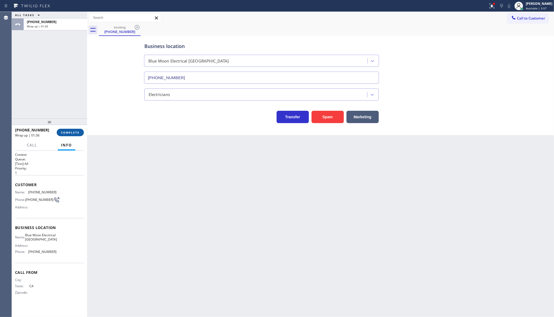
click at [66, 135] on button "COMPLETE" at bounding box center [70, 133] width 27 height 8
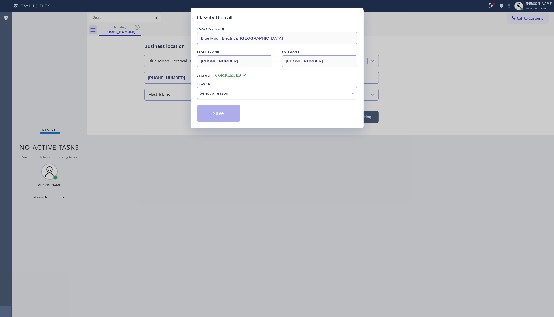
click at [213, 96] on div "Select a reason" at bounding box center [277, 93] width 154 height 6
click at [212, 116] on button "Save" at bounding box center [218, 113] width 43 height 17
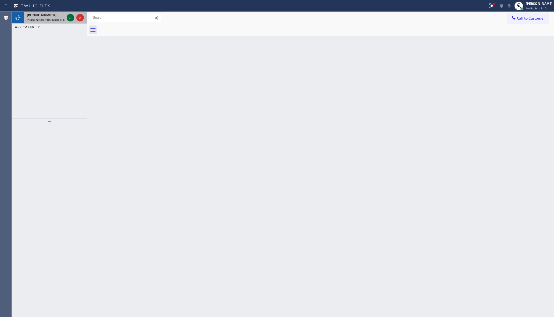
click at [70, 19] on icon at bounding box center [70, 18] width 6 height 6
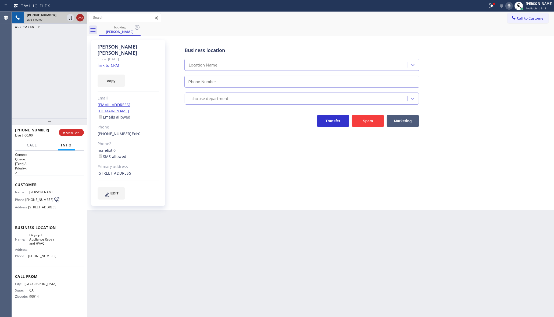
click at [76, 17] on div at bounding box center [80, 18] width 8 height 6
type input "(855) 900-0095"
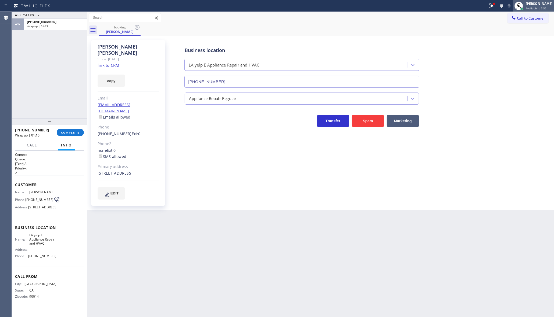
click at [529, 3] on div "[PERSON_NAME]" at bounding box center [538, 3] width 27 height 5
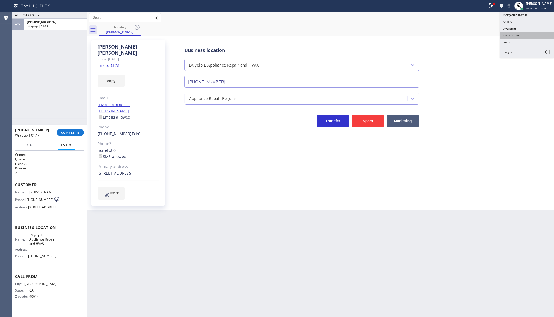
click at [516, 34] on button "Unavailable" at bounding box center [527, 35] width 54 height 7
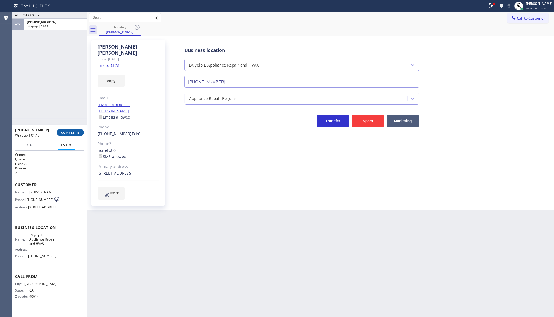
click at [79, 134] on span "COMPLETE" at bounding box center [70, 133] width 19 height 4
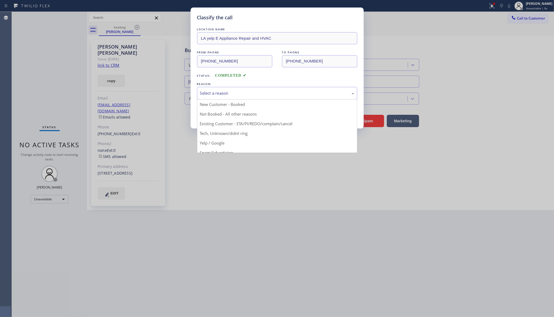
click at [250, 95] on div "Select a reason" at bounding box center [277, 93] width 154 height 6
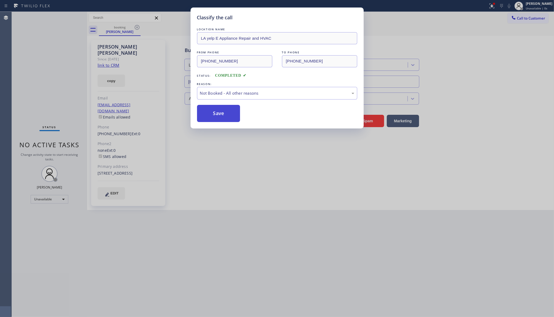
click at [206, 113] on button "Save" at bounding box center [218, 113] width 43 height 17
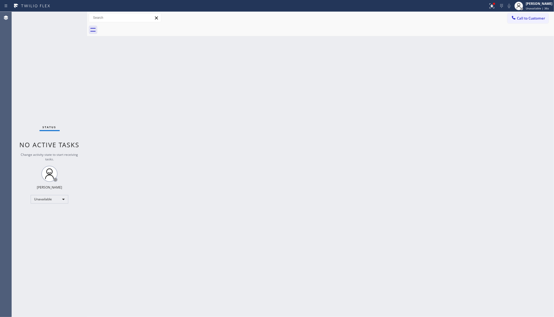
click at [355, 208] on div "Back to Dashboard Change Sender ID Customers Technicians Select a contact Outbo…" at bounding box center [320, 165] width 466 height 306
click at [360, 107] on div "Back to Dashboard Change Sender ID Customers Technicians Select a contact Outbo…" at bounding box center [320, 165] width 466 height 306
click at [115, 88] on div "Back to Dashboard Change Sender ID Customers Technicians Select a contact Outbo…" at bounding box center [320, 165] width 466 height 306
click at [41, 200] on div "Unavailable" at bounding box center [50, 199] width 38 height 9
click at [42, 207] on li "Offline" at bounding box center [49, 207] width 37 height 6
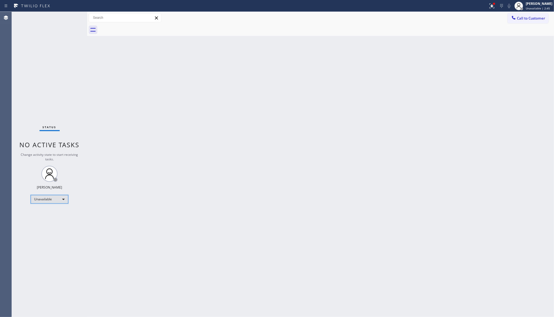
click at [45, 201] on div "Unavailable" at bounding box center [50, 199] width 38 height 9
click at [46, 214] on li "Available" at bounding box center [49, 213] width 37 height 6
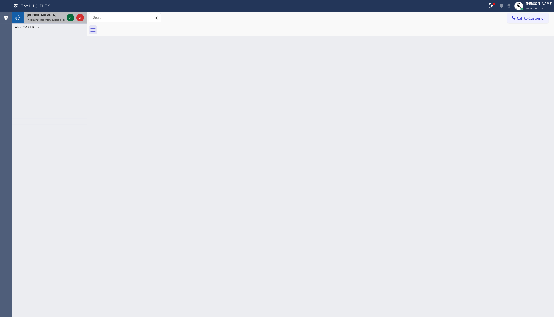
click at [69, 15] on icon at bounding box center [70, 18] width 6 height 6
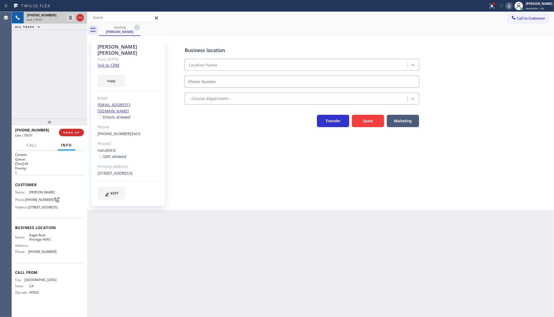
type input "(818) 732-8552"
click at [105, 63] on link "link to CRM" at bounding box center [108, 65] width 22 height 5
click at [70, 130] on button "COMPLETE" at bounding box center [70, 133] width 27 height 8
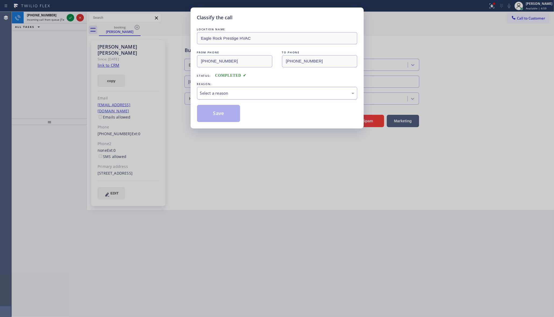
click at [232, 92] on div "Select a reason" at bounding box center [277, 93] width 154 height 6
click at [215, 122] on div "Classify the call LOCATION NAME Eagle Rock Prestige HVAC FROM PHONE (310) 488-8…" at bounding box center [276, 68] width 173 height 121
click at [220, 111] on button "Save" at bounding box center [218, 113] width 43 height 17
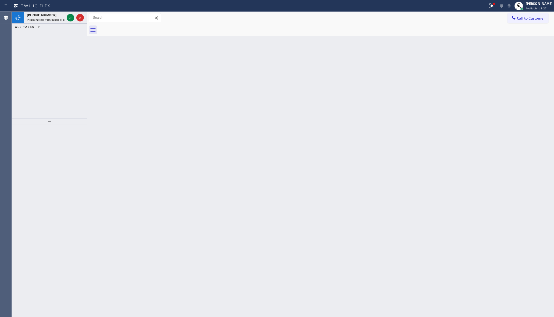
click at [69, 16] on icon at bounding box center [70, 18] width 6 height 6
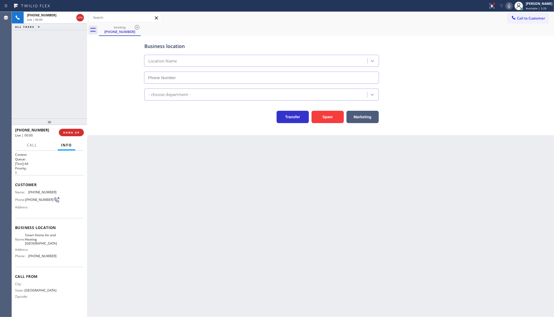
type input "(305) 677-8769"
click at [70, 132] on span "HANG UP" at bounding box center [71, 133] width 16 height 4
click at [67, 136] on button "COMPLETE" at bounding box center [70, 133] width 27 height 8
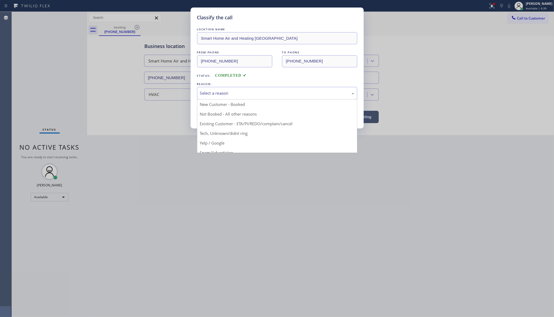
drag, startPoint x: 218, startPoint y: 98, endPoint x: 220, endPoint y: 95, distance: 3.3
click at [218, 97] on div "Select a reason" at bounding box center [277, 93] width 160 height 13
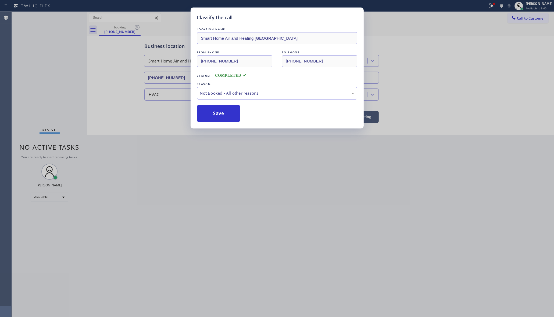
click at [214, 116] on button "Save" at bounding box center [218, 113] width 43 height 17
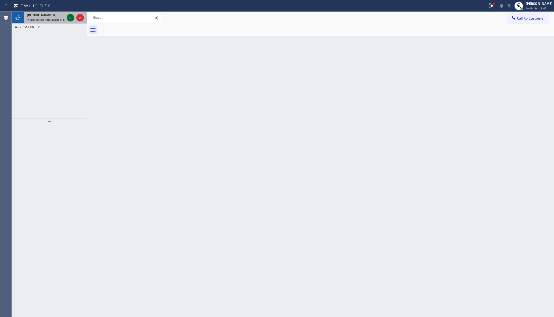
click at [67, 17] on div at bounding box center [71, 18] width 8 height 6
click at [72, 22] on div at bounding box center [75, 18] width 19 height 12
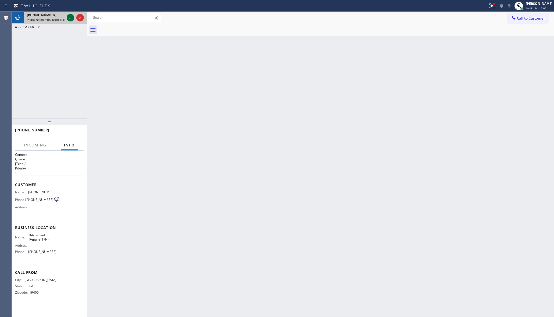
click at [73, 20] on icon at bounding box center [70, 18] width 6 height 6
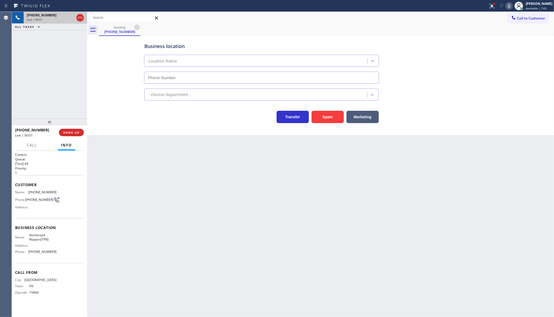
type input "(844) 899-7462"
click at [63, 66] on div "+16108046458 Live | 00:38 ALL TASKS ALL TASKS ACTIVE TASKS TASKS IN WRAP UP" at bounding box center [49, 65] width 75 height 107
click at [65, 129] on button "HANG UP" at bounding box center [71, 133] width 25 height 8
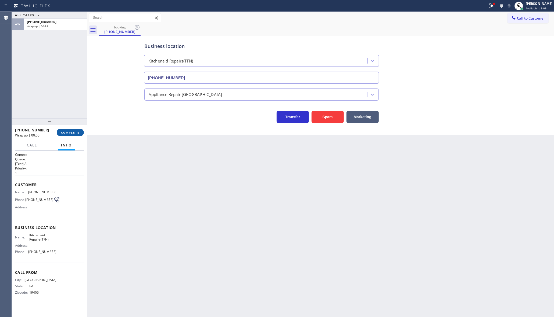
click at [66, 132] on span "COMPLETE" at bounding box center [70, 133] width 19 height 4
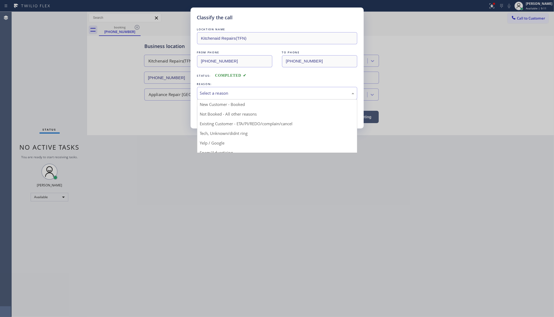
click at [216, 92] on div "Select a reason" at bounding box center [277, 93] width 154 height 6
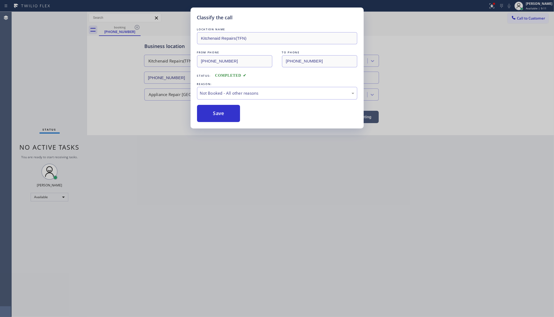
click at [212, 114] on button "Save" at bounding box center [218, 113] width 43 height 17
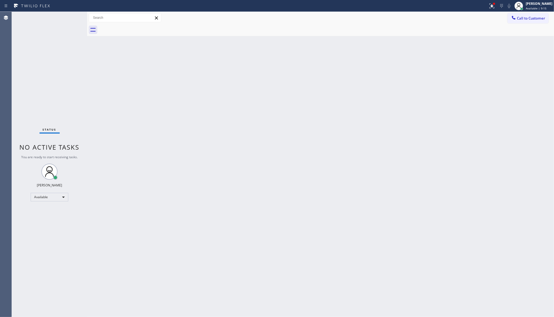
click at [26, 52] on div "Status No active tasks You are ready to start receiving tasks. JENIZA ALCAYDE A…" at bounding box center [49, 165] width 75 height 306
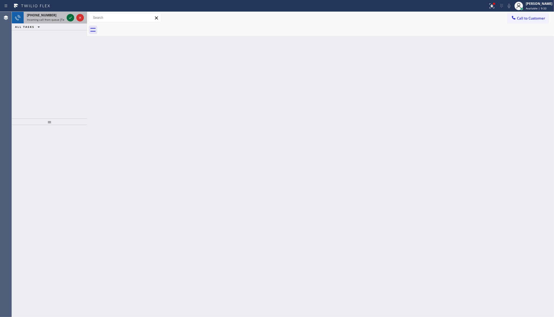
click at [73, 18] on icon at bounding box center [70, 18] width 6 height 6
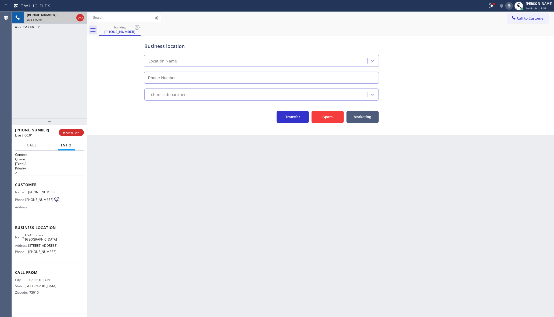
type input "(469) 846-9979"
click at [64, 129] on div "+14695686472 Live | 00:05 HANG UP" at bounding box center [49, 133] width 69 height 14
click at [64, 129] on button "HANG UP" at bounding box center [71, 133] width 25 height 8
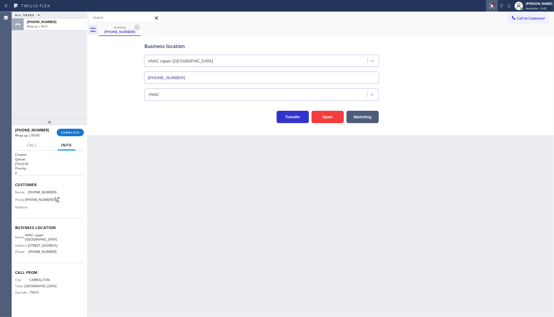
click at [493, 0] on button at bounding box center [492, 6] width 12 height 12
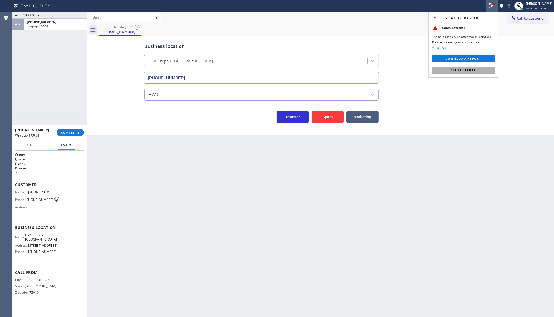
click at [474, 69] on span "Clear issues" at bounding box center [462, 70] width 25 height 4
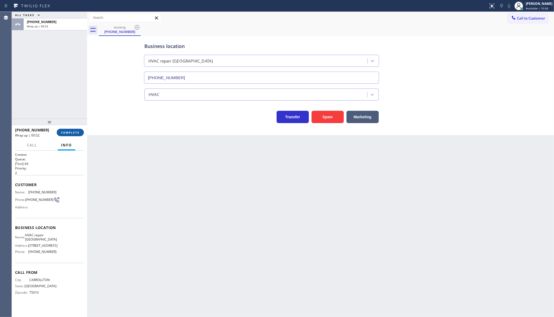
click at [65, 133] on span "COMPLETE" at bounding box center [70, 133] width 19 height 4
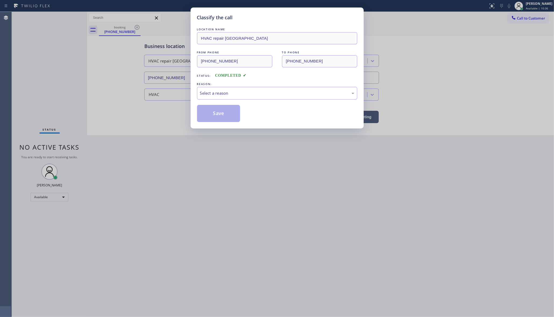
click at [231, 103] on div "LOCATION NAME HVAC repair Mesquite FROM PHONE (469) 568-6472 TO PHONE (469) 846…" at bounding box center [277, 75] width 160 height 96
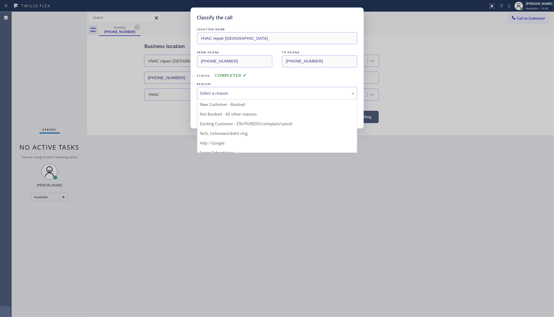
click at [231, 96] on div "Select a reason" at bounding box center [277, 93] width 154 height 6
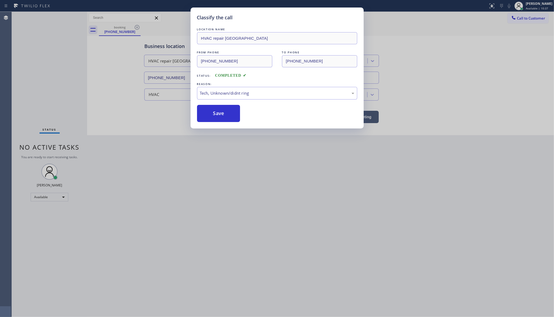
drag, startPoint x: 224, startPoint y: 133, endPoint x: 226, endPoint y: 124, distance: 9.6
click at [228, 115] on button "Save" at bounding box center [218, 113] width 43 height 17
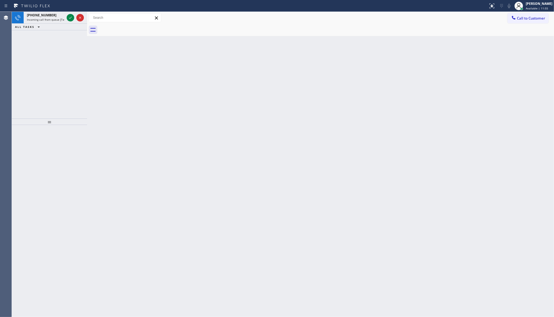
click at [46, 54] on div "+14242048572 Incoming call from queue [Test] All ALL TASKS ALL TASKS ACTIVE TAS…" at bounding box center [49, 65] width 75 height 107
click at [68, 17] on icon at bounding box center [70, 18] width 6 height 6
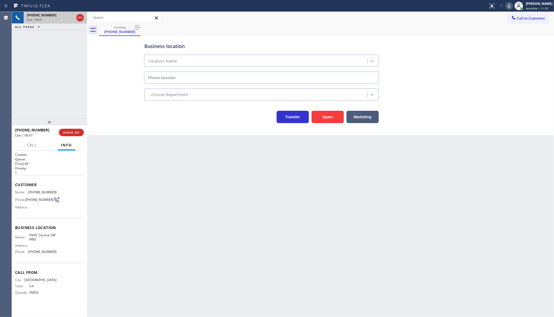
type input "(213) 855-2552"
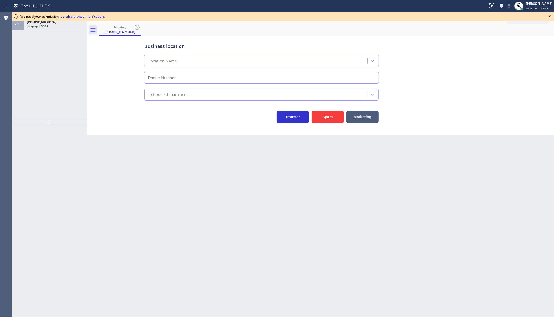
type input "[PHONE_NUMBER]"
click at [549, 15] on icon at bounding box center [549, 16] width 6 height 6
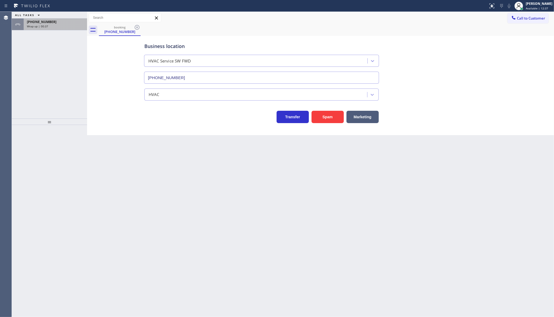
click at [64, 29] on div "ALL TASKS ALL TASKS ACTIVE TASKS TASKS IN WRAP UP [PHONE_NUMBER] Wrap up | 00:37" at bounding box center [49, 65] width 75 height 107
click at [65, 28] on div "[PHONE_NUMBER] Wrap up | 00:38" at bounding box center [54, 25] width 61 height 12
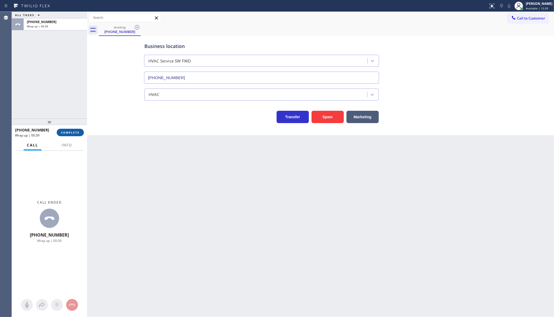
click at [70, 130] on button "COMPLETE" at bounding box center [70, 133] width 27 height 8
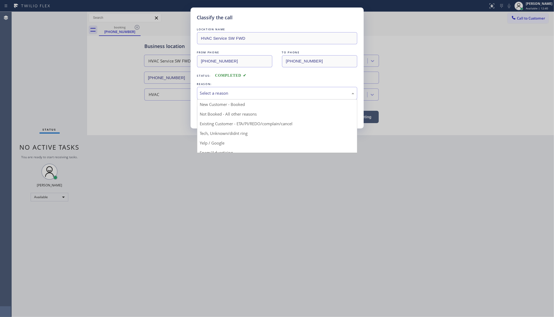
click at [209, 96] on div "Select a reason" at bounding box center [277, 93] width 154 height 6
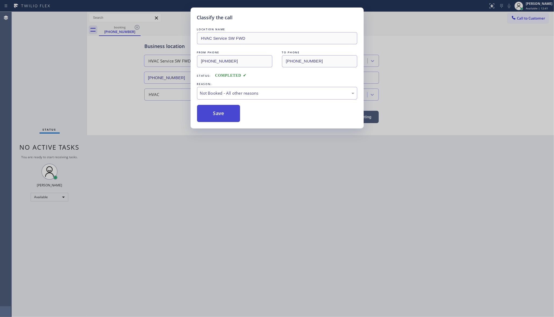
click at [209, 114] on button "Save" at bounding box center [218, 113] width 43 height 17
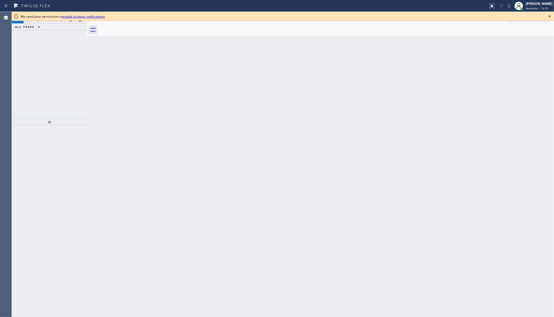
click at [549, 16] on icon at bounding box center [549, 16] width 2 height 2
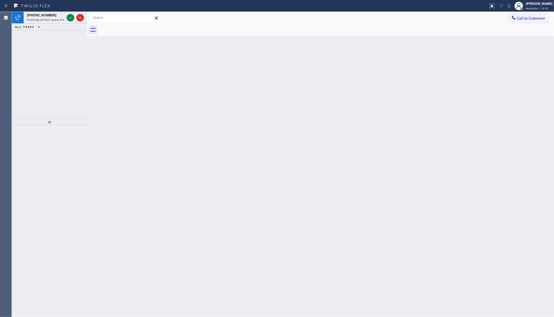
click at [65, 24] on div "ALL TASKS ALL TASKS ACTIVE TASKS TASKS IN WRAP UP" at bounding box center [49, 27] width 75 height 7
click at [74, 16] on div at bounding box center [71, 18] width 8 height 6
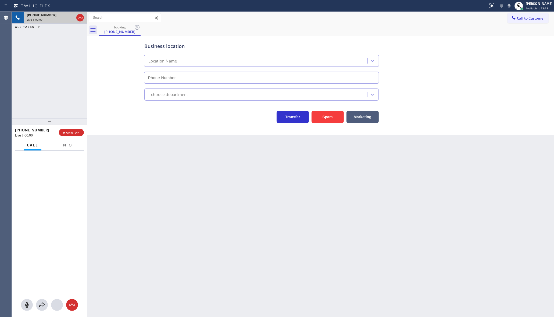
type input "[PHONE_NUMBER]"
click at [68, 145] on span "Info" at bounding box center [67, 145] width 10 height 5
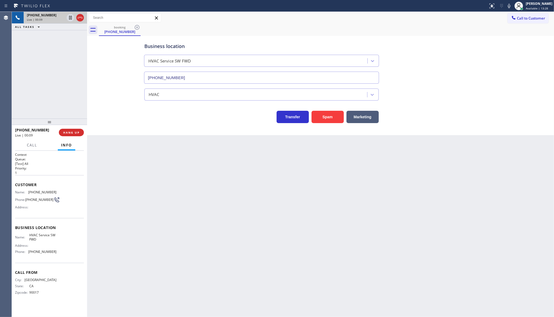
click at [290, 189] on div "Back to Dashboard Change Sender ID Customers Technicians Select a contact Outbo…" at bounding box center [320, 165] width 466 height 306
click at [73, 134] on span "COMPLETE" at bounding box center [70, 133] width 19 height 4
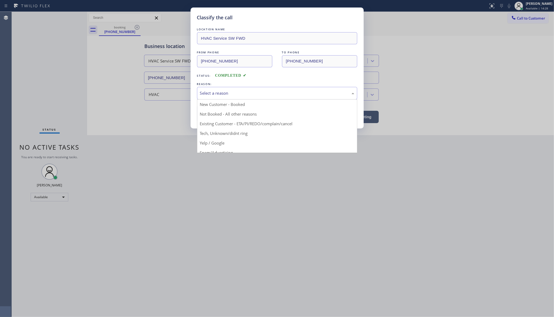
click at [222, 93] on div "Select a reason" at bounding box center [277, 93] width 154 height 6
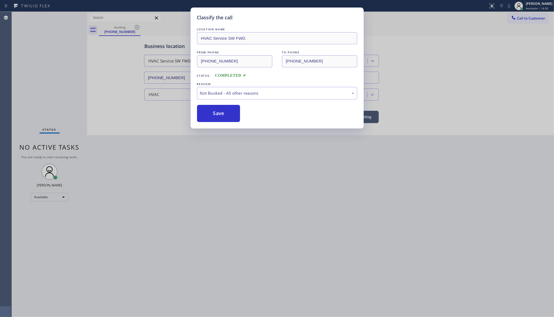
click at [218, 116] on button "Save" at bounding box center [218, 113] width 43 height 17
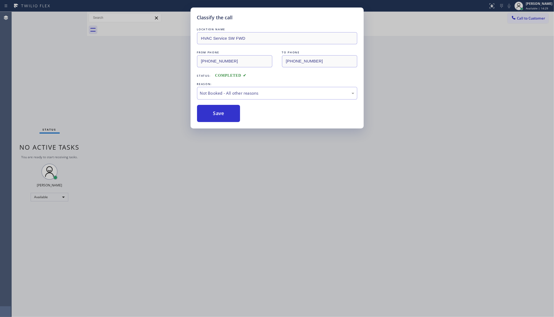
click at [218, 116] on button "Save" at bounding box center [218, 113] width 43 height 17
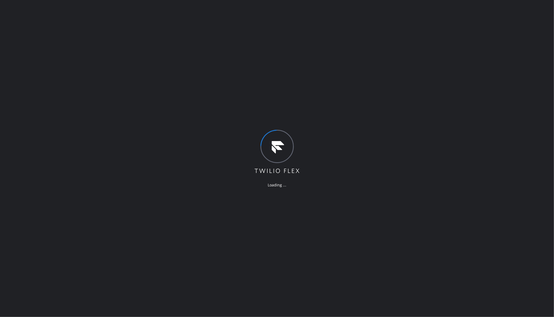
click at [42, 79] on div "Loading ..." at bounding box center [277, 158] width 554 height 317
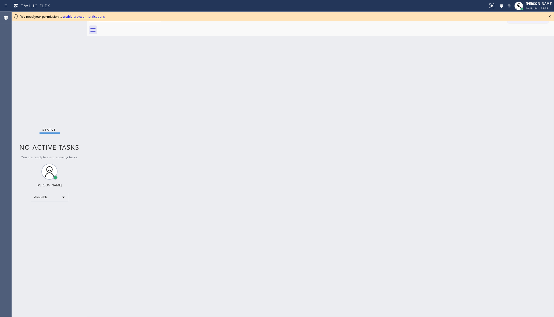
click at [548, 16] on icon at bounding box center [549, 16] width 2 height 2
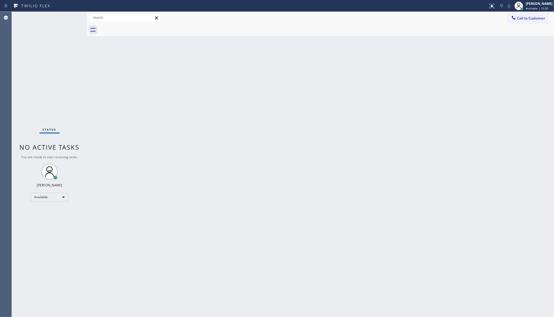
click at [152, 92] on div "Back to Dashboard Change Sender ID Customers Technicians Select a contact Outbo…" at bounding box center [320, 165] width 466 height 306
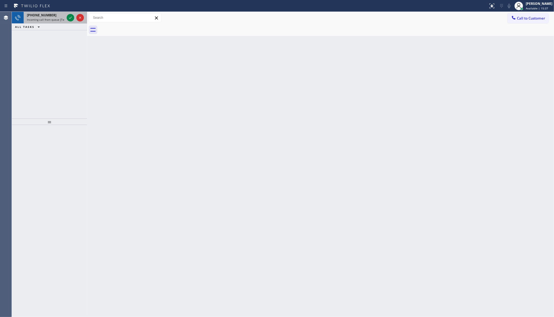
click at [65, 19] on div "[PHONE_NUMBER] Incoming call from queue [Test] All" at bounding box center [45, 18] width 42 height 12
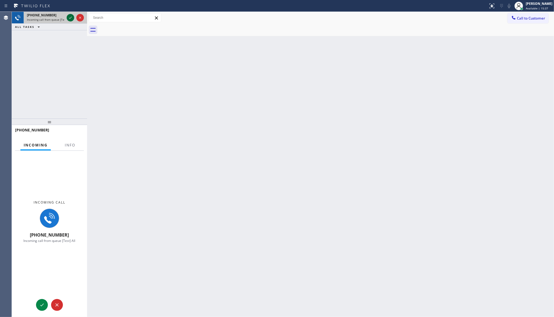
click at [67, 18] on div at bounding box center [71, 18] width 8 height 6
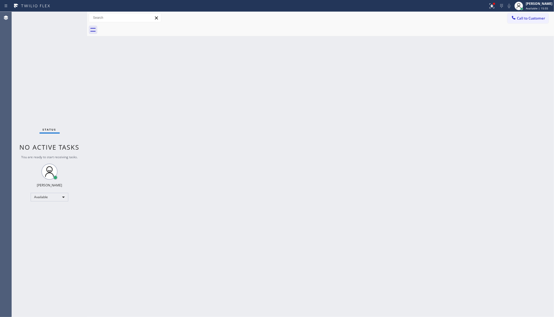
click at [66, 26] on div "Status No active tasks You are ready to start receiving tasks. JENIZA ALCAYDE A…" at bounding box center [49, 165] width 75 height 306
click at [148, 53] on div "Back to Dashboard Change Sender ID Customers Technicians Select a contact Outbo…" at bounding box center [320, 165] width 466 height 306
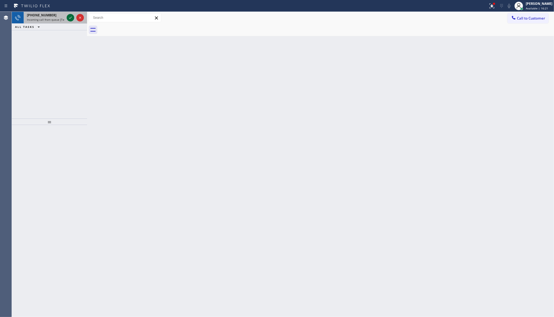
click at [70, 17] on icon at bounding box center [70, 18] width 6 height 6
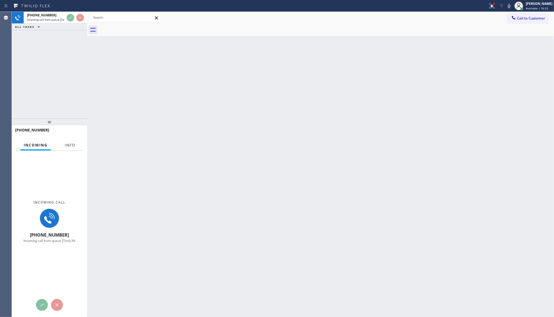
click at [64, 147] on button "Info" at bounding box center [70, 145] width 17 height 10
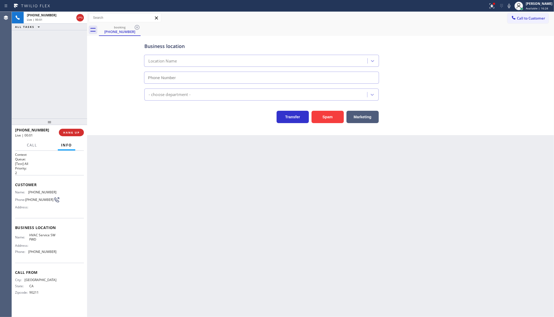
type input "[PHONE_NUMBER]"
click at [494, 5] on div at bounding box center [493, 3] width 3 height 3
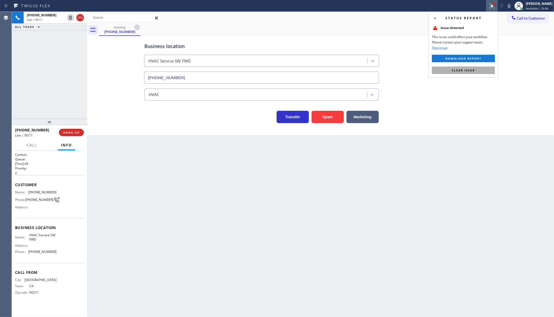
click at [479, 67] on button "Clear issue" at bounding box center [463, 71] width 63 height 8
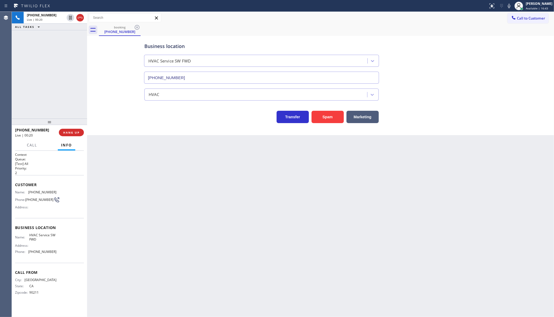
click at [435, 48] on div "Business location HVAC Service SW FWD [PHONE_NUMBER]" at bounding box center [320, 59] width 355 height 49
click at [73, 134] on button "HANG UP" at bounding box center [71, 133] width 25 height 8
drag, startPoint x: 406, startPoint y: 234, endPoint x: 403, endPoint y: 231, distance: 4.0
click at [406, 233] on div "Back to Dashboard Change Sender ID Customers Technicians Select a contact Outbo…" at bounding box center [320, 165] width 466 height 306
click at [91, 200] on div "Back to Dashboard Change Sender ID Customers Technicians Select a contact Outbo…" at bounding box center [320, 165] width 466 height 306
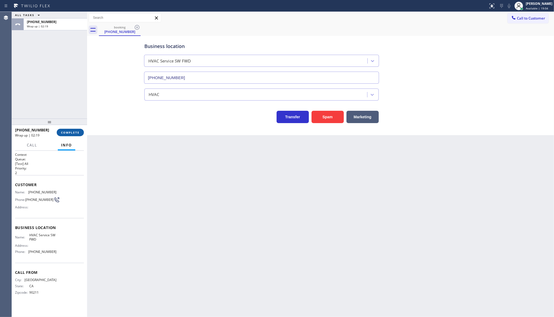
click at [81, 136] on button "COMPLETE" at bounding box center [70, 133] width 27 height 8
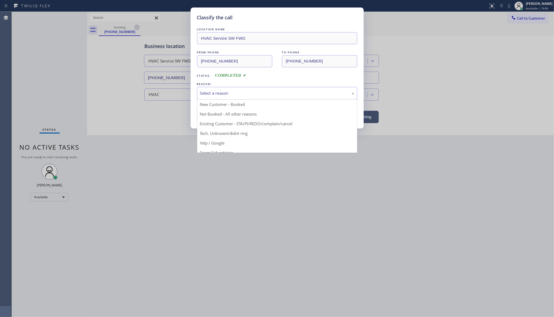
click at [209, 89] on div "Select a reason" at bounding box center [277, 93] width 160 height 13
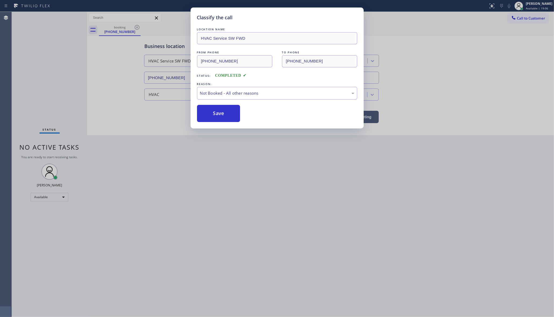
click at [205, 115] on button "Save" at bounding box center [218, 113] width 43 height 17
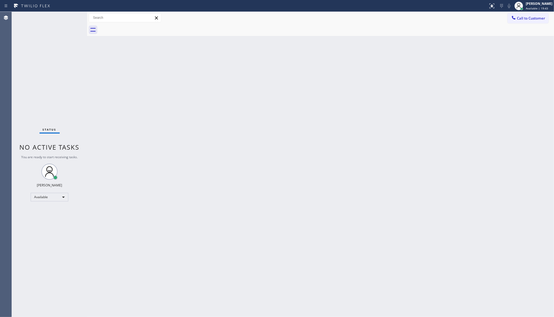
click at [123, 123] on div "Back to Dashboard Change Sender ID Customers Technicians Select a contact Outbo…" at bounding box center [320, 165] width 466 height 306
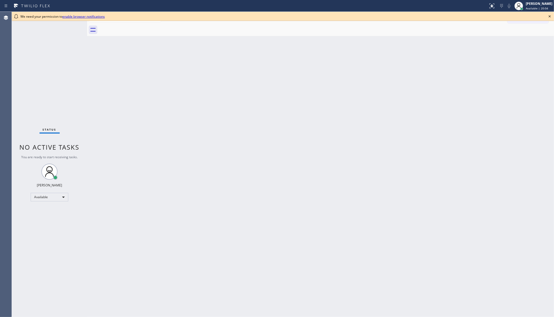
click at [153, 166] on div "Back to Dashboard Change Sender ID Customers Technicians Select a contact Outbo…" at bounding box center [320, 165] width 466 height 306
click at [549, 17] on icon at bounding box center [549, 16] width 6 height 6
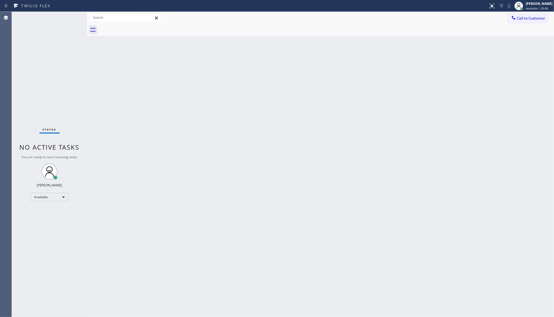
click at [214, 127] on div "Back to Dashboard Change Sender ID Customers Technicians Select a contact Outbo…" at bounding box center [320, 165] width 466 height 306
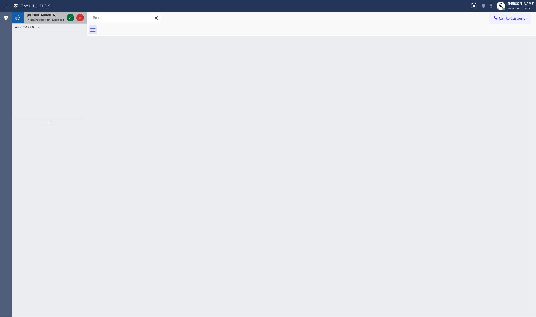
click at [68, 18] on icon at bounding box center [70, 18] width 6 height 6
click at [69, 16] on icon at bounding box center [70, 18] width 6 height 6
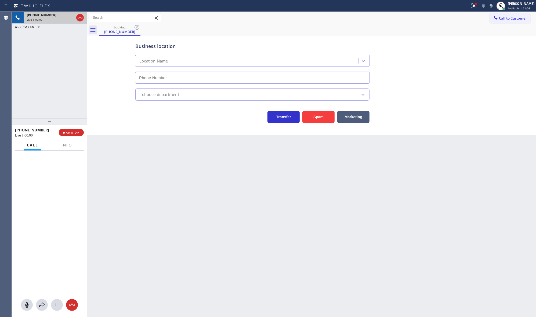
type input "[PHONE_NUMBER]"
click at [478, 5] on div at bounding box center [476, 3] width 3 height 3
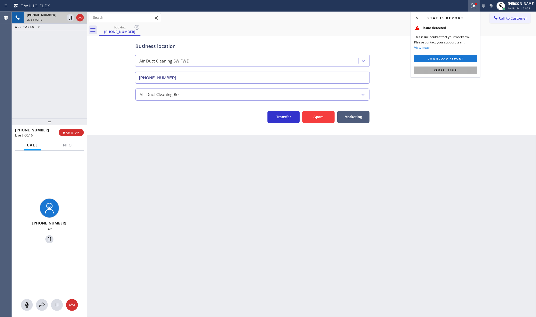
click at [455, 70] on span "Clear issue" at bounding box center [445, 70] width 23 height 4
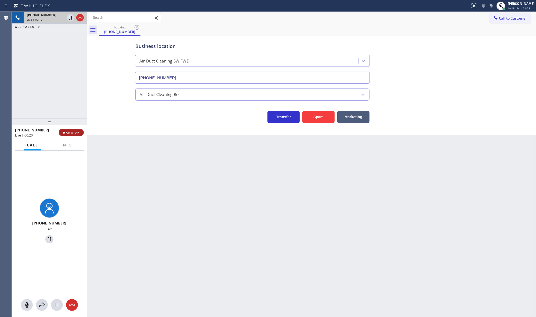
click at [74, 131] on span "HANG UP" at bounding box center [71, 133] width 16 height 4
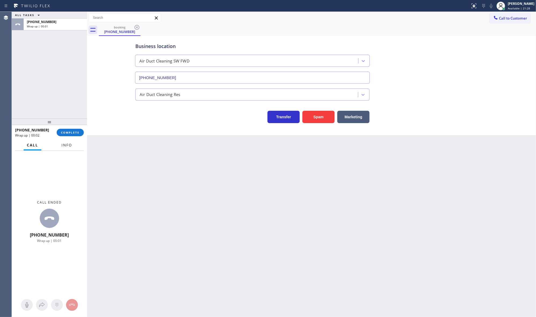
click at [74, 146] on button "Info" at bounding box center [66, 145] width 17 height 10
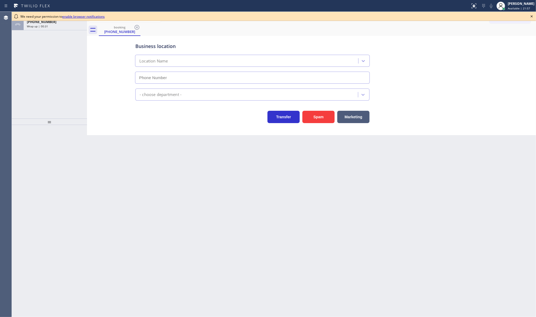
type input "[PHONE_NUMBER]"
click at [68, 14] on div "We need your permission to enable browser notifications" at bounding box center [274, 16] width 524 height 9
click at [71, 17] on link "enable browser notifications" at bounding box center [83, 16] width 42 height 5
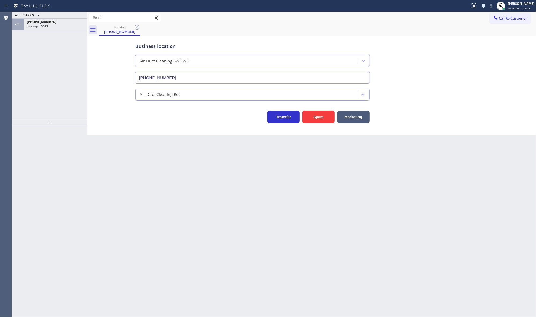
click at [66, 75] on div "ALL TASKS ALL TASKS ACTIVE TASKS TASKS IN WRAP UP [PHONE_NUMBER] Wrap up | 00:37" at bounding box center [49, 65] width 75 height 107
click at [35, 22] on span "[PHONE_NUMBER]" at bounding box center [42, 22] width 30 height 5
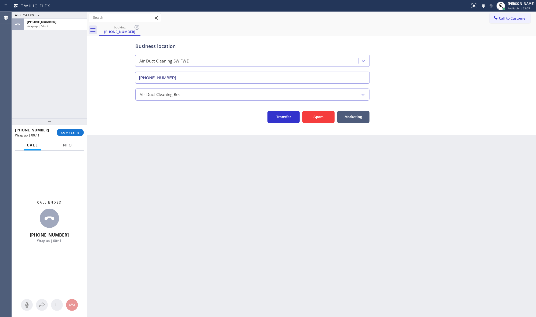
click at [73, 142] on button "Info" at bounding box center [66, 145] width 17 height 10
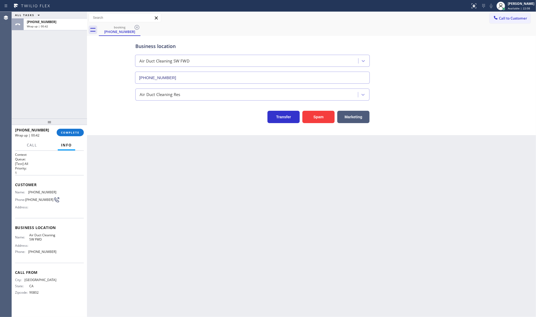
click at [72, 125] on div at bounding box center [49, 122] width 75 height 6
click at [71, 132] on span "COMPLETE" at bounding box center [70, 133] width 19 height 4
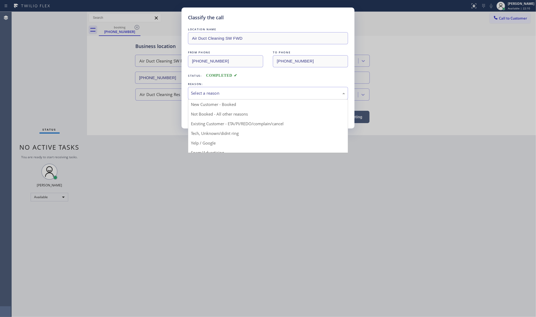
click at [198, 89] on div "Select a reason" at bounding box center [268, 93] width 160 height 13
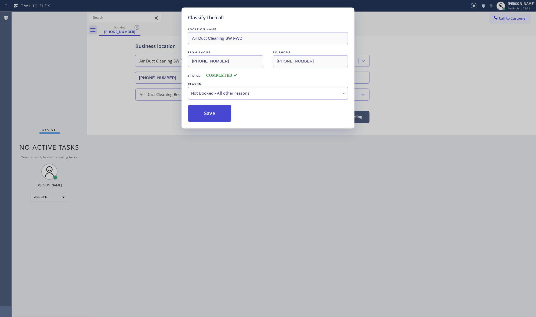
click at [203, 114] on button "Save" at bounding box center [209, 113] width 43 height 17
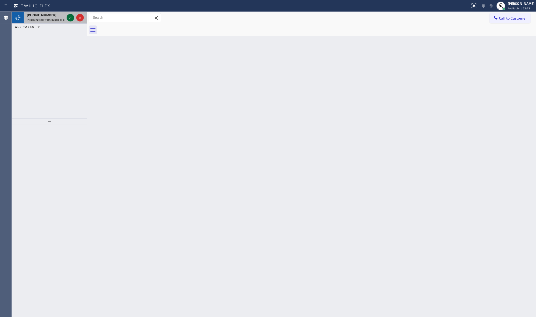
click at [69, 18] on icon at bounding box center [70, 18] width 3 height 2
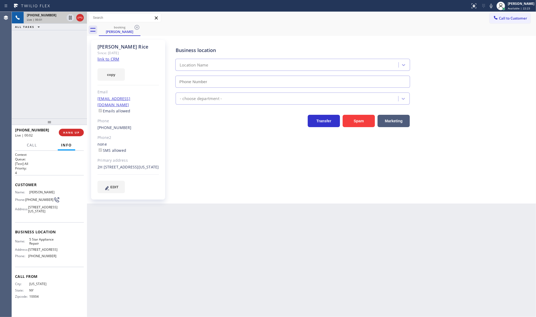
type input "[PHONE_NUMBER]"
click at [114, 57] on link "link to CRM" at bounding box center [108, 58] width 22 height 5
click at [67, 133] on span "COMPLETE" at bounding box center [70, 133] width 19 height 4
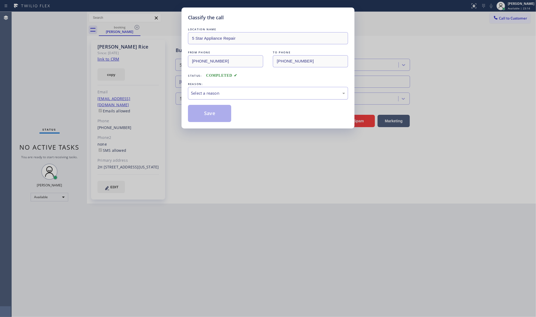
click at [237, 91] on div "Select a reason" at bounding box center [268, 93] width 154 height 6
click at [216, 106] on button "Save" at bounding box center [209, 113] width 43 height 17
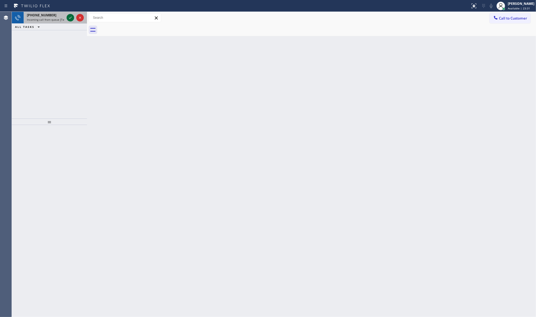
click at [70, 15] on icon at bounding box center [70, 18] width 6 height 6
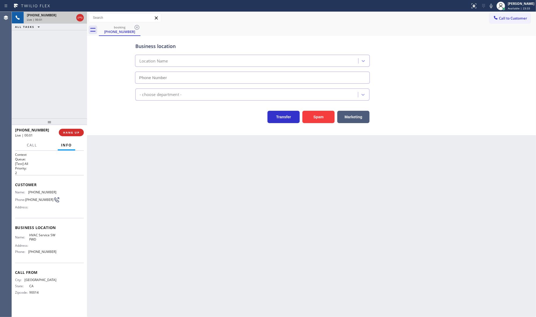
type input "(213) 855-2552"
click at [358, 119] on button "Marketing" at bounding box center [353, 117] width 32 height 12
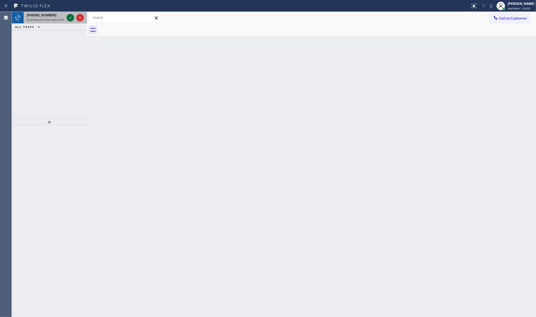
click at [72, 19] on icon at bounding box center [70, 18] width 6 height 6
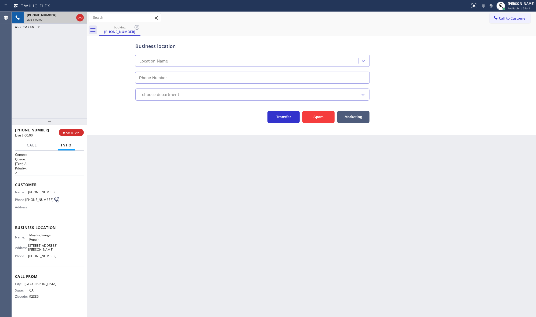
type input "(714) 716-2496"
click at [78, 134] on span "HANG UP" at bounding box center [71, 133] width 16 height 4
click at [66, 132] on span "COMPLETE" at bounding box center [70, 133] width 19 height 4
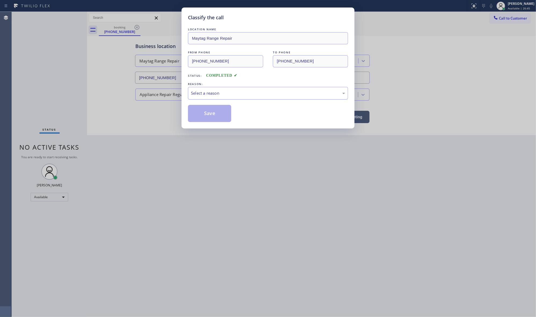
click at [193, 92] on div "Select a reason" at bounding box center [268, 93] width 154 height 6
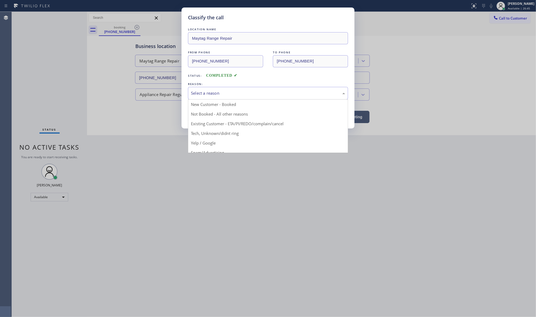
drag, startPoint x: 218, startPoint y: 134, endPoint x: 219, endPoint y: 128, distance: 6.3
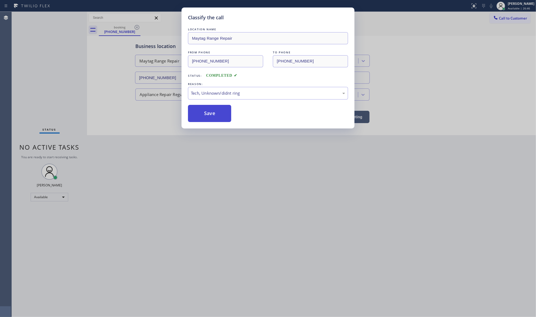
click at [225, 112] on button "Save" at bounding box center [209, 113] width 43 height 17
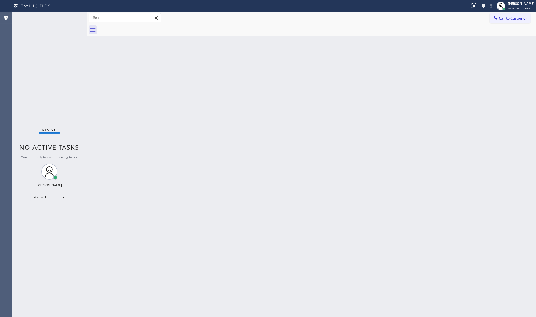
click at [57, 16] on div "Status No active tasks You are ready to start receiving tasks. JENIZA ALCAYDE A…" at bounding box center [49, 165] width 75 height 306
drag, startPoint x: 87, startPoint y: 25, endPoint x: 70, endPoint y: 28, distance: 17.3
click at [79, 27] on div "Status No active tasks You are ready to start receiving tasks. JENIZA ALCAYDE A…" at bounding box center [274, 165] width 524 height 306
click at [64, 31] on div "Status No active tasks You are ready to start receiving tasks. JENIZA ALCAYDE A…" at bounding box center [49, 165] width 74 height 306
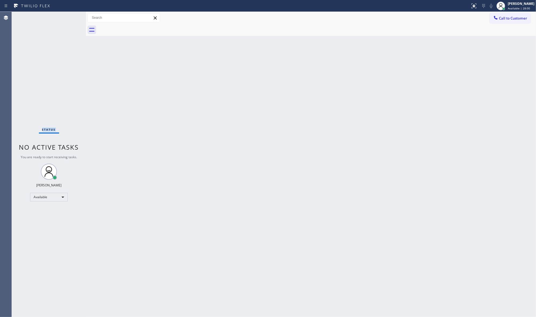
click at [64, 31] on div "Status No active tasks You are ready to start receiving tasks. JENIZA ALCAYDE A…" at bounding box center [49, 165] width 74 height 306
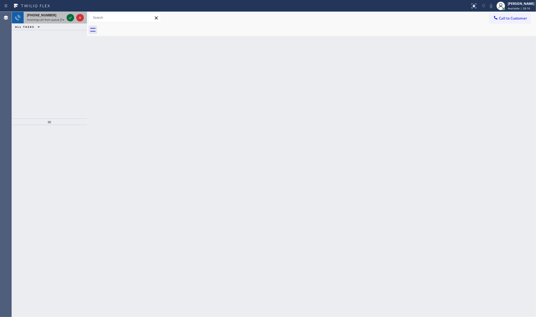
drag, startPoint x: 64, startPoint y: 15, endPoint x: 69, endPoint y: 17, distance: 4.8
click at [66, 16] on div "[PHONE_NUMBER] Incoming call from queue [Test] All" at bounding box center [49, 18] width 75 height 12
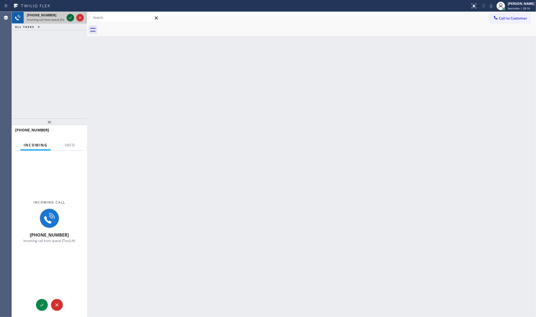
click at [69, 17] on icon at bounding box center [70, 18] width 6 height 6
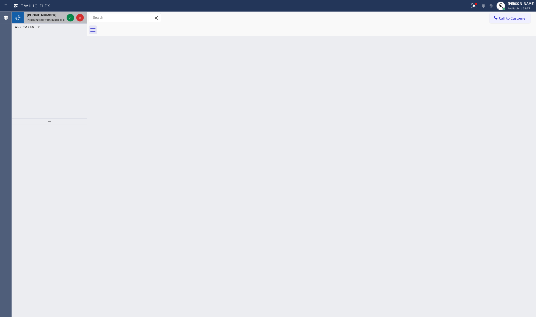
click at [75, 15] on div at bounding box center [75, 18] width 19 height 12
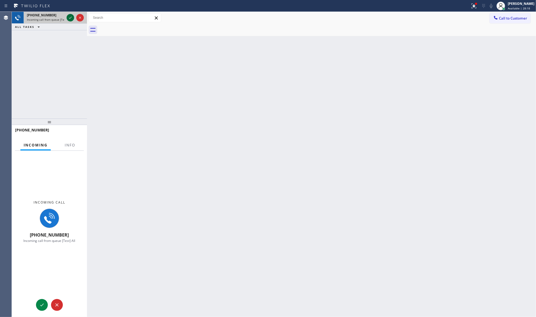
click at [73, 15] on icon at bounding box center [70, 18] width 6 height 6
click at [67, 144] on span "Info" at bounding box center [70, 145] width 10 height 5
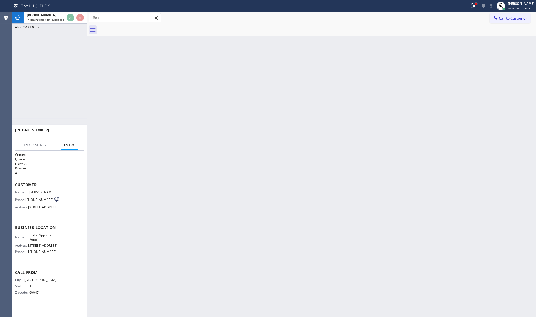
click at [477, 4] on div at bounding box center [476, 4] width 2 height 2
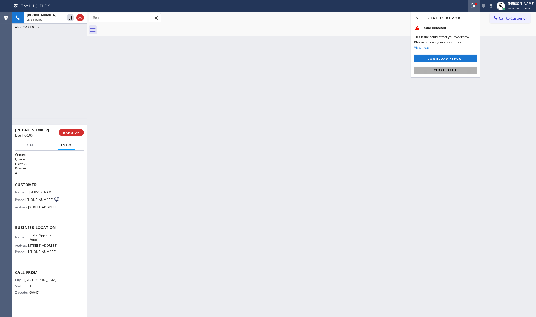
click at [441, 73] on button "Clear issue" at bounding box center [445, 71] width 63 height 8
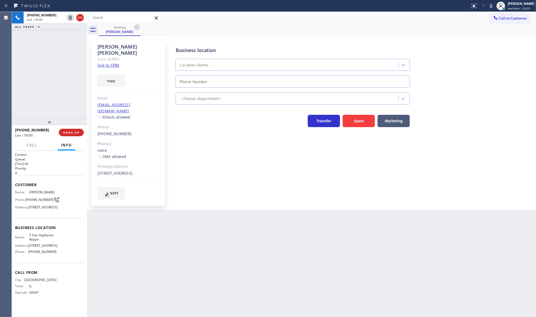
type input "[PHONE_NUMBER]"
click at [67, 132] on span "HANG UP" at bounding box center [71, 133] width 16 height 4
click at [104, 63] on link "link to CRM" at bounding box center [108, 65] width 22 height 5
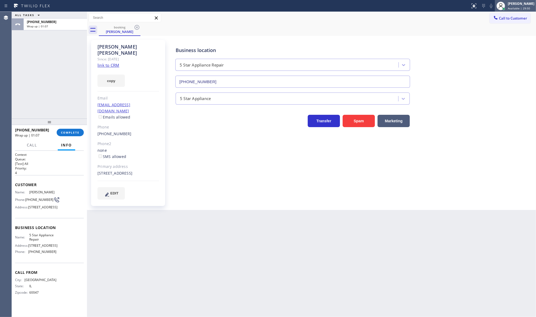
click at [516, 3] on div "[PERSON_NAME]" at bounding box center [521, 3] width 27 height 5
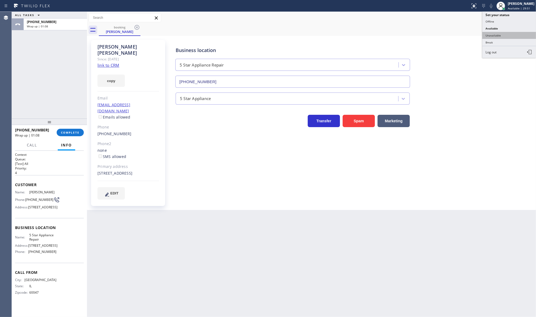
click at [496, 34] on button "Unavailable" at bounding box center [509, 35] width 54 height 7
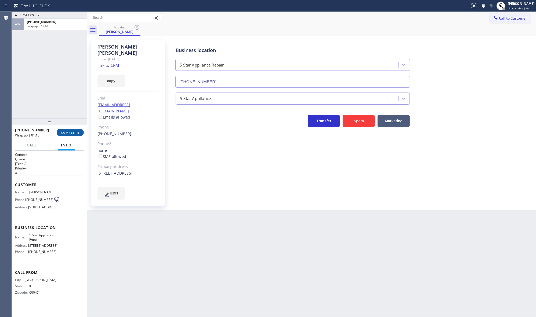
click at [66, 129] on button "COMPLETE" at bounding box center [70, 133] width 27 height 8
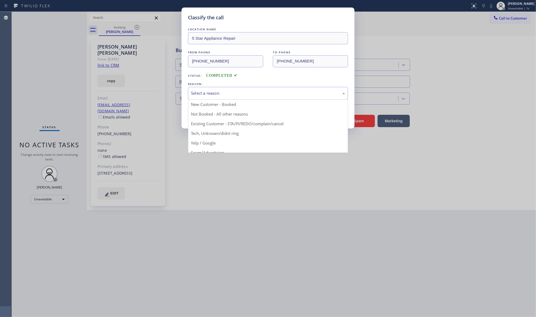
click at [215, 95] on div "Select a reason" at bounding box center [268, 93] width 154 height 6
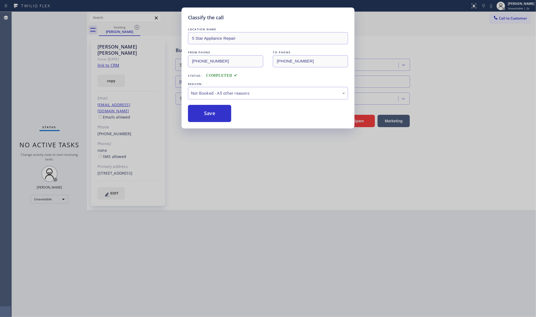
click at [211, 113] on button "Save" at bounding box center [209, 113] width 43 height 17
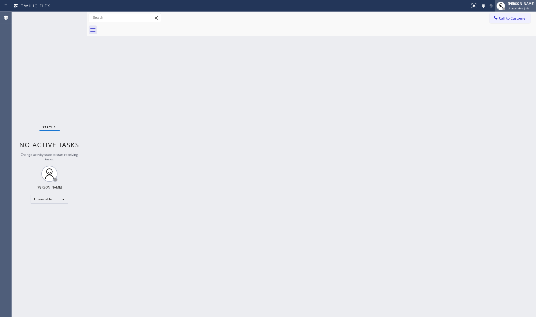
click at [500, 5] on circle at bounding box center [501, 4] width 3 height 3
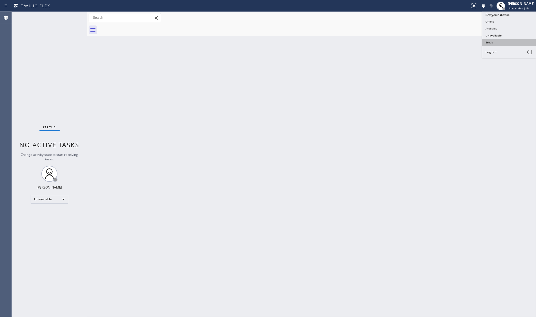
click at [488, 39] on button "Break" at bounding box center [509, 42] width 54 height 7
click at [34, 44] on div "Status No active tasks Change activity state to start receiving tasks. JENIZA A…" at bounding box center [49, 165] width 75 height 306
